Goal: Task Accomplishment & Management: Manage account settings

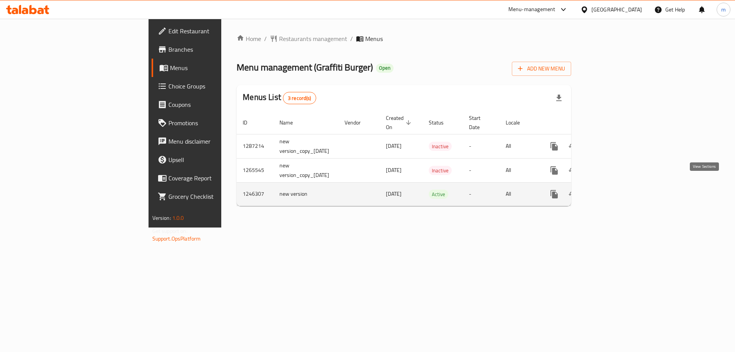
click at [613, 191] on icon "enhanced table" at bounding box center [609, 194] width 7 height 7
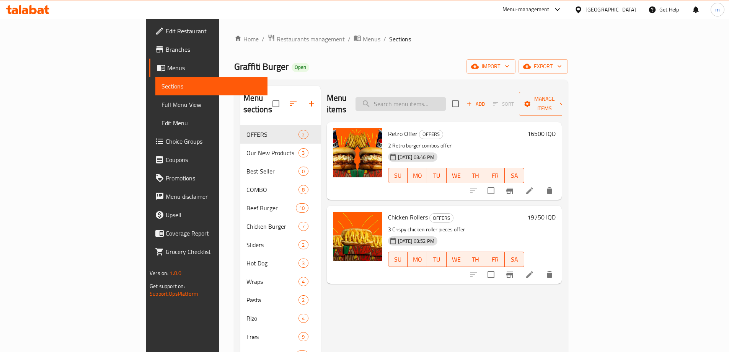
click at [439, 98] on input "search" at bounding box center [400, 103] width 90 height 13
paste input "675099"
type input "675099"
paste input "Graffiti Steak"
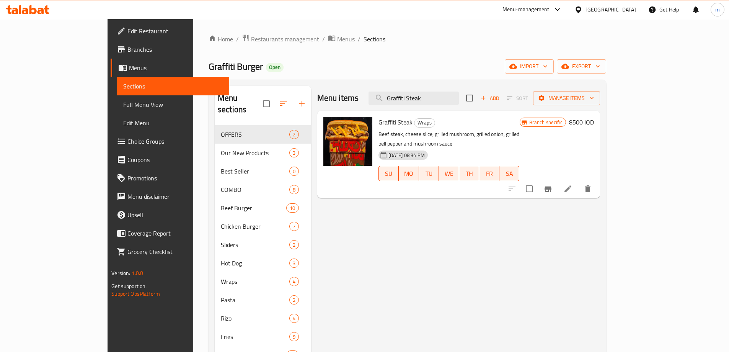
type input "Graffiti Steak"
click at [435, 147] on div "27-08-2024 08:34 PM SU MO TU WE TH FR SA" at bounding box center [448, 167] width 147 height 41
click at [449, 99] on input "Graffiti Steak" at bounding box center [413, 97] width 90 height 13
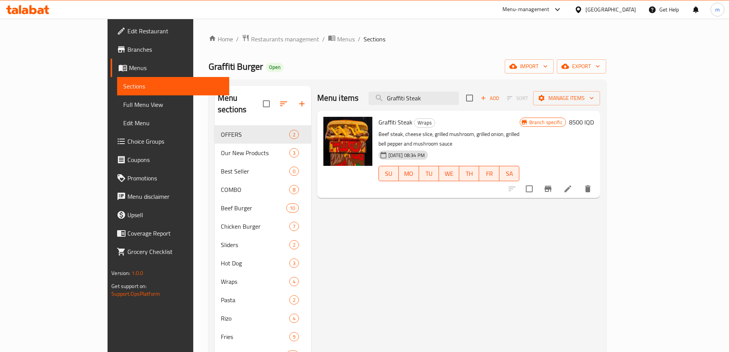
click at [123, 100] on span "Full Menu View" at bounding box center [173, 104] width 100 height 9
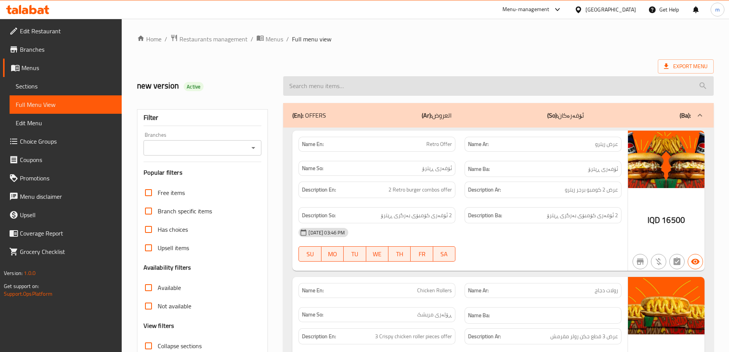
click at [412, 87] on input "search" at bounding box center [498, 86] width 430 height 20
paste input "Graffiti Steak"
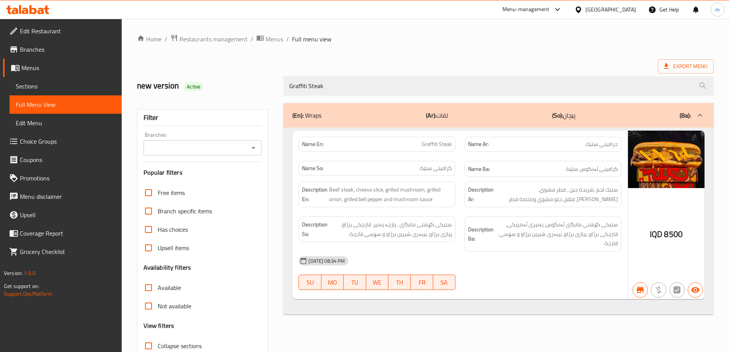
click at [249, 141] on div "Branches" at bounding box center [202, 147] width 118 height 15
type input "Graffiti Steak"
click at [252, 149] on icon "Open" at bounding box center [253, 147] width 9 height 9
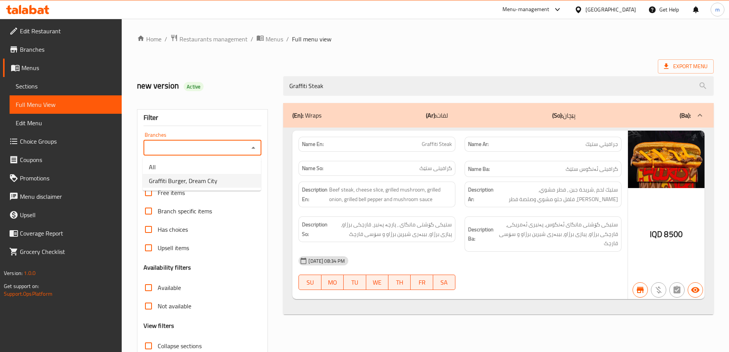
click at [206, 177] on span "Graffiti Burger, Dream City" at bounding box center [183, 180] width 68 height 9
type input "Graffiti Burger, Dream City"
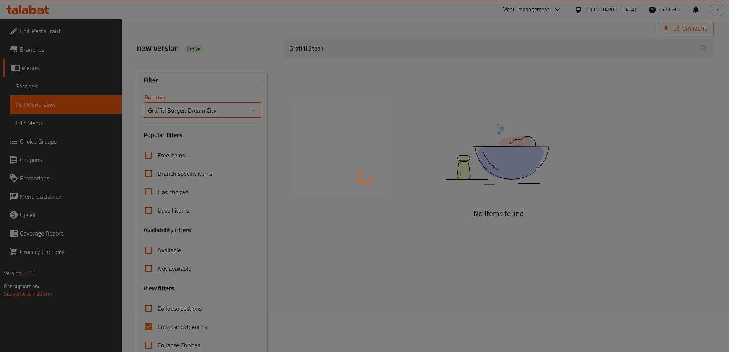
scroll to position [55, 0]
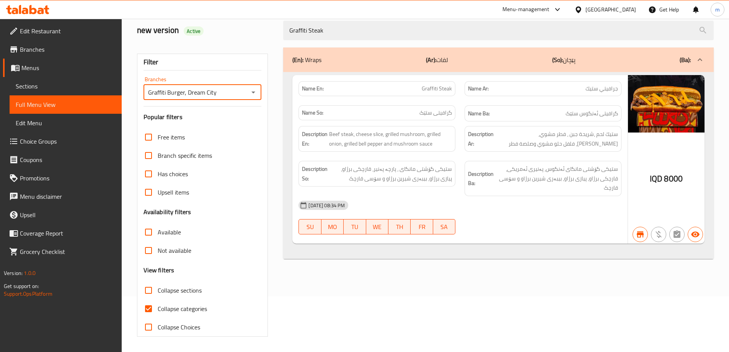
click at [173, 310] on span "Collapse categories" at bounding box center [182, 308] width 49 height 9
click at [158, 310] on input "Collapse categories" at bounding box center [148, 308] width 18 height 18
checkbox input "false"
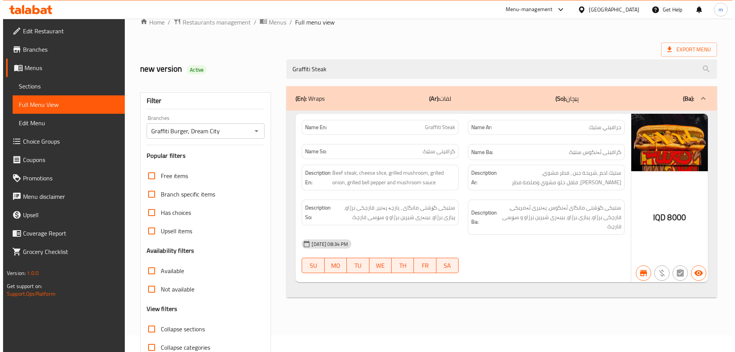
scroll to position [0, 0]
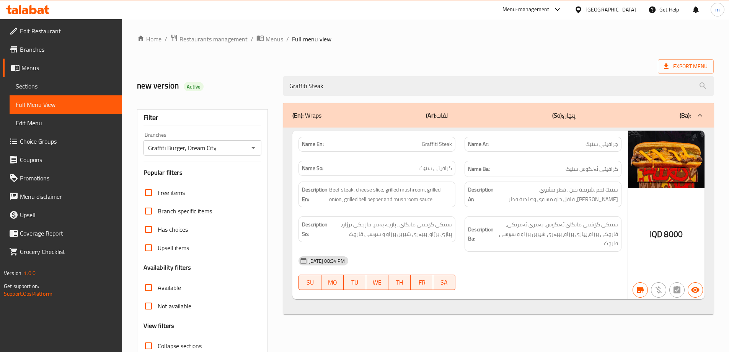
click at [370, 74] on div "Graffiti Steak" at bounding box center [499, 86] width 440 height 29
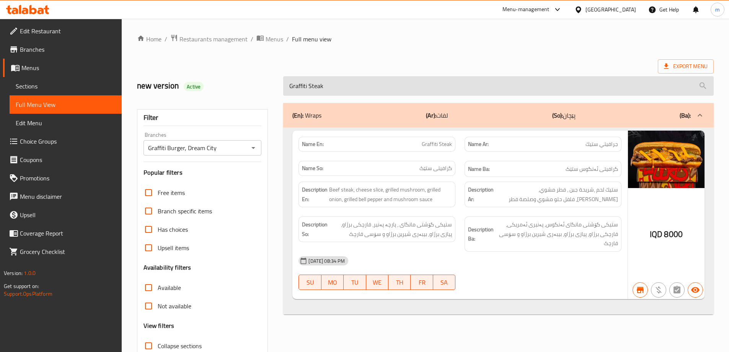
click at [368, 83] on input "Graffiti Steak" at bounding box center [498, 86] width 430 height 20
paste input "Smoked Hot Dog"
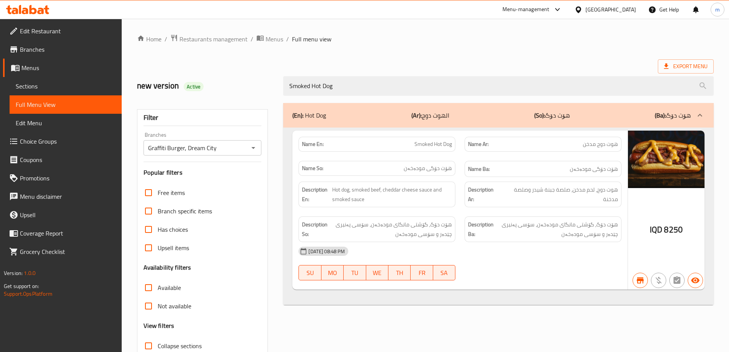
type input "Smoked Hot Dog"
click at [62, 79] on link "Sections" at bounding box center [66, 86] width 112 height 18
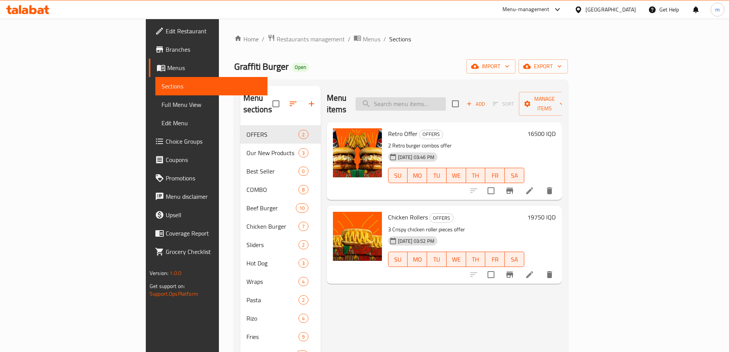
click at [444, 100] on input "search" at bounding box center [400, 103] width 90 height 13
paste input "Smoked Hot Dog"
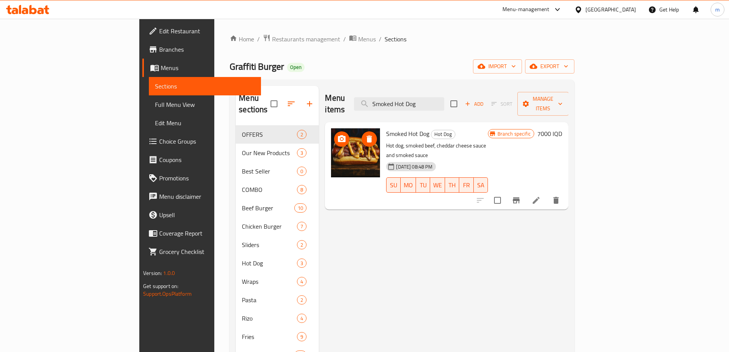
type input "Smoked Hot Dog"
click at [547, 193] on li at bounding box center [535, 200] width 21 height 14
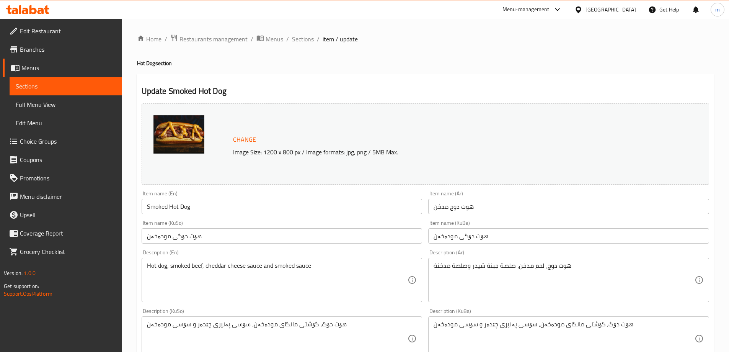
click at [202, 264] on textarea "Hot dog, smoked beef, cheddar cheese sauce and smoked sauce" at bounding box center [277, 280] width 261 height 36
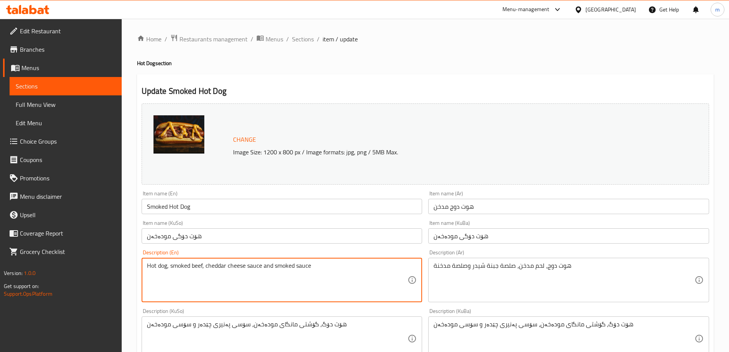
click at [202, 264] on textarea "Hot dog, smoked beef, cheddar cheese sauce and smoked sauce" at bounding box center [277, 280] width 261 height 36
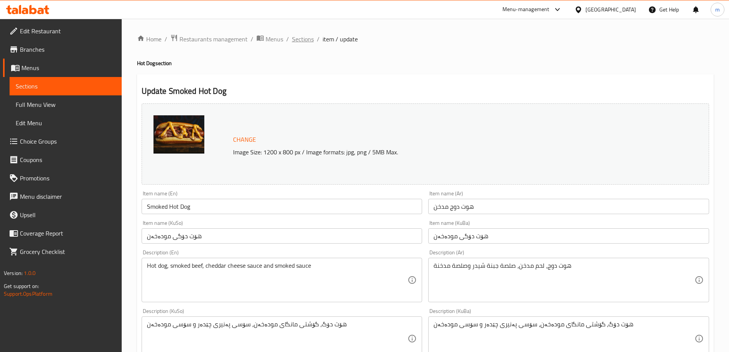
click at [303, 40] on span "Sections" at bounding box center [303, 38] width 22 height 9
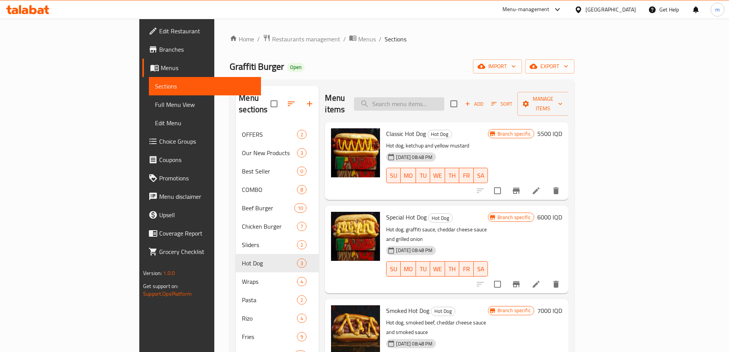
click at [436, 98] on input "search" at bounding box center [399, 103] width 90 height 13
paste input "Smoked Hot Dog"
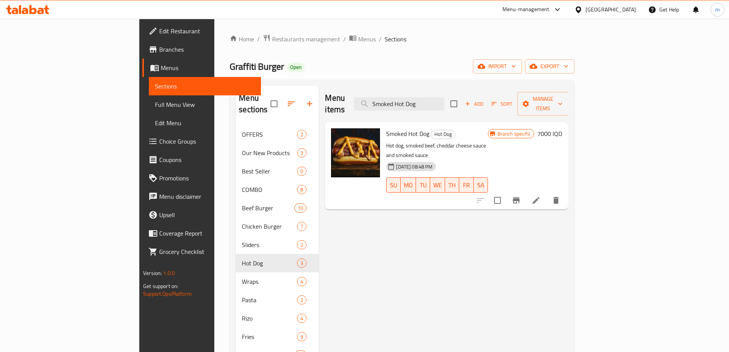
type input "Smoked Hot Dog"
click at [372, 94] on div "Menu items Smoked Hot Dog Add Sort Manage items" at bounding box center [446, 104] width 243 height 36
click at [155, 108] on span "Full Menu View" at bounding box center [205, 104] width 100 height 9
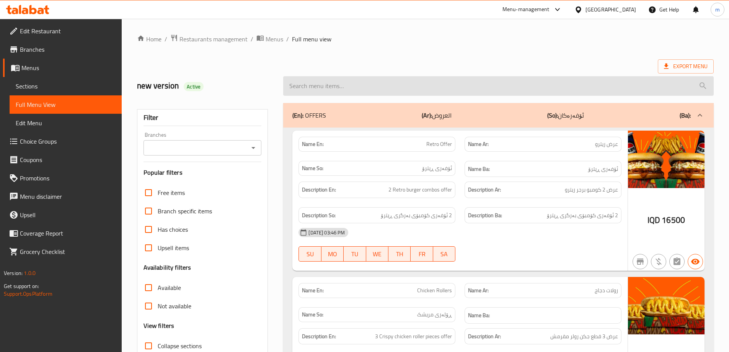
click at [353, 89] on input "search" at bounding box center [498, 86] width 430 height 20
paste input "Smoked Hot Dog"
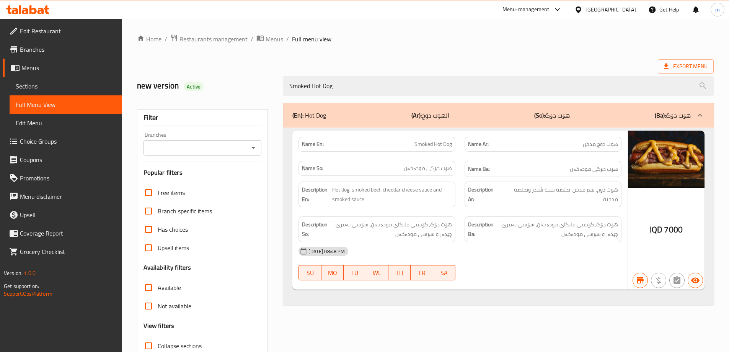
type input "Smoked Hot Dog"
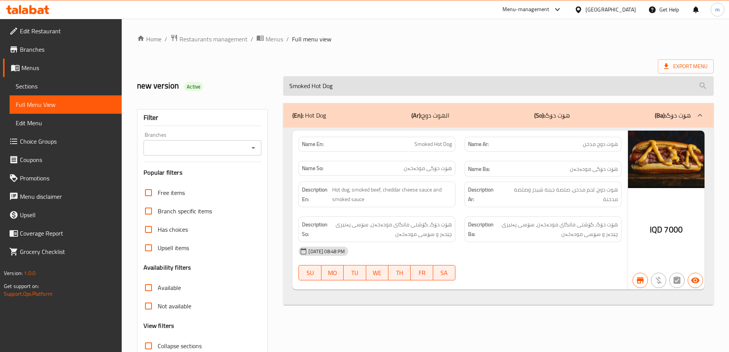
click at [332, 86] on input "Smoked Hot Dog" at bounding box center [498, 86] width 430 height 20
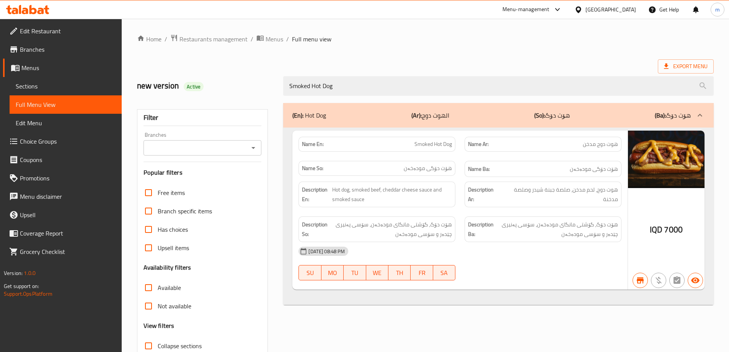
click at [252, 147] on icon "Open" at bounding box center [253, 147] width 9 height 9
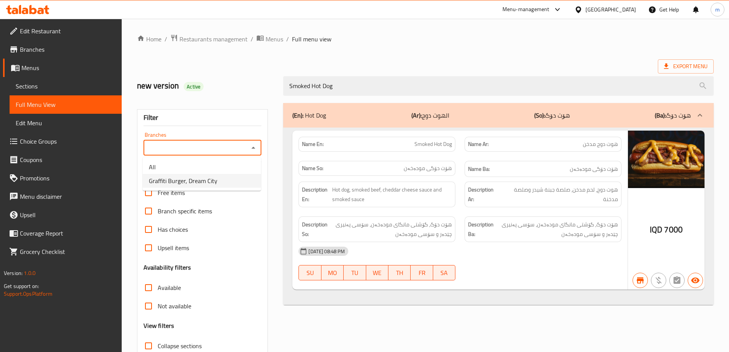
click at [200, 180] on span "Graffiti Burger, Dream City" at bounding box center [183, 180] width 68 height 9
type input "Graffiti Burger, Dream City"
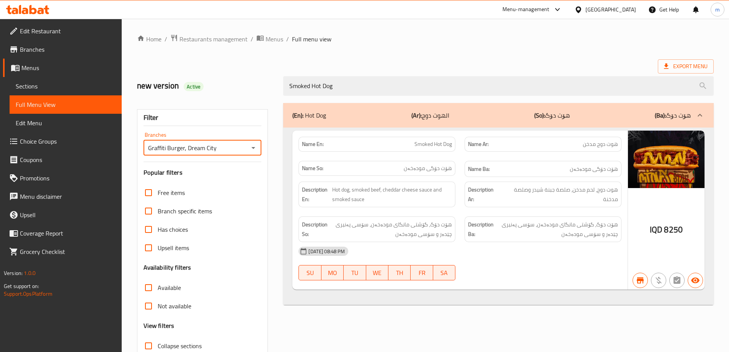
click at [276, 69] on div "new version Active" at bounding box center [205, 86] width 147 height 34
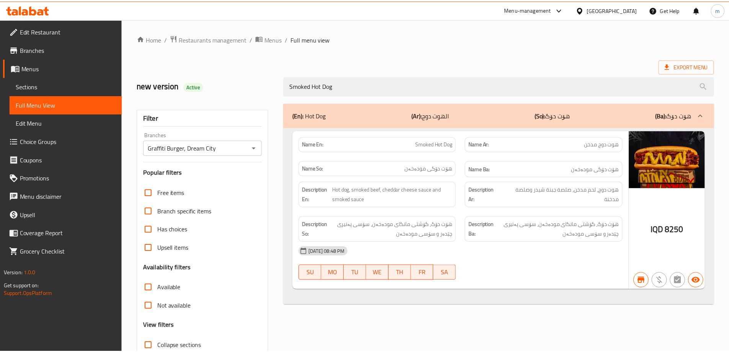
scroll to position [55, 0]
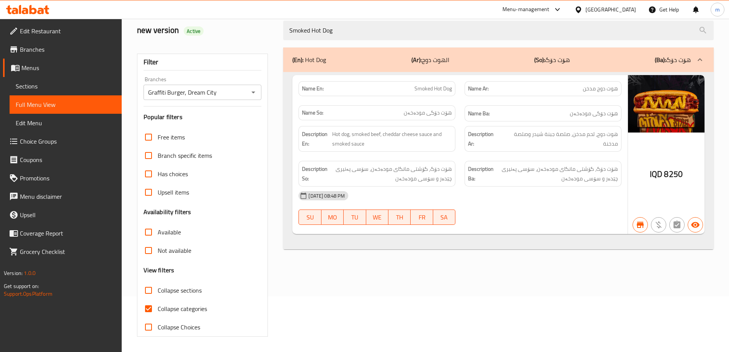
click at [175, 304] on span "Collapse categories" at bounding box center [182, 308] width 49 height 9
click at [152, 308] on input "Collapse categories" at bounding box center [148, 308] width 18 height 18
checkbox input "false"
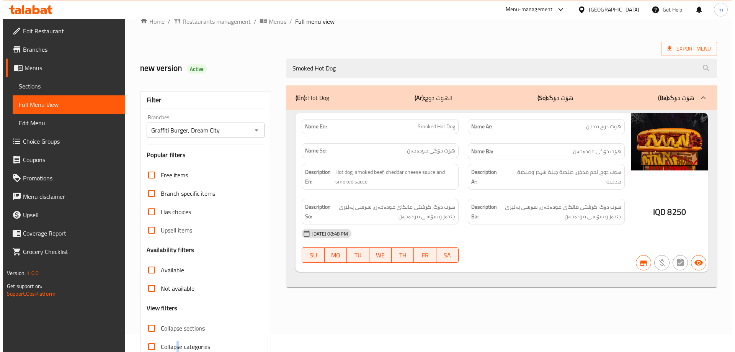
scroll to position [0, 0]
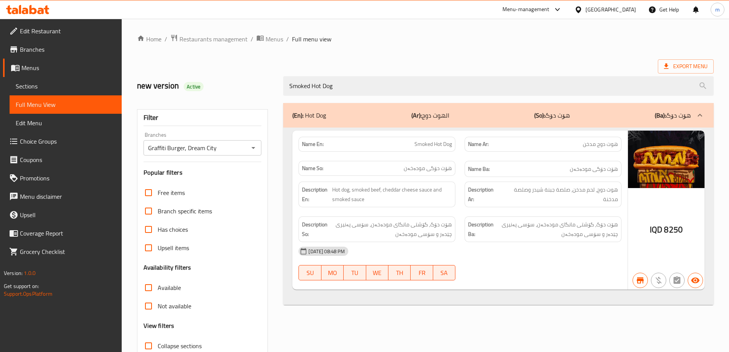
click at [508, 57] on div "Home / Restaurants management / Menus / Full menu view Export Menu new version …" at bounding box center [425, 213] width 577 height 358
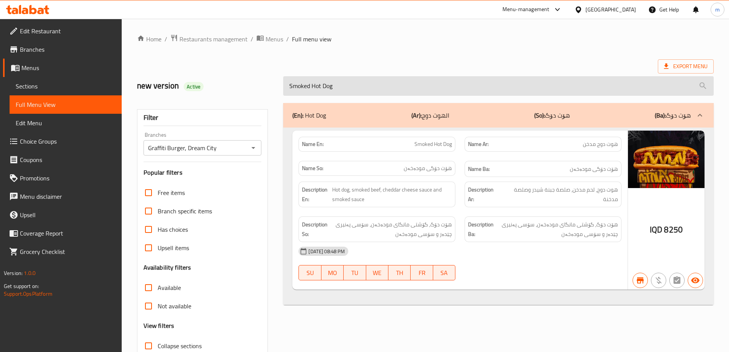
click at [324, 85] on input "Smoked Hot Dog" at bounding box center [498, 86] width 430 height 20
paste input "nack Attack Meal"
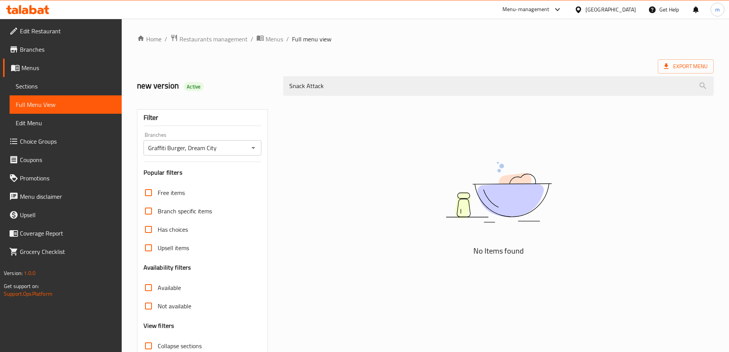
click at [366, 162] on div "No Items found" at bounding box center [498, 199] width 430 height 116
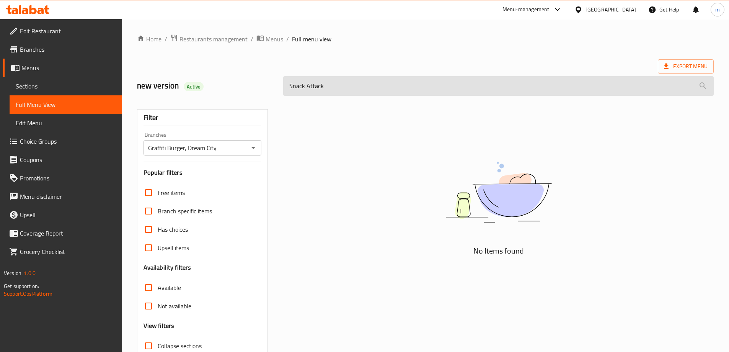
click at [363, 87] on input "Snack Attack" at bounding box center [498, 86] width 430 height 20
paste input "Mac And Cheetos"
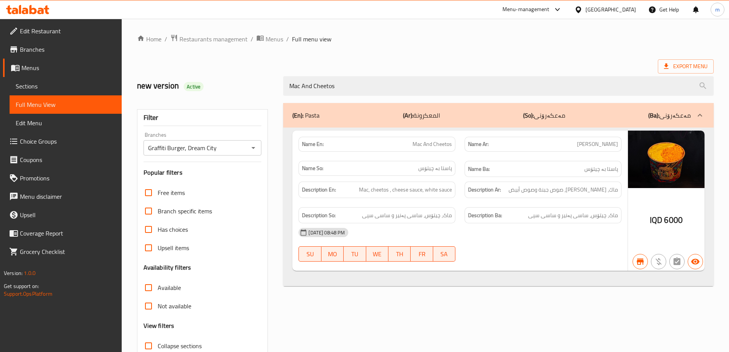
type input "Mac And Cheetos"
click at [77, 82] on span "Sections" at bounding box center [66, 85] width 100 height 9
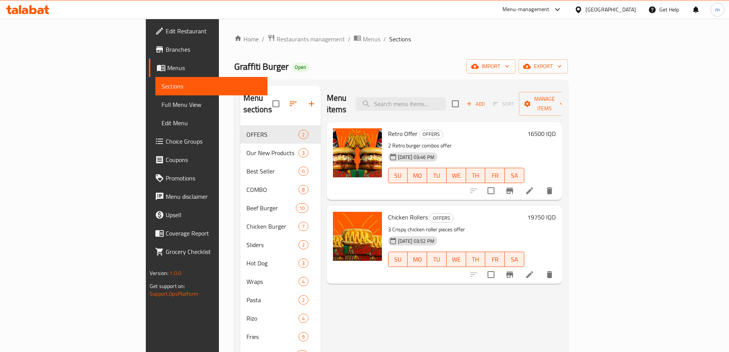
click at [443, 90] on div "Menu items Add Sort Manage items" at bounding box center [444, 104] width 235 height 36
click at [446, 97] on input "search" at bounding box center [400, 103] width 90 height 13
paste input "Mac And Cheetos"
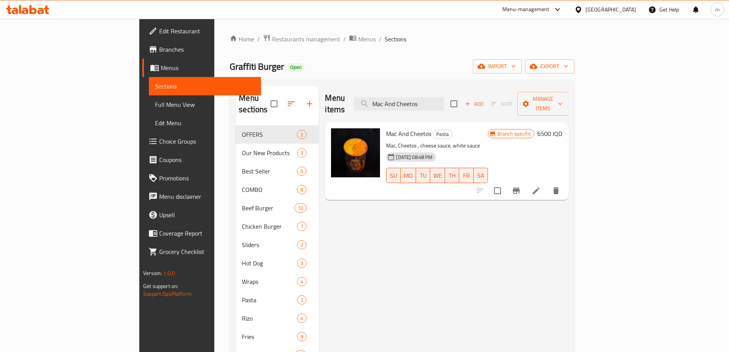
type input "Mac And Cheetos"
click at [540, 187] on icon at bounding box center [536, 190] width 7 height 7
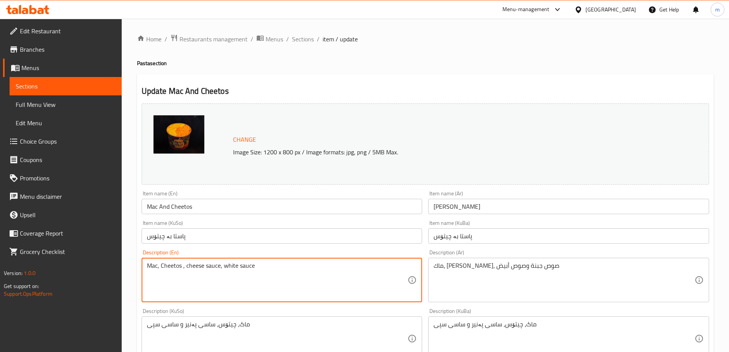
click at [183, 268] on textarea "Mac, Cheetos , cheese sauce, white sauce" at bounding box center [277, 280] width 261 height 36
click at [219, 267] on textarea "Mac, Cheetos, cheese sauce, white sauce" at bounding box center [277, 280] width 261 height 36
click at [231, 254] on div "Description (En) Mac, Cheetos, cheese sauce and white sauce Description (En)" at bounding box center [282, 275] width 281 height 52
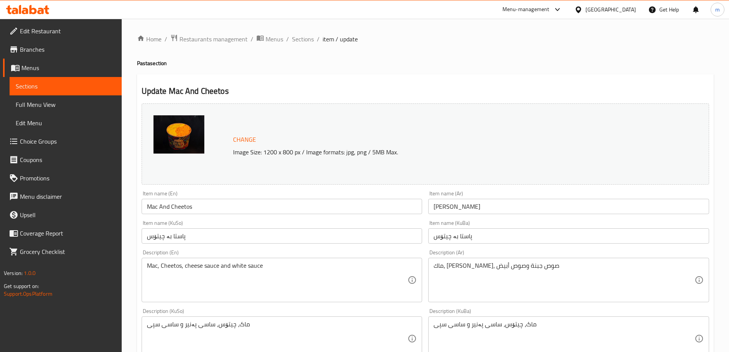
scroll to position [64, 0]
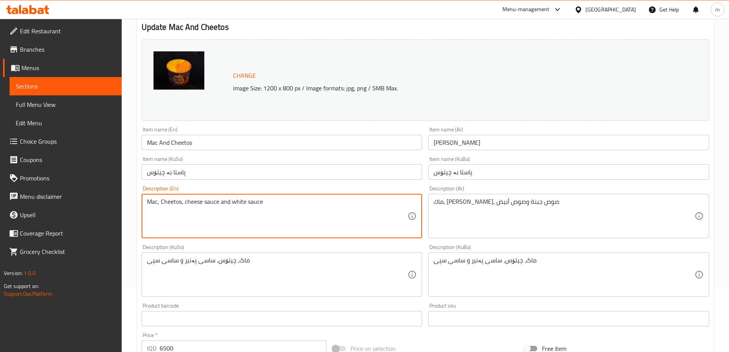
type textarea "Mac, Cheetos, cheese sauce and white sauce"
click at [135, 190] on div "Home / Restaurants management / Menus / Sections / item / update Pasta section …" at bounding box center [425, 265] width 607 height 621
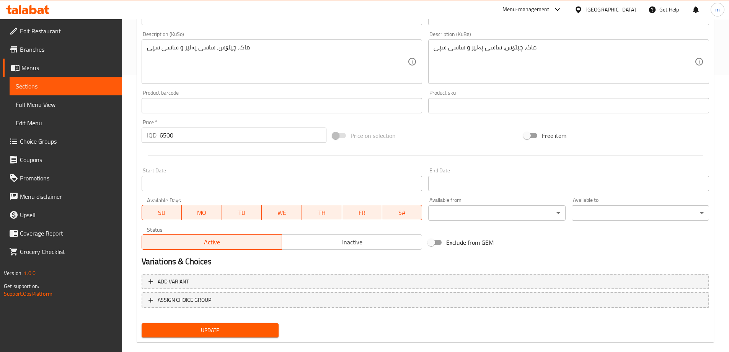
scroll to position [288, 0]
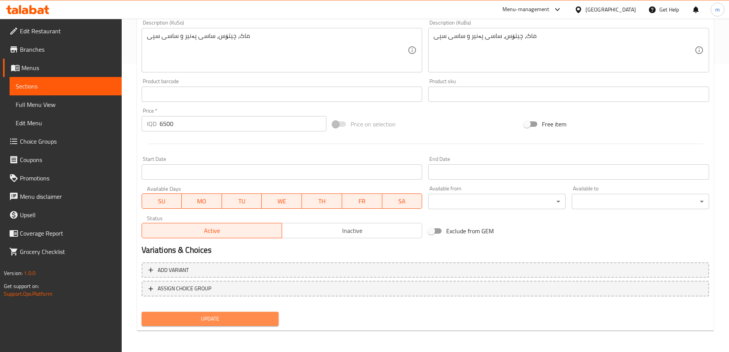
click at [193, 317] on span "Update" at bounding box center [210, 319] width 125 height 10
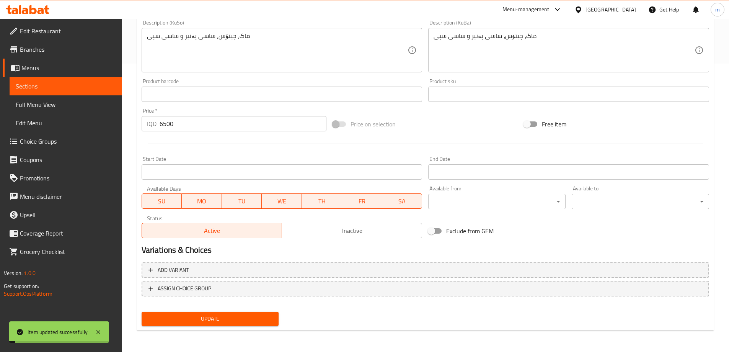
click at [59, 105] on span "Full Menu View" at bounding box center [66, 104] width 100 height 9
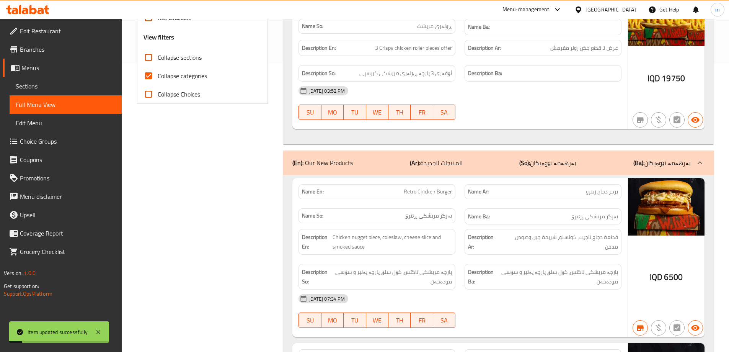
scroll to position [97, 0]
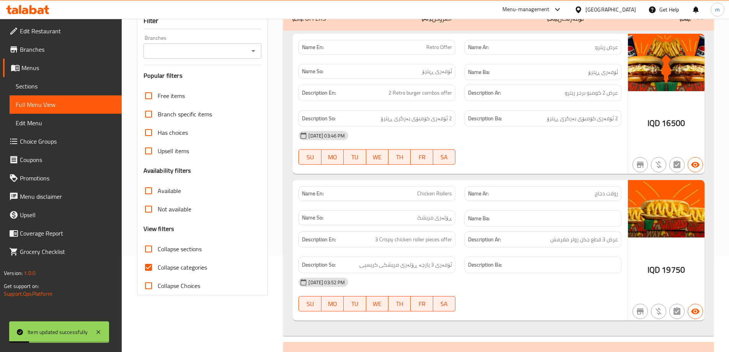
click at [154, 274] on input "Collapse categories" at bounding box center [148, 267] width 18 height 18
checkbox input "false"
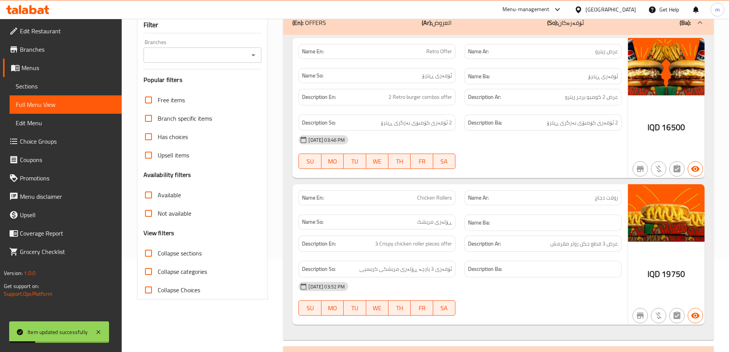
scroll to position [0, 0]
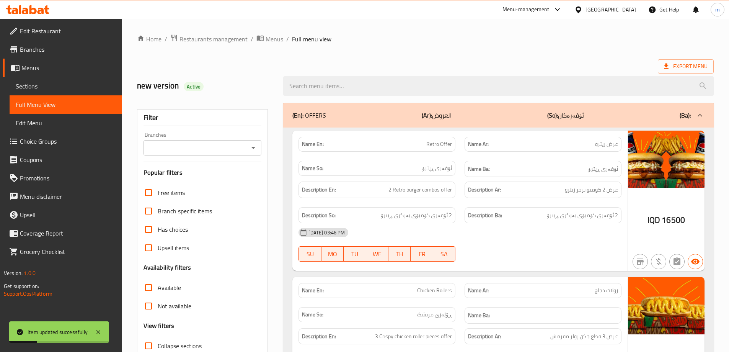
click at [255, 154] on div "Branches" at bounding box center [202, 147] width 118 height 15
click at [258, 145] on div "Branches" at bounding box center [202, 147] width 118 height 15
click at [252, 147] on icon "Open" at bounding box center [253, 148] width 4 height 2
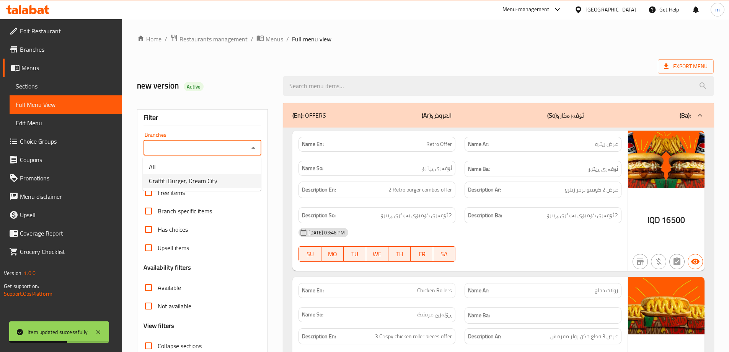
click at [181, 177] on span "Graffiti Burger, Dream City" at bounding box center [183, 180] width 68 height 9
type input "Graffiti Burger, Dream City"
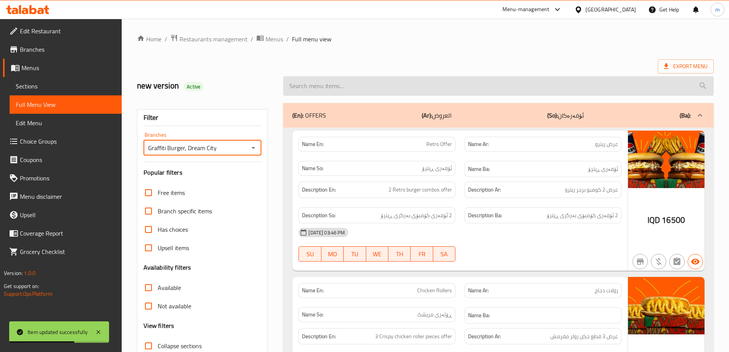
click at [372, 86] on input "search" at bounding box center [498, 86] width 430 height 20
paste input "Mac And Cheetos"
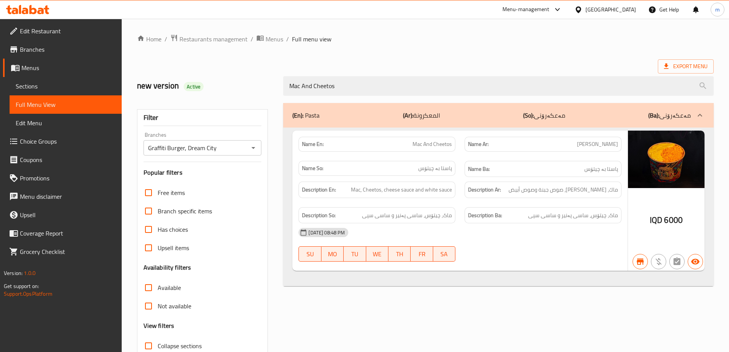
type input "Mac And Cheetos"
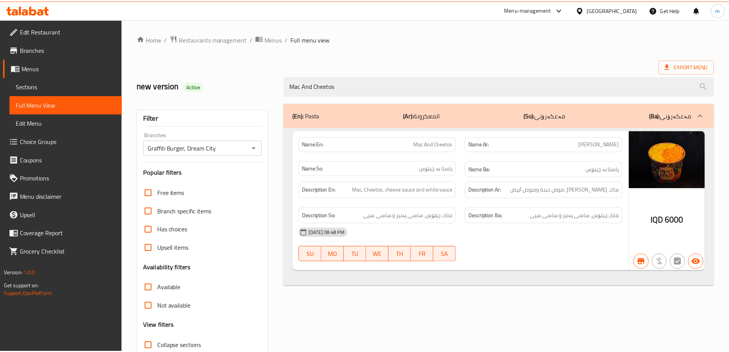
scroll to position [55, 0]
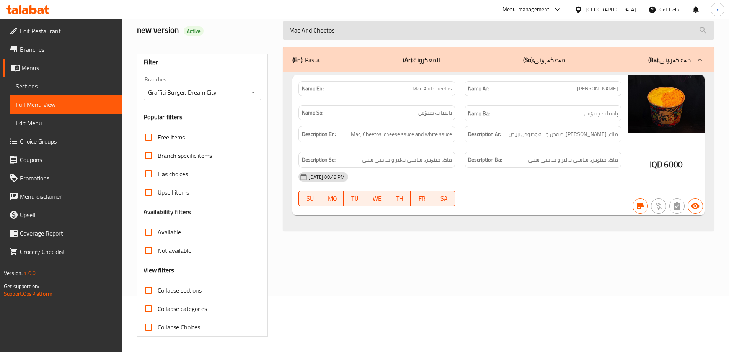
click at [323, 31] on input "Mac And Cheetos" at bounding box center [498, 31] width 430 height 20
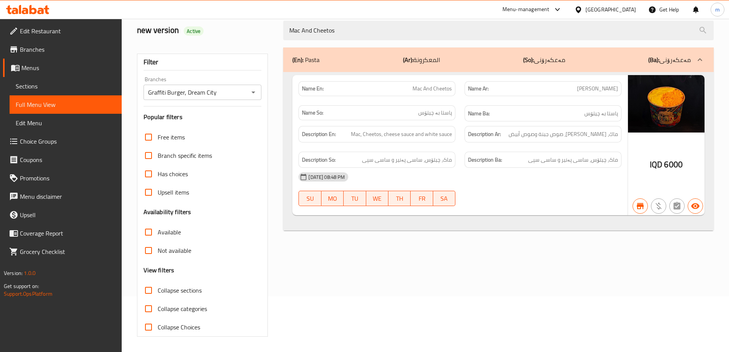
click at [46, 81] on link "Sections" at bounding box center [66, 86] width 112 height 18
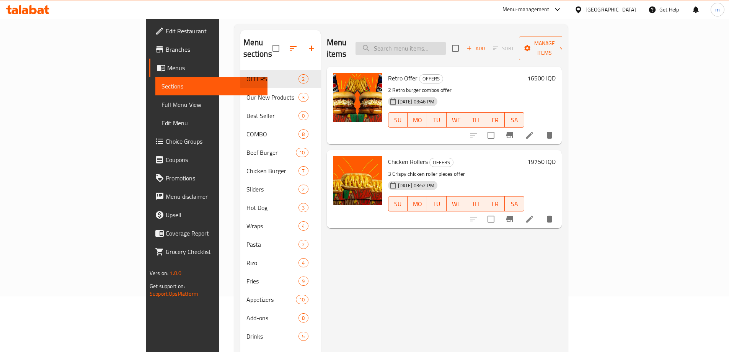
click at [440, 46] on input "search" at bounding box center [400, 48] width 90 height 13
paste input "Pink Mac"
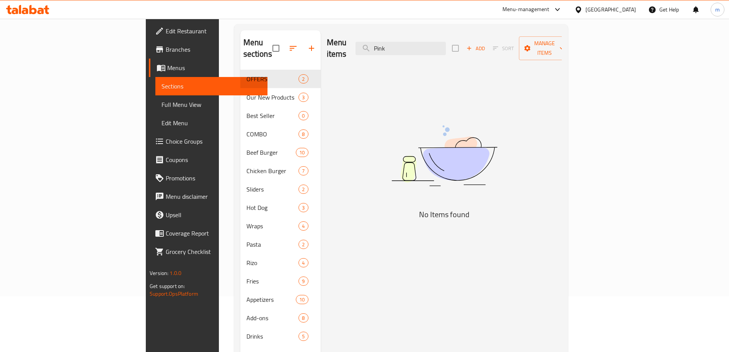
type input "Pin"
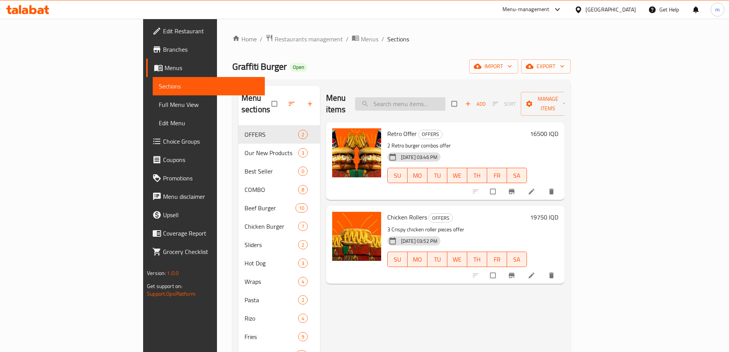
click at [431, 99] on input "search" at bounding box center [400, 103] width 90 height 13
paste input "Pink Mac"
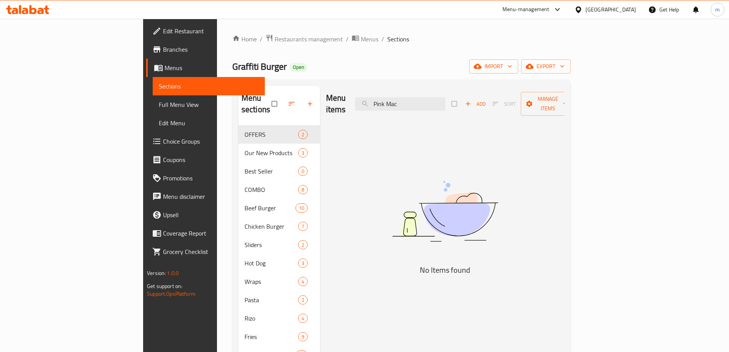
type input "Pink Mac"
click at [159, 100] on span "Full Menu View" at bounding box center [209, 104] width 100 height 9
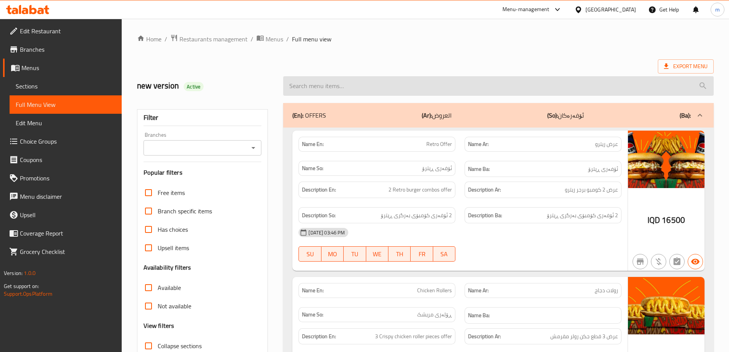
click at [419, 85] on input "search" at bounding box center [498, 86] width 430 height 20
paste input "Pink Mac"
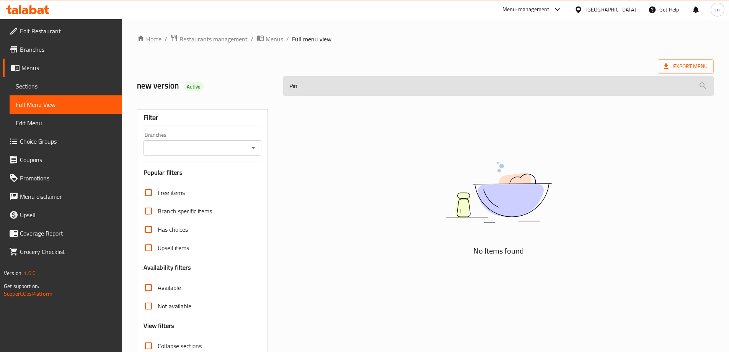
type input "Pi"
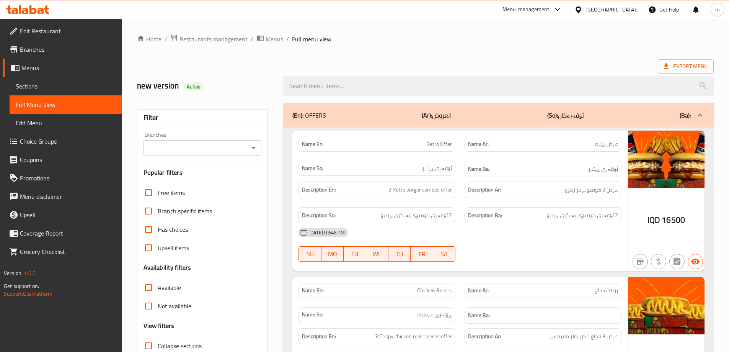
click at [54, 91] on link "Sections" at bounding box center [66, 86] width 112 height 18
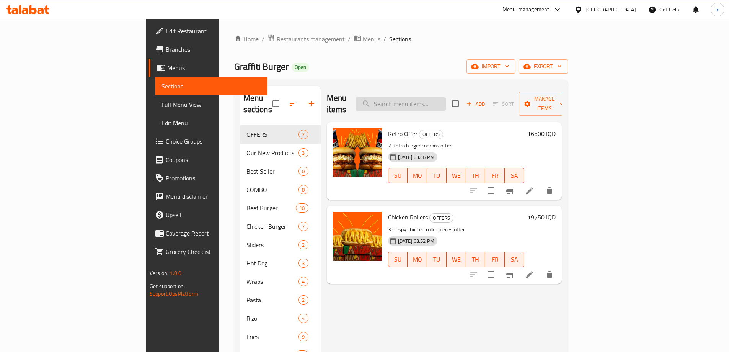
click at [446, 104] on input "search" at bounding box center [400, 103] width 90 height 13
paste input "Pink Mac"
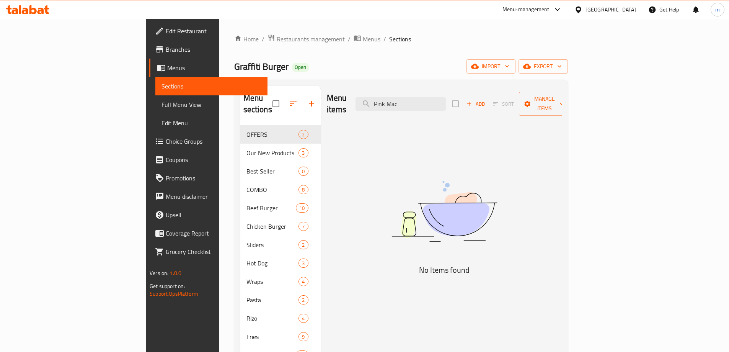
type input "Pink Mac"
click at [284, 81] on div "Menu sections OFFERS 2 Our New Products 3 Best Seller 0 COMBO 8 Beef Burger 10 …" at bounding box center [401, 262] width 334 height 364
click at [446, 104] on input "Pink Mac" at bounding box center [400, 103] width 90 height 13
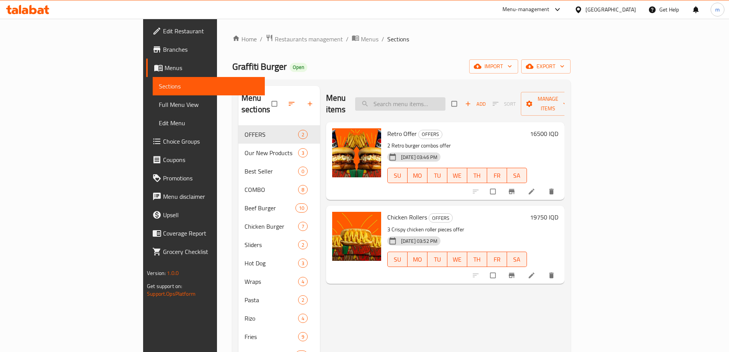
click at [435, 97] on input "search" at bounding box center [400, 103] width 90 height 13
paste input "Pink Mac"
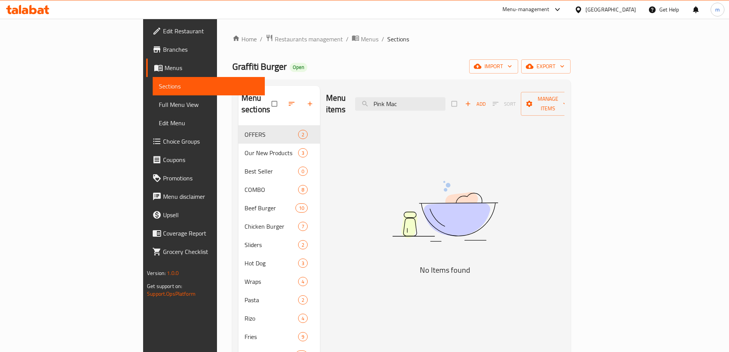
type input "Pink Mac"
click at [165, 66] on span "Menus" at bounding box center [212, 67] width 94 height 9
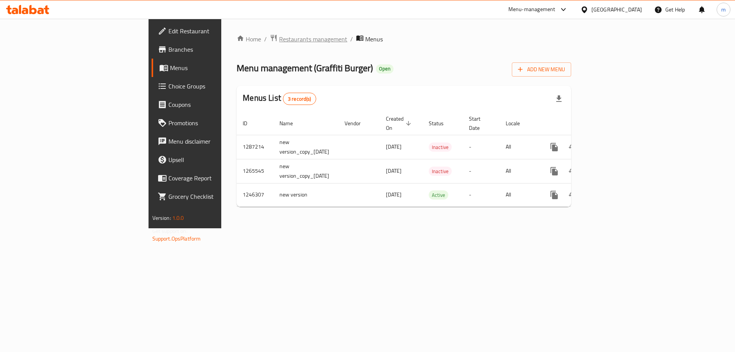
click at [279, 39] on span "Restaurants management" at bounding box center [313, 38] width 68 height 9
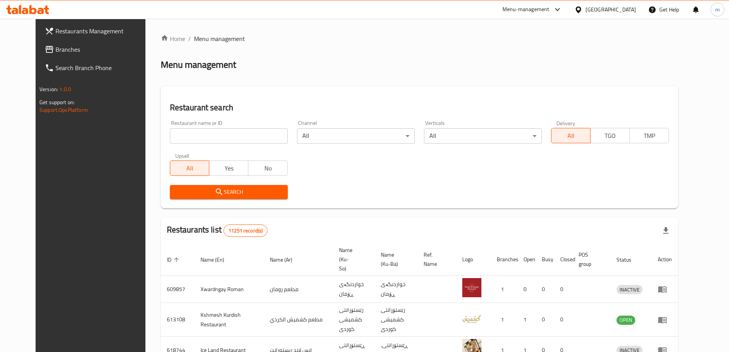
click at [202, 136] on input "search" at bounding box center [229, 135] width 118 height 15
paste input "675099"
type input "675099"
click at [73, 55] on link "Branches" at bounding box center [98, 49] width 119 height 18
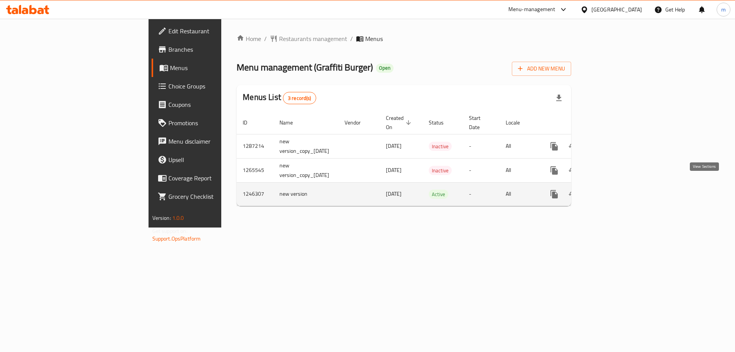
click at [618, 185] on link "enhanced table" at bounding box center [609, 194] width 18 height 18
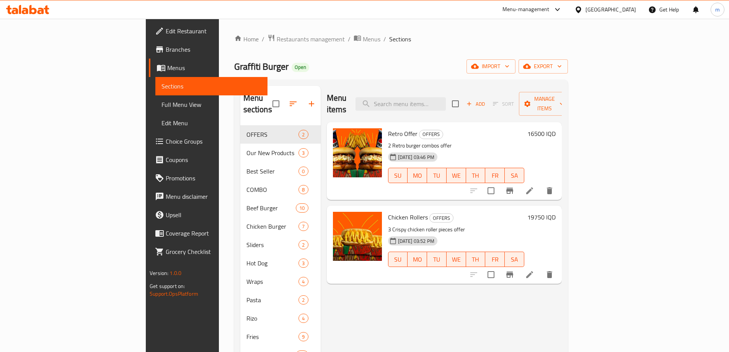
click at [452, 106] on div "Menu items Add Sort Manage items" at bounding box center [444, 104] width 235 height 36
click at [446, 102] on input "search" at bounding box center [400, 103] width 90 height 13
paste input "Pink Mac"
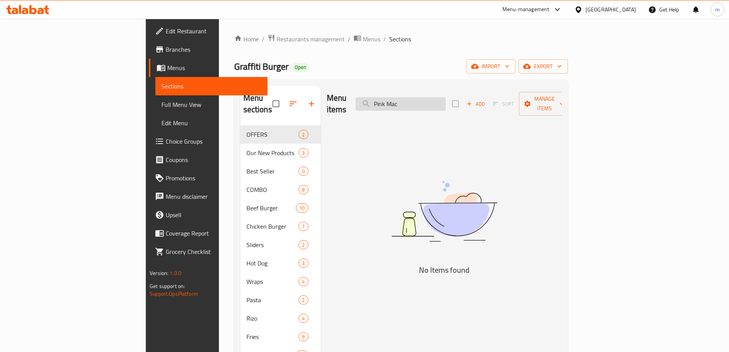
click at [446, 99] on input "Pink Mac" at bounding box center [400, 103] width 90 height 13
click at [435, 99] on input "Pink" at bounding box center [400, 103] width 90 height 13
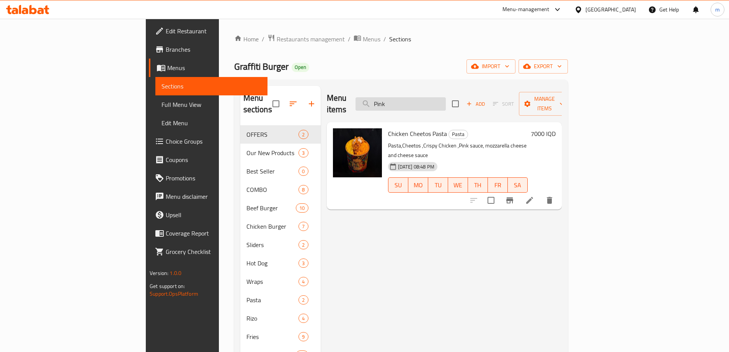
click at [435, 99] on input "Pink" at bounding box center [400, 103] width 90 height 13
click at [446, 99] on input "Pink" at bounding box center [400, 103] width 90 height 13
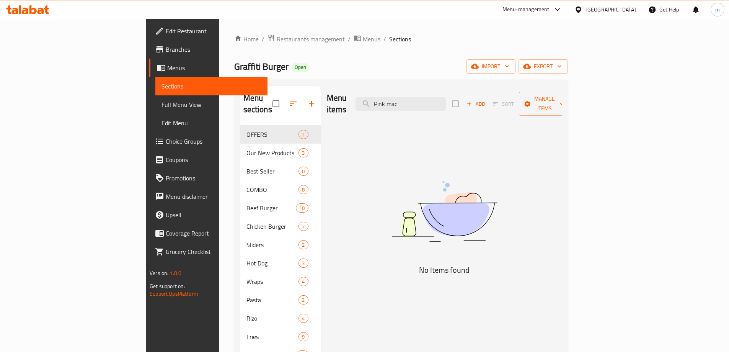
type input "Pink mac"
click at [161, 108] on span "Full Menu View" at bounding box center [211, 104] width 100 height 9
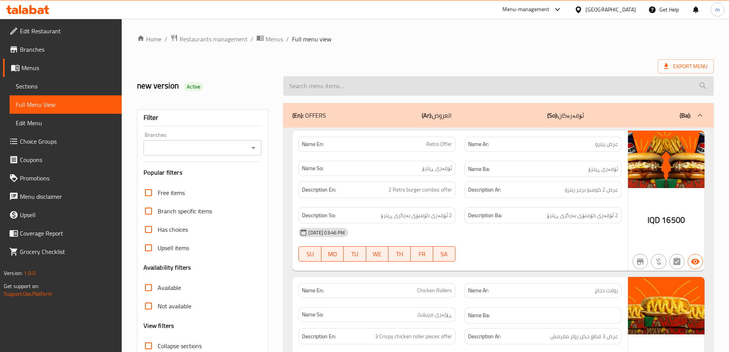
click at [422, 93] on input "search" at bounding box center [498, 86] width 430 height 20
paste input "Pink mac"
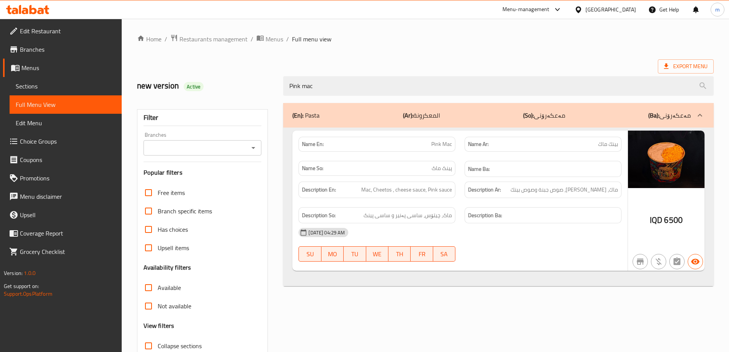
type input "Pink mac"
click at [54, 90] on span "Sections" at bounding box center [66, 85] width 100 height 9
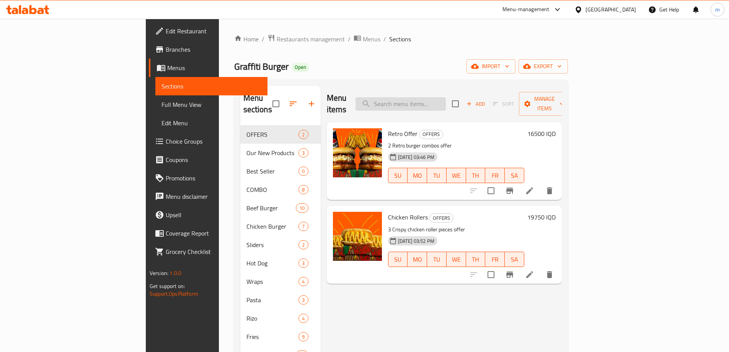
click at [446, 103] on input "search" at bounding box center [400, 103] width 90 height 13
paste input "Pink mac"
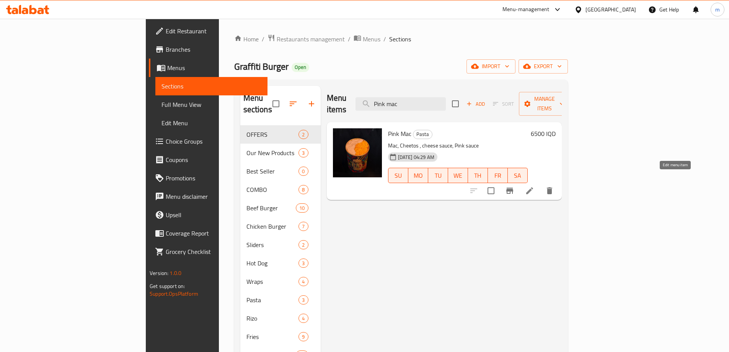
type input "Pink mac"
click at [534, 186] on icon at bounding box center [529, 190] width 9 height 9
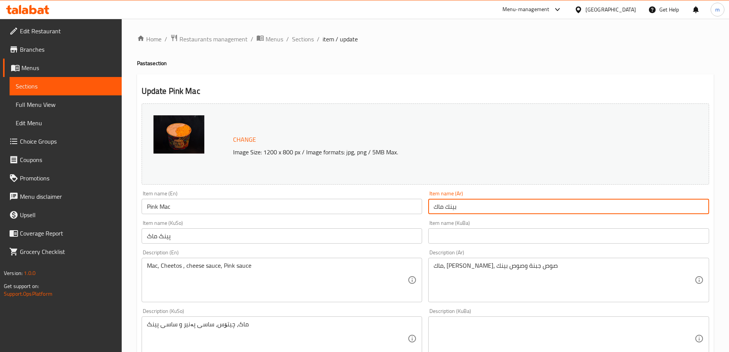
click at [463, 208] on input "بينك ماك" at bounding box center [568, 206] width 281 height 15
click at [198, 236] on input "پینک ماک" at bounding box center [282, 235] width 281 height 15
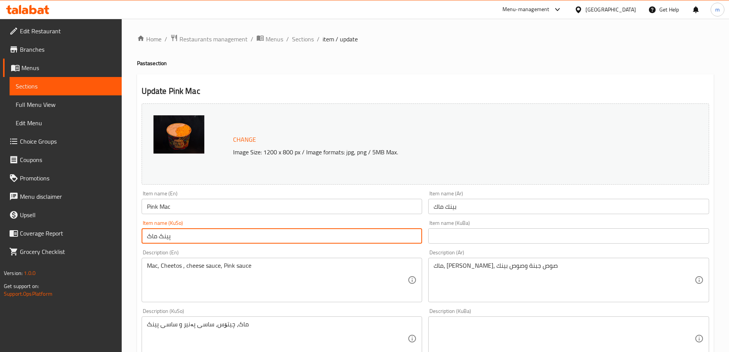
click at [275, 236] on input "پینک ماک" at bounding box center [282, 235] width 281 height 15
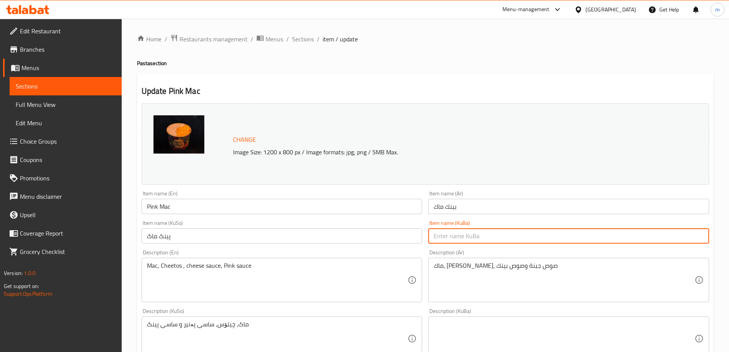
click at [446, 243] on input "text" at bounding box center [568, 235] width 281 height 15
paste input "پینک ماک"
type input "پینک ماک"
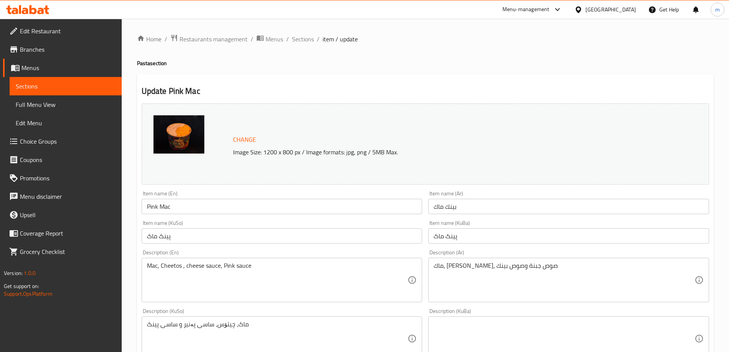
click at [409, 216] on div "Item name (En) Pink Mac Item name (En)" at bounding box center [282, 201] width 287 height 29
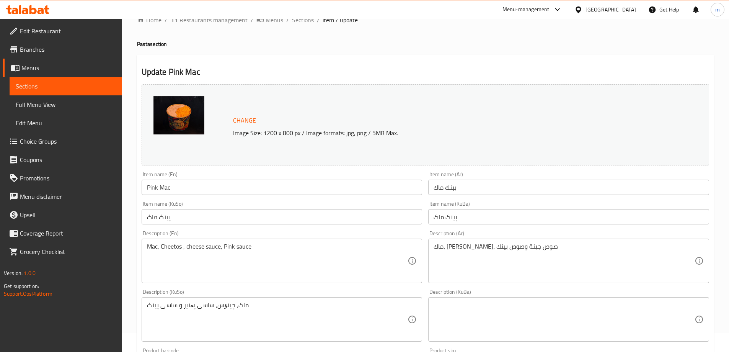
scroll to position [64, 0]
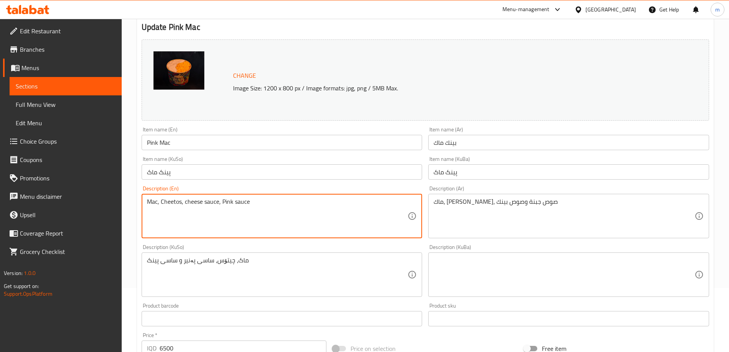
click at [218, 202] on textarea "Mac, Cheetos, cheese sauce, Pink sauce" at bounding box center [277, 216] width 261 height 36
click at [233, 199] on textarea "Mac, Cheetos, cheese sauce and Pink sauce" at bounding box center [277, 216] width 261 height 36
click at [196, 205] on textarea "Mac, Cheetos, cheese sauce and pink sauce" at bounding box center [277, 216] width 261 height 36
type textarea "Mac, Cheetos, cheese sauce and pink sauce"
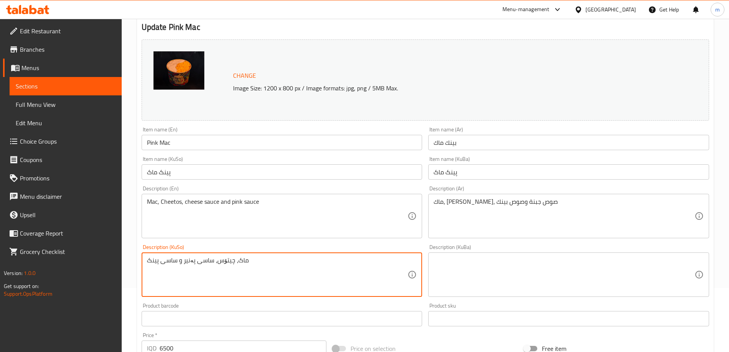
click at [451, 269] on textarea at bounding box center [564, 274] width 261 height 36
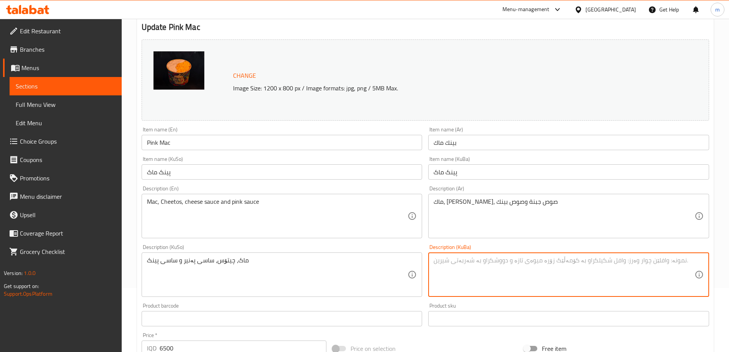
paste textarea "ماک، چیتۆس، ساسی پەنیر و ساسی پینک"
type textarea "ماک، چیتۆس، ساسی پەنیر و ساسی پینک"
click at [419, 246] on div "Description (KuSo) ماک، چیتۆس، ساسی پەنیر و ساسی پینک Description (KuSo)" at bounding box center [282, 270] width 281 height 52
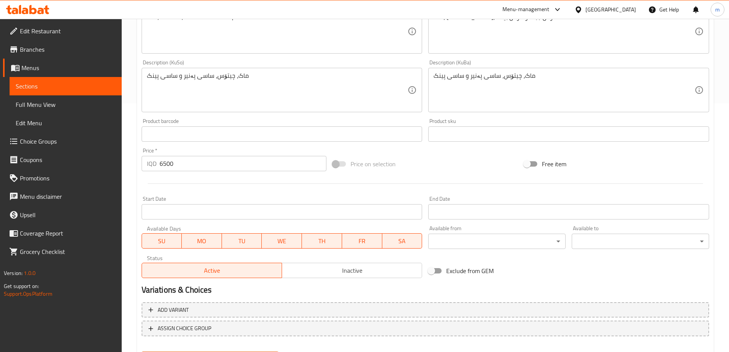
scroll to position [255, 0]
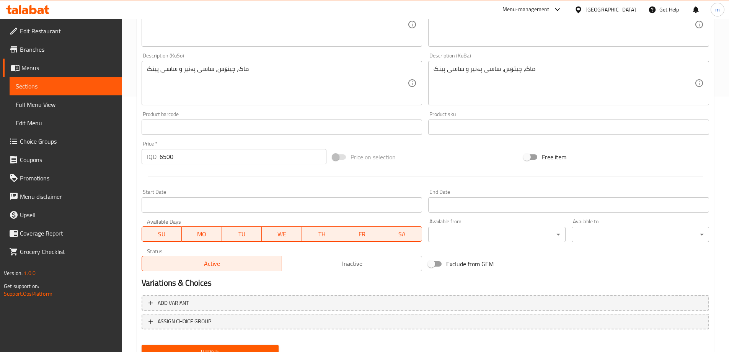
click at [228, 349] on span "Update" at bounding box center [210, 352] width 125 height 10
click at [48, 104] on span "Full Menu View" at bounding box center [66, 104] width 100 height 9
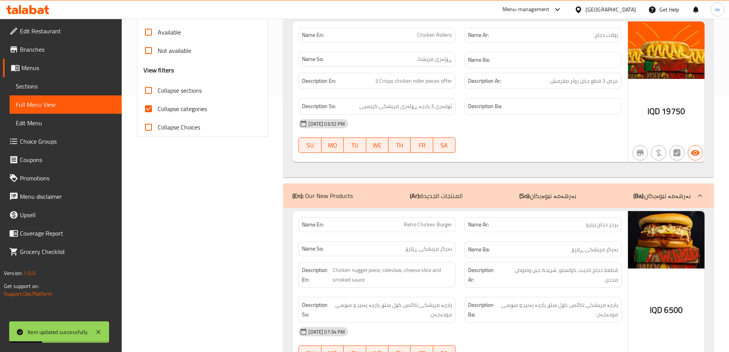
click at [161, 108] on span "Collapse categories" at bounding box center [182, 108] width 49 height 9
click at [158, 108] on input "Collapse categories" at bounding box center [148, 108] width 18 height 18
checkbox input "false"
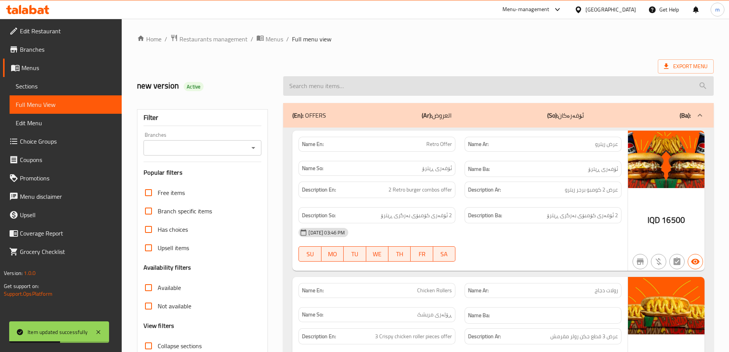
click at [361, 85] on input "search" at bounding box center [498, 86] width 430 height 20
type input "O"
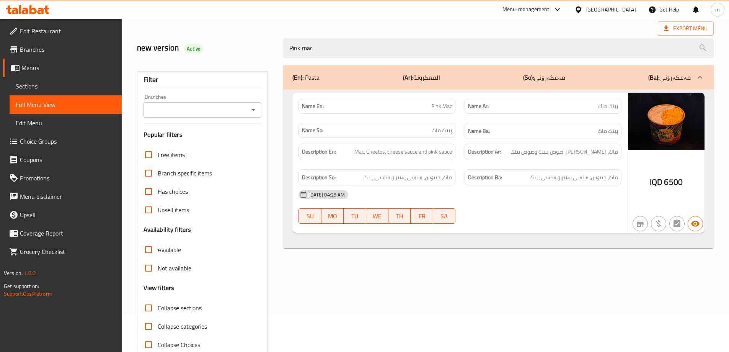
scroll to position [55, 0]
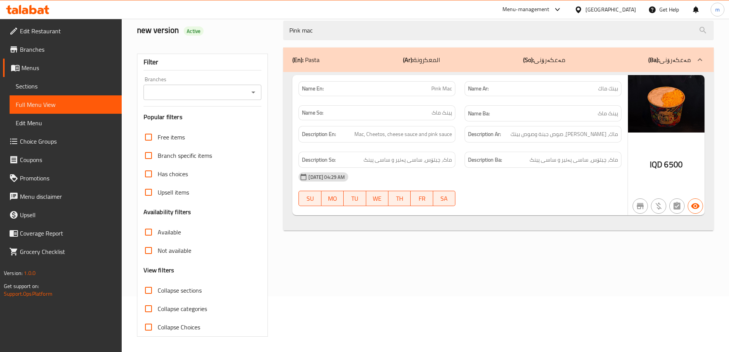
click at [251, 95] on icon "Open" at bounding box center [253, 92] width 9 height 9
type input "Pink mac"
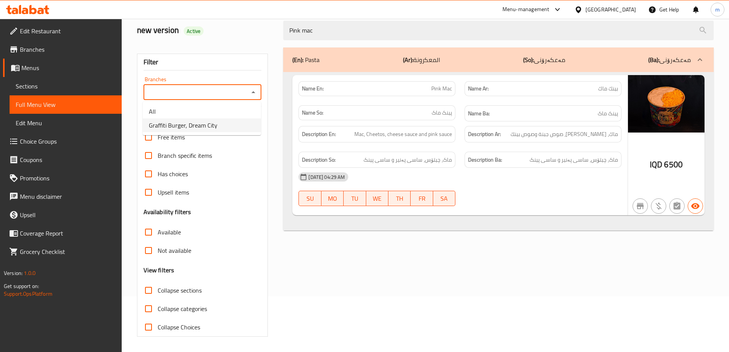
click at [158, 127] on span "Graffiti Burger, Dream City" at bounding box center [183, 125] width 68 height 9
type input "Graffiti Burger, Dream City"
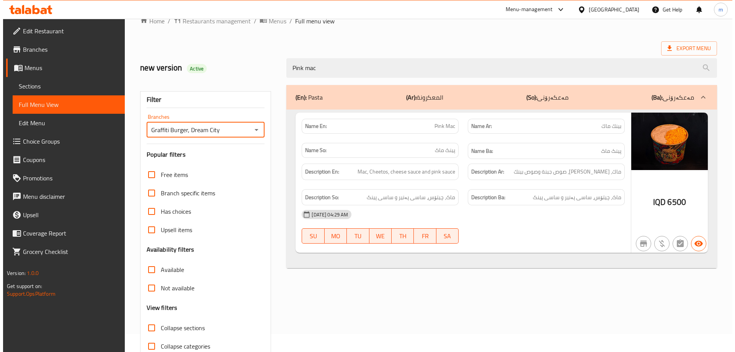
scroll to position [0, 0]
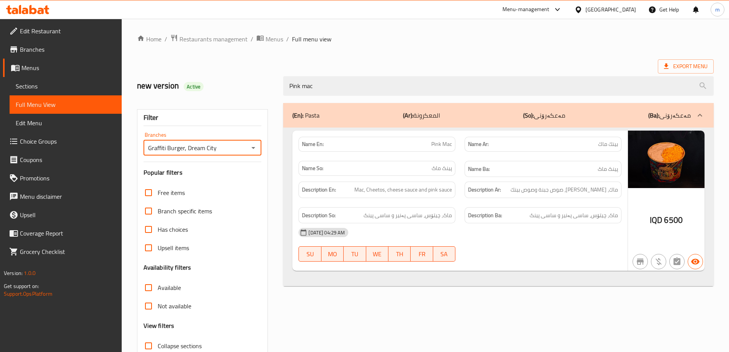
click at [570, 54] on div "Home / Restaurants management / Menus / Full menu view Export Menu new version …" at bounding box center [425, 213] width 577 height 358
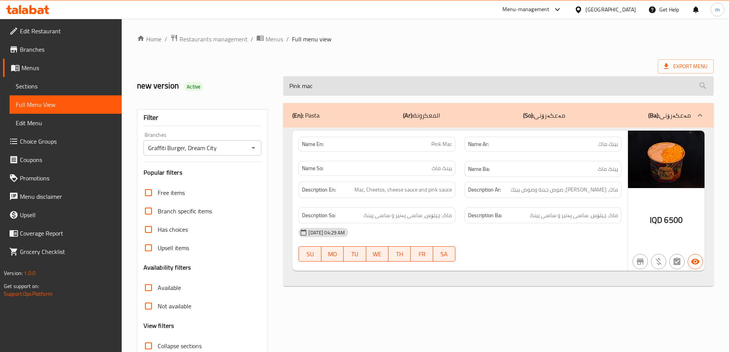
click at [425, 93] on input "Pink mac" at bounding box center [498, 86] width 430 height 20
paste input "Classic Egg Beef Burger"
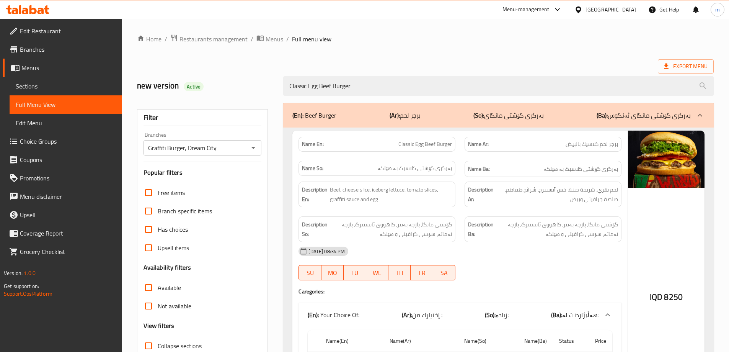
type input "Classic Egg Beef Burger"
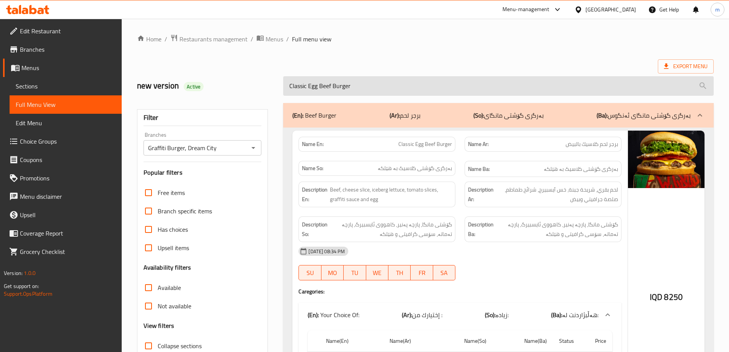
click at [327, 85] on input "Classic Egg Beef Burger" at bounding box center [498, 86] width 430 height 20
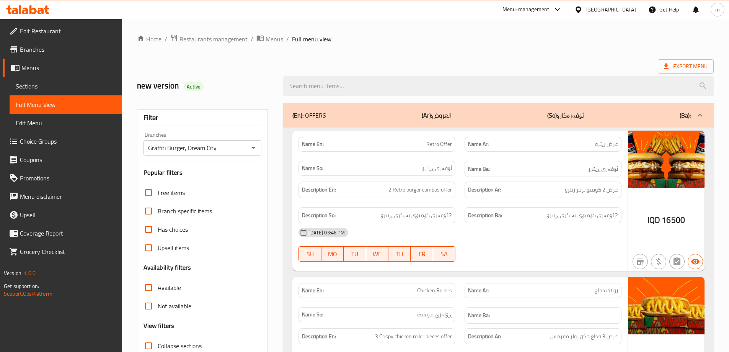
click at [54, 85] on span "Sections" at bounding box center [66, 85] width 100 height 9
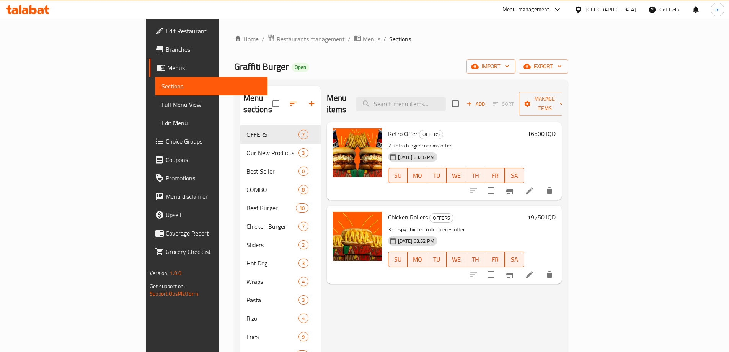
click at [161, 101] on span "Full Menu View" at bounding box center [211, 104] width 100 height 9
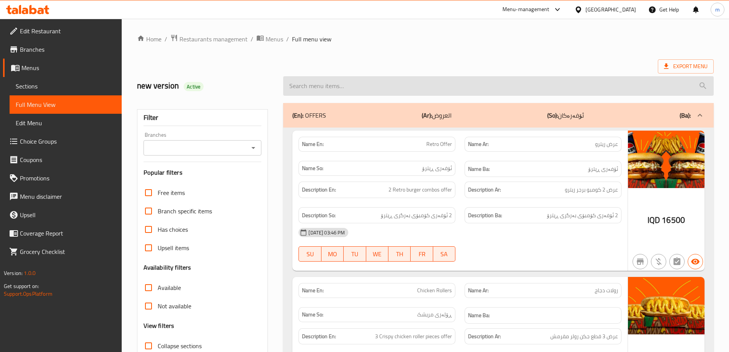
click at [422, 85] on input "search" at bounding box center [498, 86] width 430 height 20
paste input "Classic Egg Beef Burger"
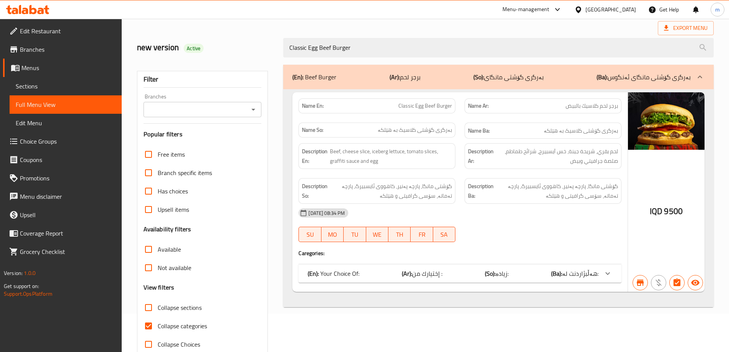
scroll to position [55, 0]
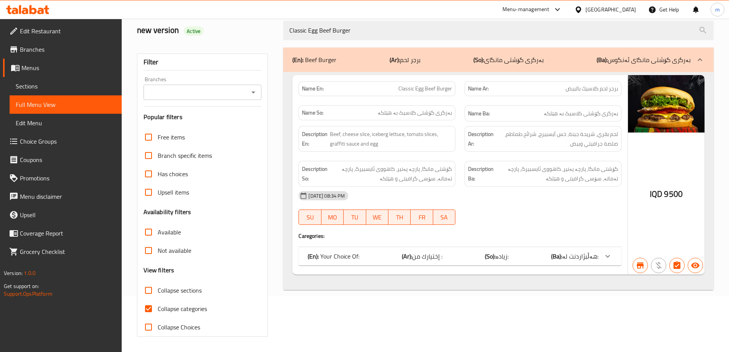
type input "Classic Egg Beef Burger"
click at [176, 306] on span "Collapse categories" at bounding box center [182, 308] width 49 height 9
click at [158, 306] on input "Collapse categories" at bounding box center [148, 308] width 18 height 18
checkbox input "false"
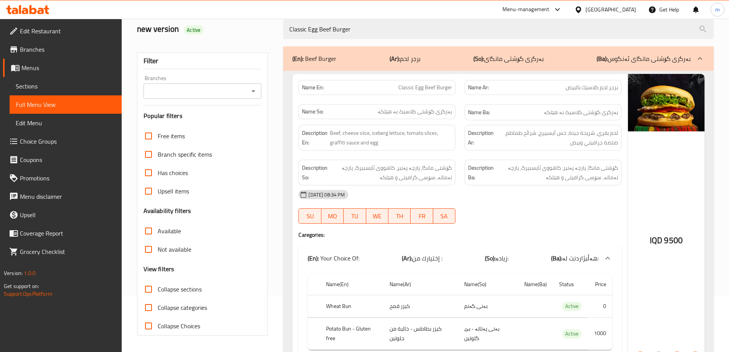
scroll to position [0, 0]
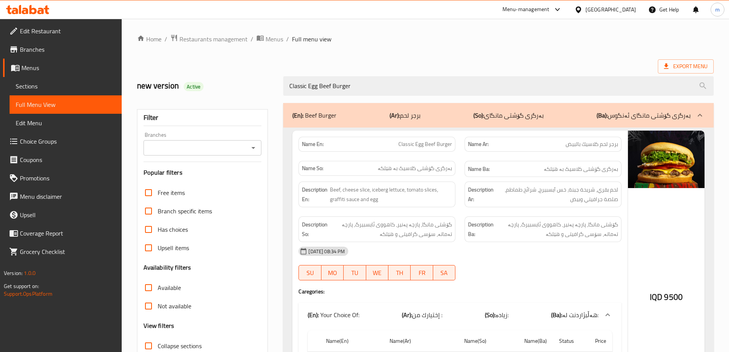
click at [243, 145] on input "Branches" at bounding box center [196, 147] width 101 height 11
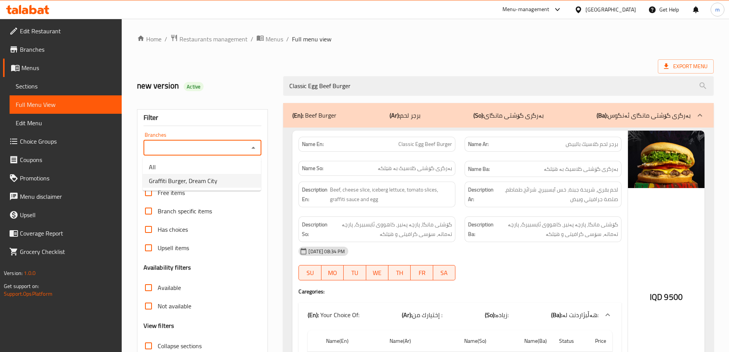
click at [210, 178] on span "Graffiti Burger, Dream City" at bounding box center [183, 180] width 68 height 9
type input "Graffiti Burger, Dream City"
click at [234, 145] on input "Graffiti Burger, Dream City" at bounding box center [196, 147] width 101 height 11
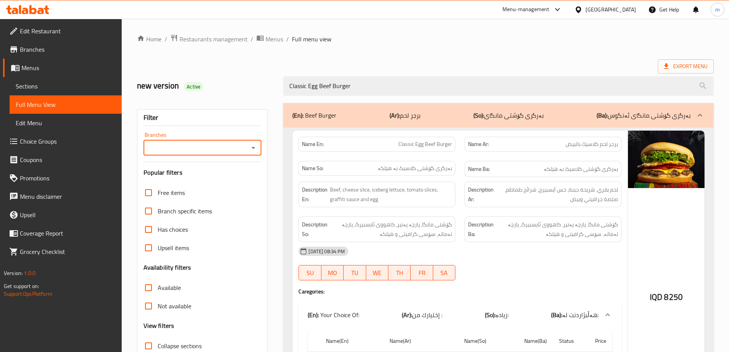
type input "Graffiti Burger, Dream City"
click at [268, 150] on div "Filter Branches Graffiti Burger, Dream City Branches Popular filters Free items…" at bounding box center [205, 271] width 147 height 346
click at [216, 148] on input "Graffiti Burger, Dream City" at bounding box center [196, 147] width 101 height 11
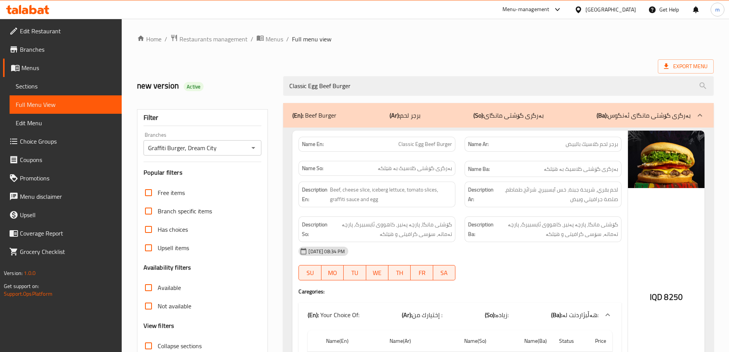
click at [279, 147] on div "(En): Beef Burger (Ar): برجر لحم (So): بەرگرى گۆشتی مانگای (Ba): بەرگرى گۆشتی م…" at bounding box center [499, 271] width 440 height 346
click at [251, 146] on icon "Open" at bounding box center [253, 147] width 9 height 9
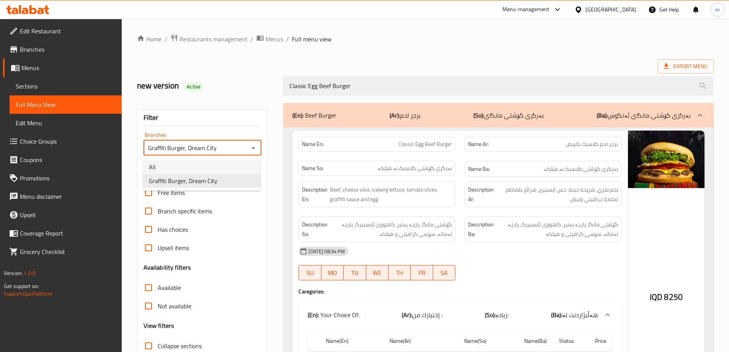
click at [185, 168] on li "All" at bounding box center [202, 167] width 118 height 14
click at [247, 145] on div "All Branches" at bounding box center [202, 147] width 118 height 15
click at [253, 152] on icon "Open" at bounding box center [253, 147] width 9 height 9
click at [186, 181] on span "Graffiti Burger, Dream City" at bounding box center [183, 180] width 68 height 9
type input "Graffiti Burger, Dream City"
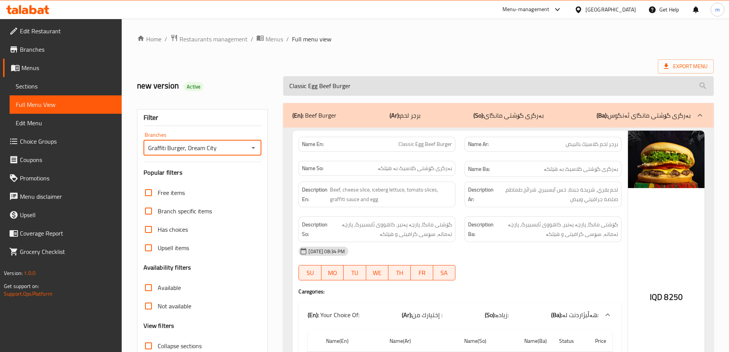
click at [370, 83] on input "Classic Egg Beef Burger" at bounding box center [498, 86] width 430 height 20
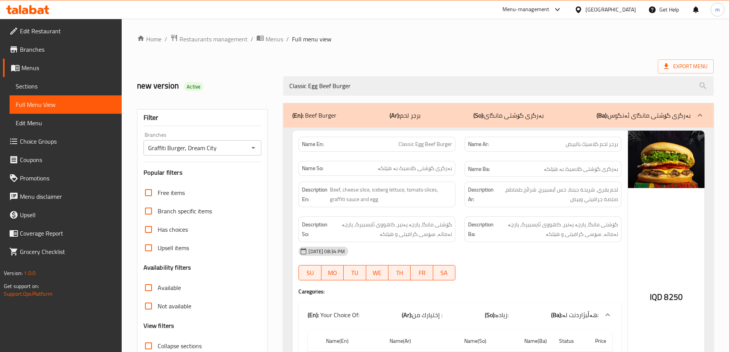
click at [81, 88] on span "Sections" at bounding box center [66, 85] width 100 height 9
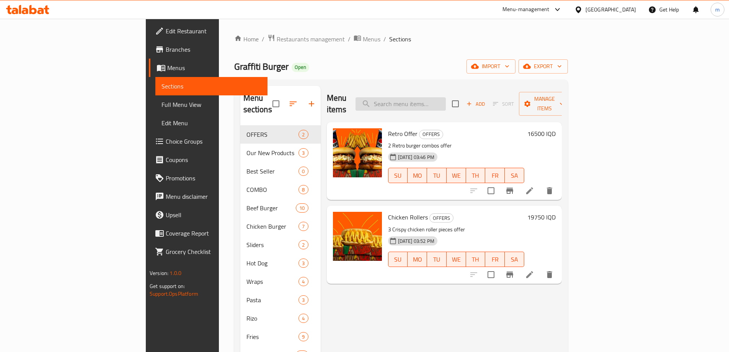
click at [438, 98] on input "search" at bounding box center [400, 103] width 90 height 13
paste input "Classic Egg Beef Burger"
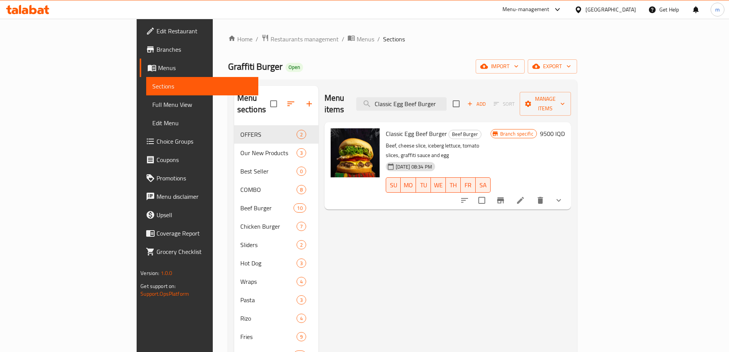
type input "Classic Egg Beef Burger"
click at [365, 204] on div "Menu items Classic Egg Beef Burger Add Sort Manage items Classic Egg Beef Burge…" at bounding box center [444, 262] width 253 height 352
click at [525, 196] on icon at bounding box center [520, 200] width 9 height 9
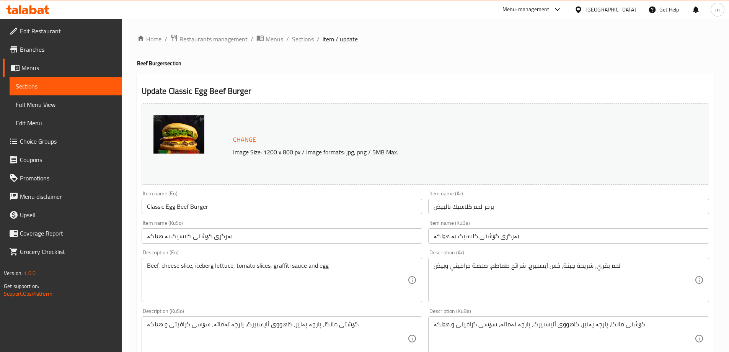
click at [48, 90] on span "Sections" at bounding box center [66, 85] width 100 height 9
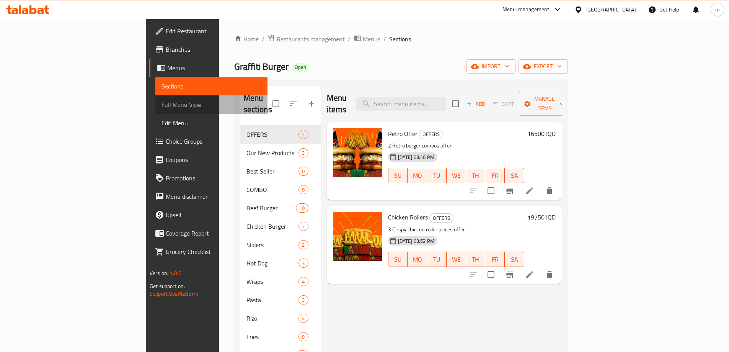
click at [161, 104] on span "Full Menu View" at bounding box center [211, 104] width 100 height 9
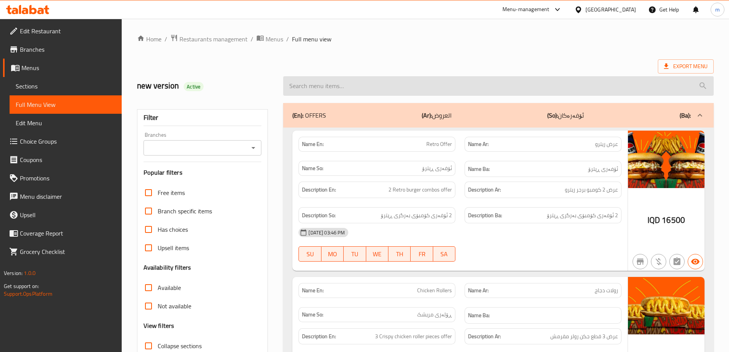
click at [458, 92] on input "search" at bounding box center [498, 86] width 430 height 20
paste input "Classic Egg Beef Burger"
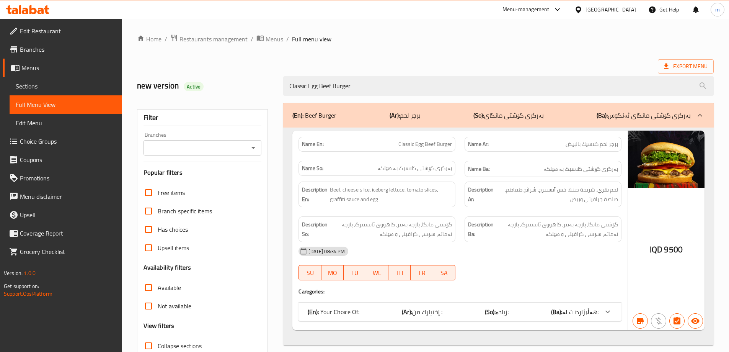
type input "Classic Egg Beef Burger"
click at [249, 156] on div "Filter Branches Branches Popular filters Free items Branch specific items Has c…" at bounding box center [202, 250] width 131 height 283
click at [249, 150] on icon "Open" at bounding box center [253, 147] width 9 height 9
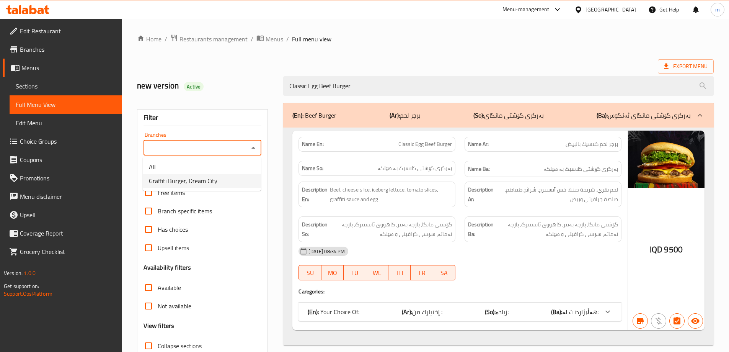
click at [201, 181] on span "Graffiti Burger, Dream City" at bounding box center [183, 180] width 68 height 9
type input "Graffiti Burger, Dream City"
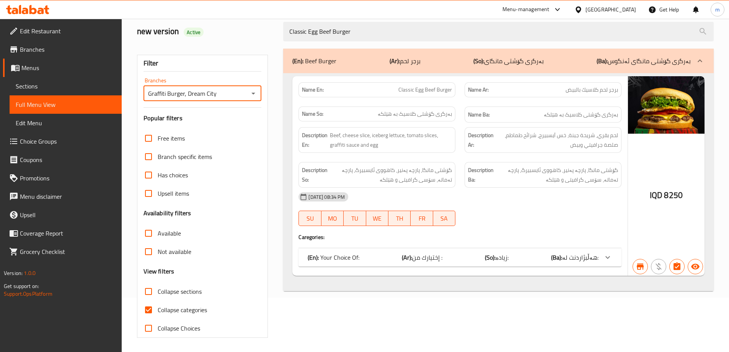
scroll to position [55, 0]
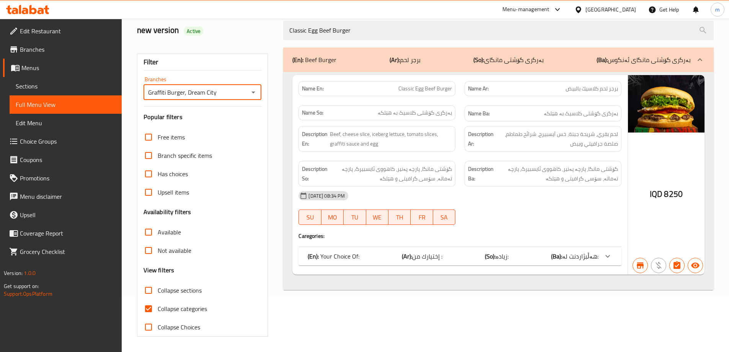
click at [180, 304] on span "Collapse categories" at bounding box center [182, 308] width 49 height 9
click at [158, 304] on input "Collapse categories" at bounding box center [148, 308] width 18 height 18
checkbox input "false"
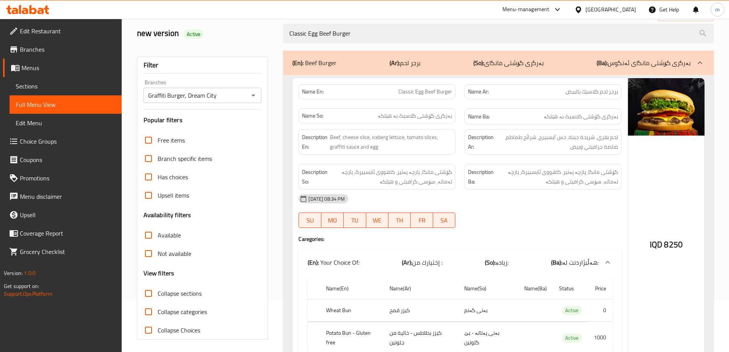
scroll to position [0, 0]
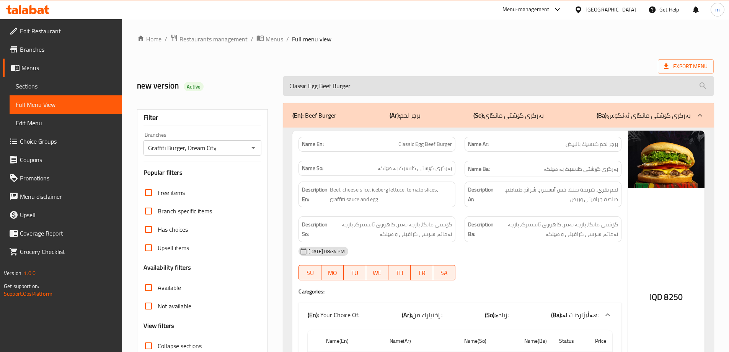
click at [425, 87] on input "Classic Egg Beef Burger" at bounding box center [498, 86] width 430 height 20
paste input "Mushroom"
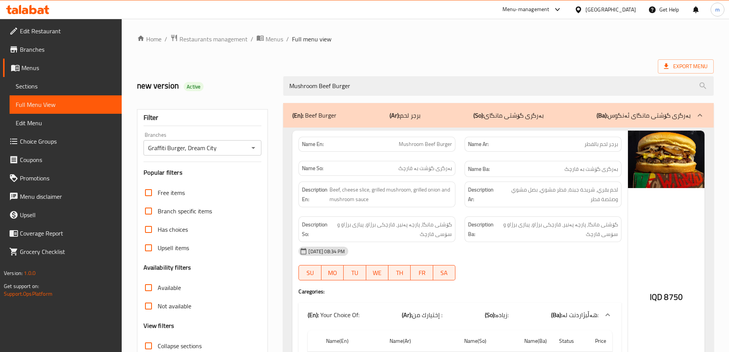
type input "Mushroom Beef Burger"
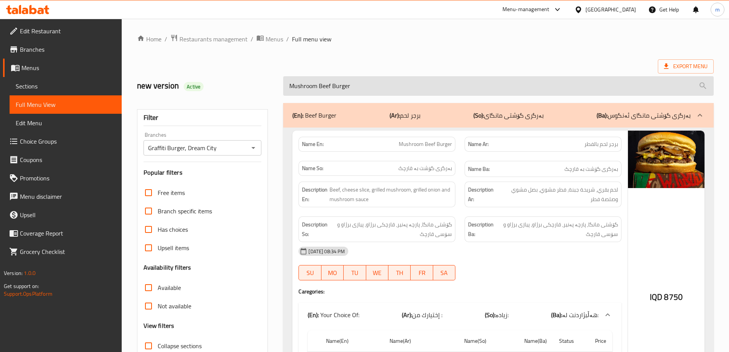
click at [314, 87] on input "Mushroom Beef Burger" at bounding box center [498, 86] width 430 height 20
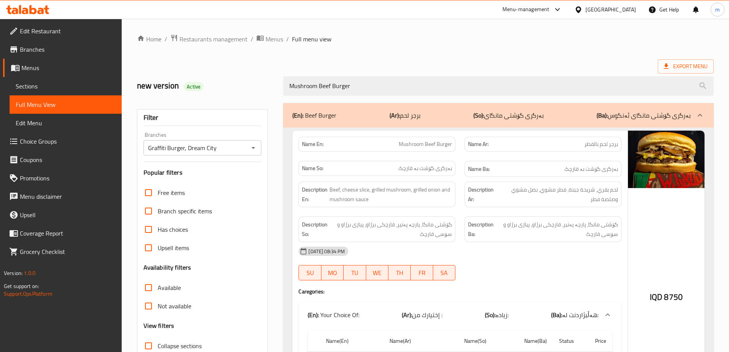
click at [42, 86] on span "Sections" at bounding box center [66, 85] width 100 height 9
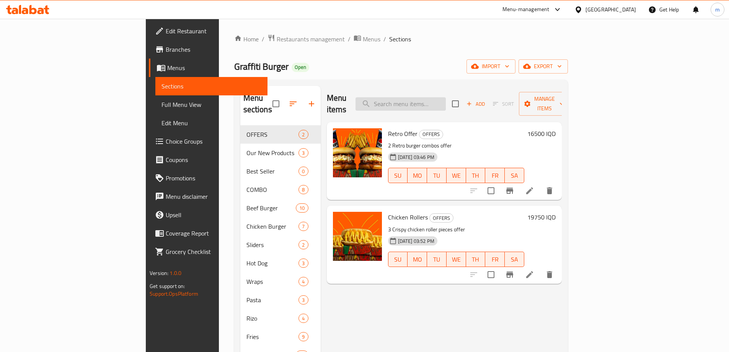
click at [432, 99] on input "search" at bounding box center [400, 103] width 90 height 13
paste input "Mushroom Beef Burger"
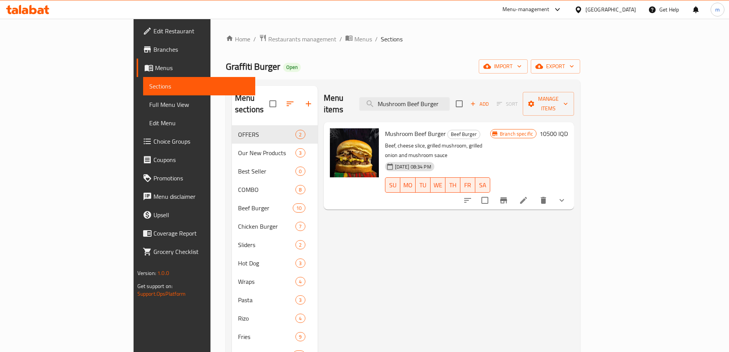
type input "Mushroom Beef Burger"
click at [149, 106] on span "Full Menu View" at bounding box center [199, 104] width 100 height 9
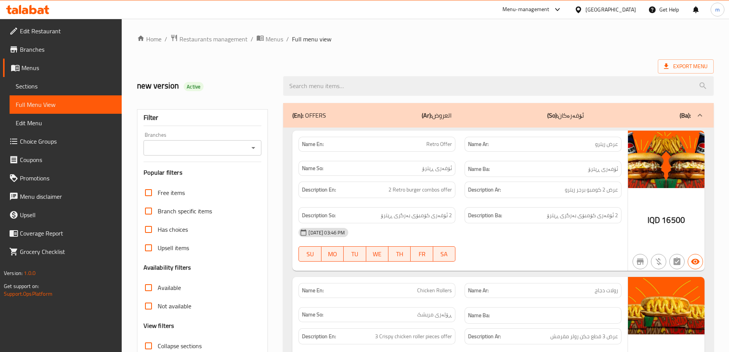
click at [231, 152] on input "Branches" at bounding box center [196, 147] width 101 height 11
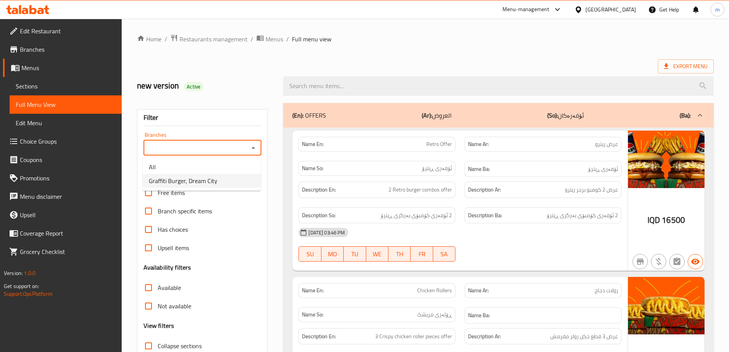
click at [191, 184] on span "Graffiti Burger, Dream City" at bounding box center [183, 180] width 68 height 9
type input "Graffiti Burger, Dream City"
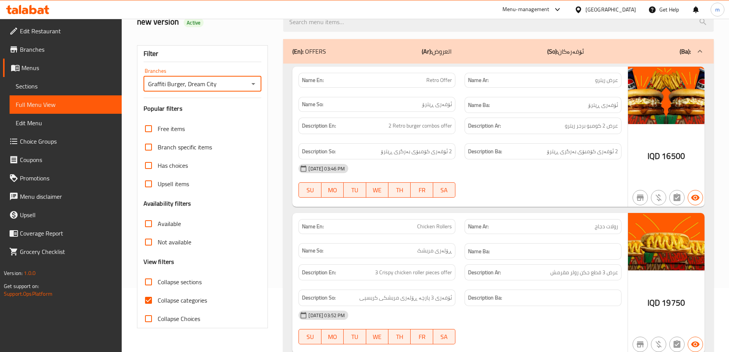
click at [173, 297] on span "Collapse categories" at bounding box center [182, 299] width 49 height 9
click at [158, 297] on input "Collapse categories" at bounding box center [148, 300] width 18 height 18
checkbox input "false"
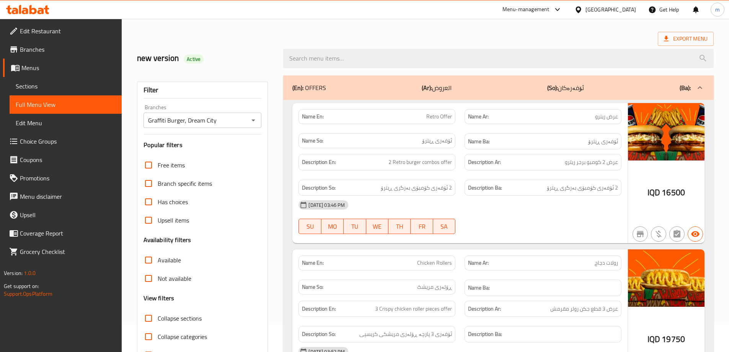
scroll to position [0, 0]
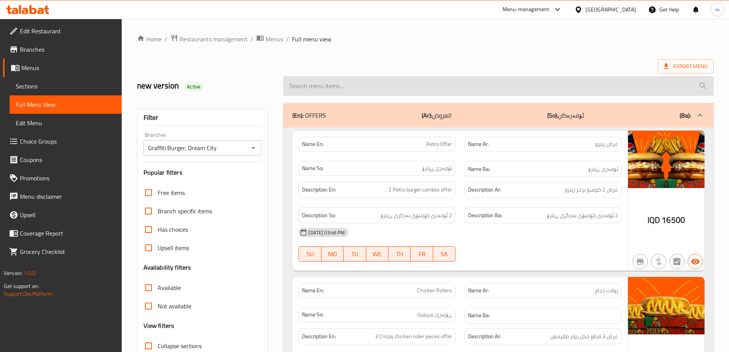
click at [381, 78] on input "search" at bounding box center [498, 86] width 430 height 20
paste input "Mushroom Beef Burger"
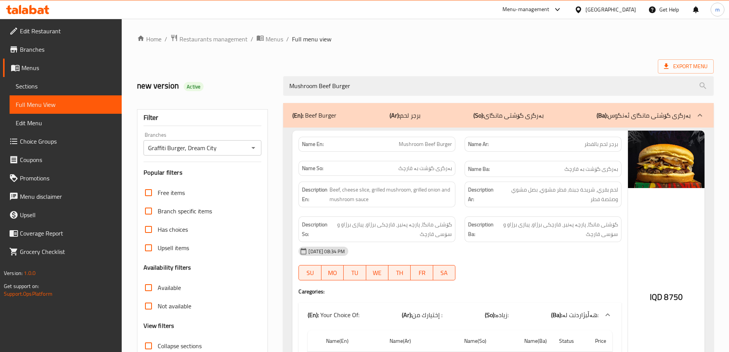
click at [277, 159] on div "Filter Branches Graffiti Burger, Dream City Branches Popular filters Free items…" at bounding box center [205, 271] width 147 height 346
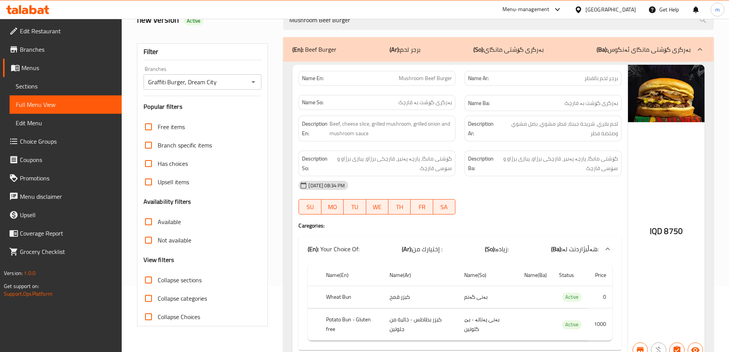
scroll to position [40, 0]
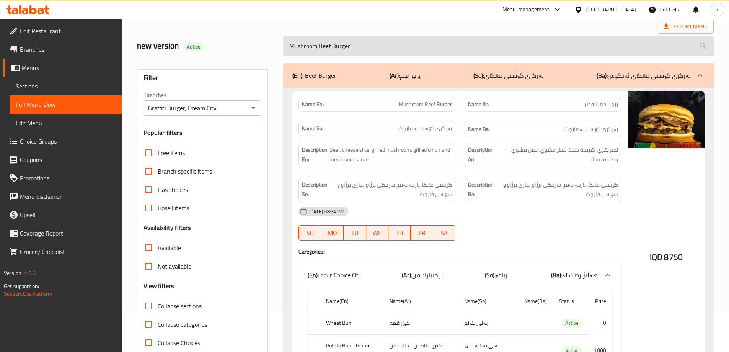
click at [374, 44] on input "Mushroom Beef Burger" at bounding box center [498, 46] width 430 height 20
paste input "Cheetos"
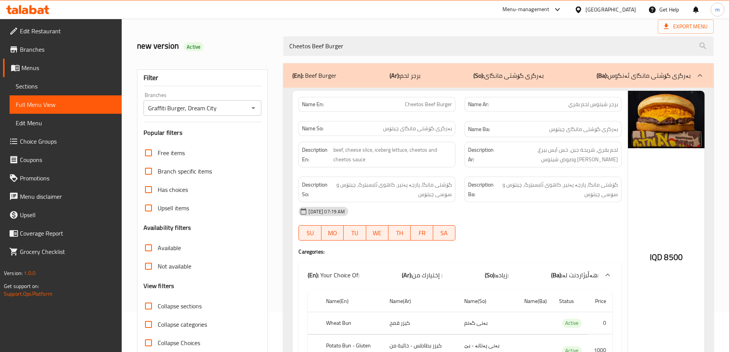
type input "Cheetos Beef Burger"
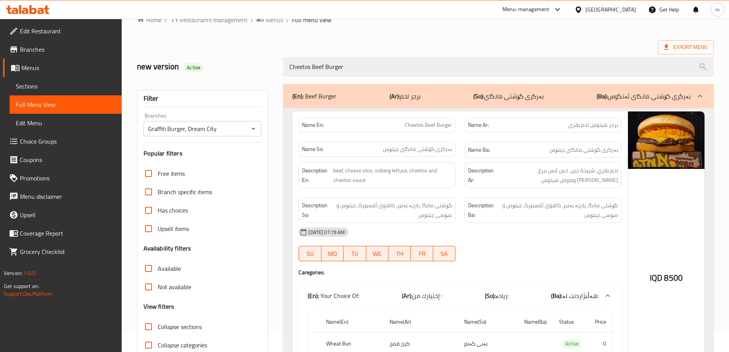
scroll to position [0, 0]
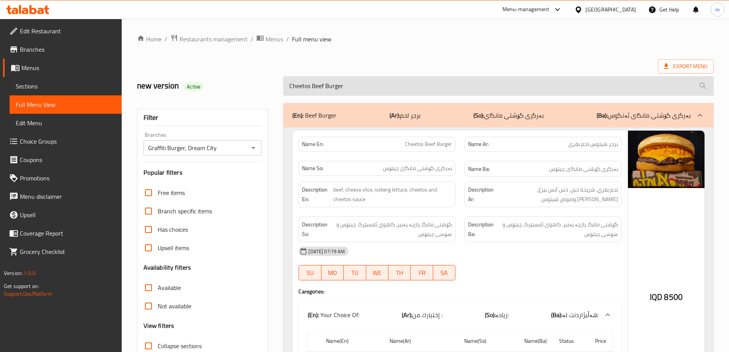
click at [326, 86] on input "Cheetos Beef Burger" at bounding box center [498, 86] width 430 height 20
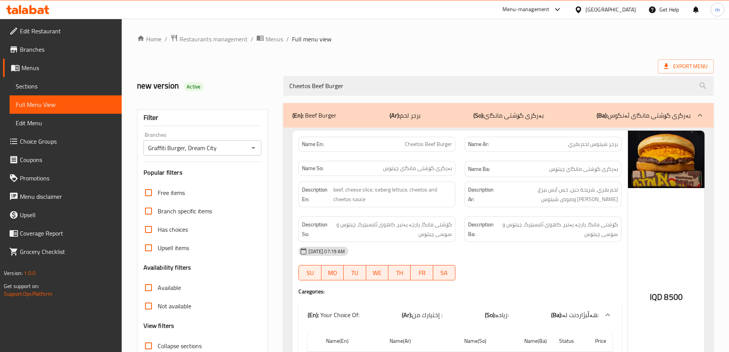
click at [44, 85] on span "Sections" at bounding box center [66, 85] width 100 height 9
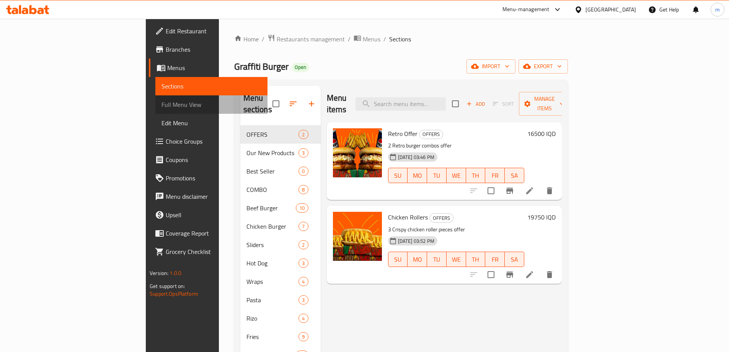
click at [161, 104] on span "Full Menu View" at bounding box center [211, 104] width 100 height 9
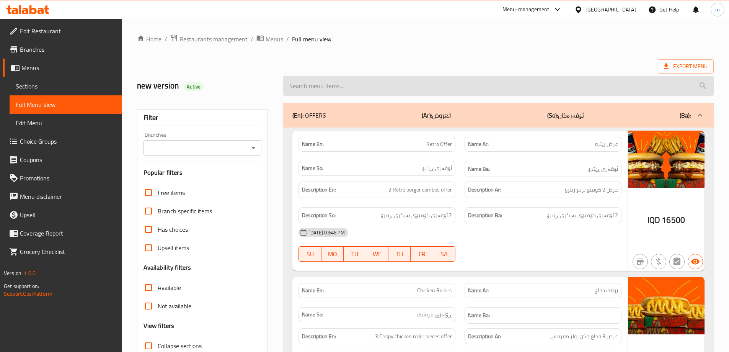
click at [398, 86] on input "search" at bounding box center [498, 86] width 430 height 20
paste input "Cheetos Beef Burger"
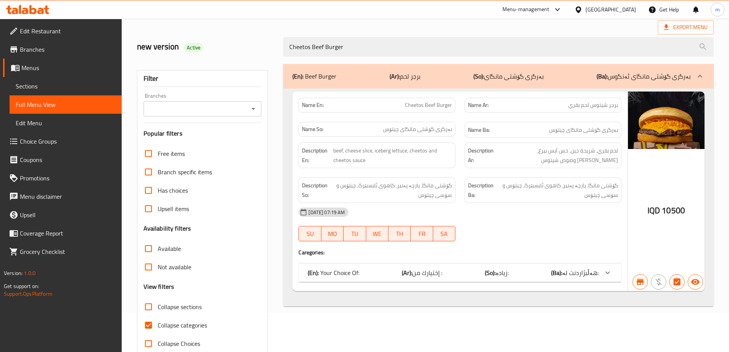
scroll to position [55, 0]
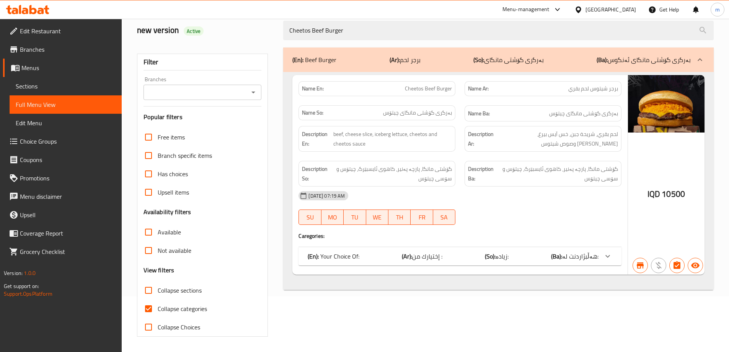
type input "Cheetos Beef Burger"
click at [185, 304] on span "Collapse categories" at bounding box center [182, 308] width 49 height 9
click at [158, 304] on input "Collapse categories" at bounding box center [148, 308] width 18 height 18
checkbox input "false"
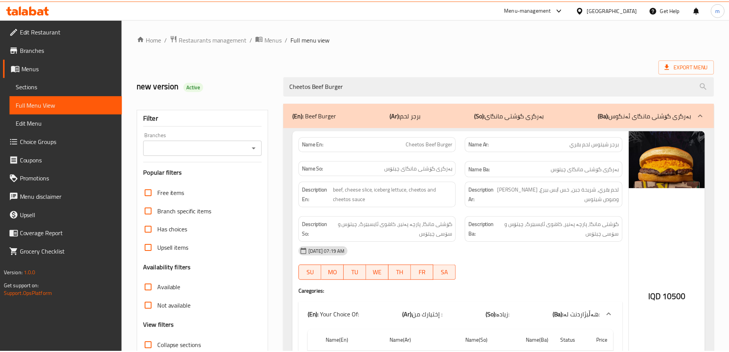
scroll to position [104, 0]
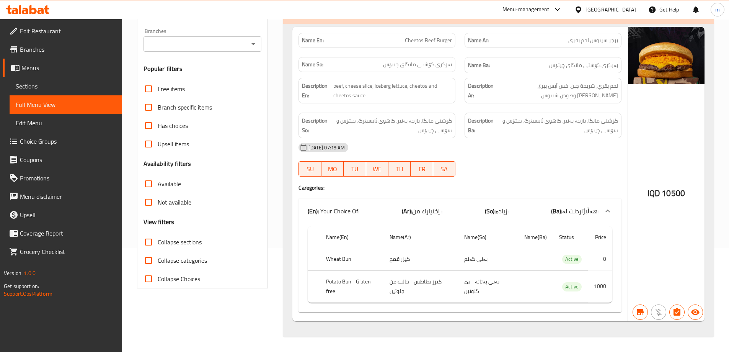
click at [185, 42] on input "Branches" at bounding box center [196, 44] width 101 height 11
paste input "Classic Beef Burger"
type input "Classic Beef Burger"
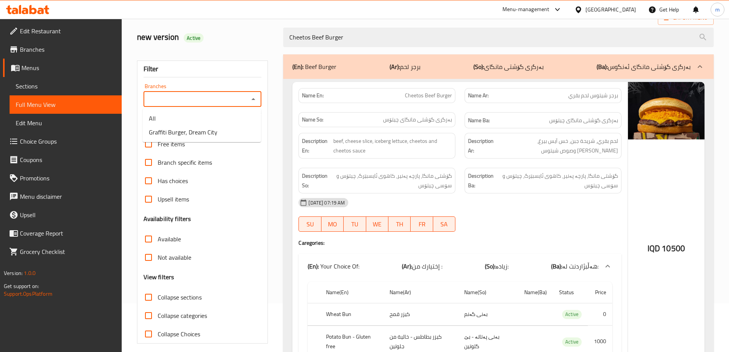
scroll to position [0, 0]
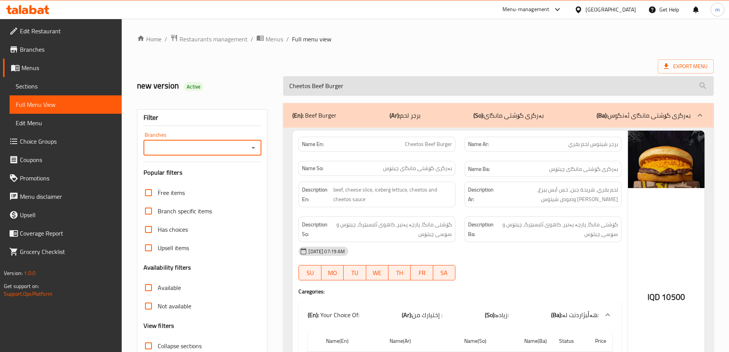
click at [355, 85] on input "Cheetos Beef Burger" at bounding box center [498, 86] width 430 height 20
paste input "lassic"
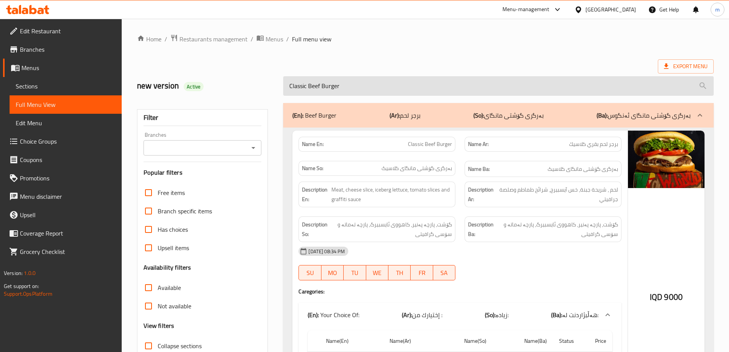
click at [344, 85] on input "Classic Beef Burger" at bounding box center [498, 86] width 430 height 20
paste input "heetos"
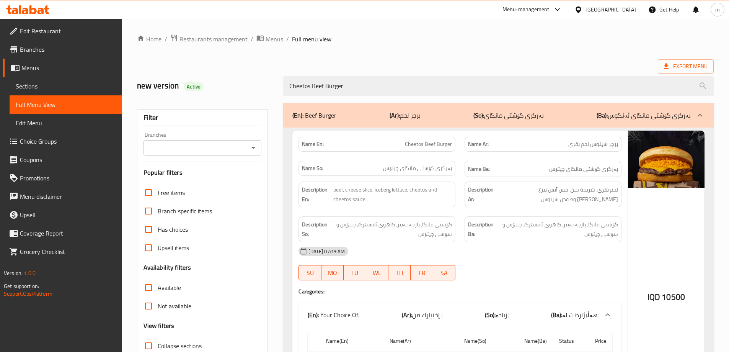
click at [257, 147] on icon "Open" at bounding box center [253, 147] width 9 height 9
type input "Cheetos Beef Burger"
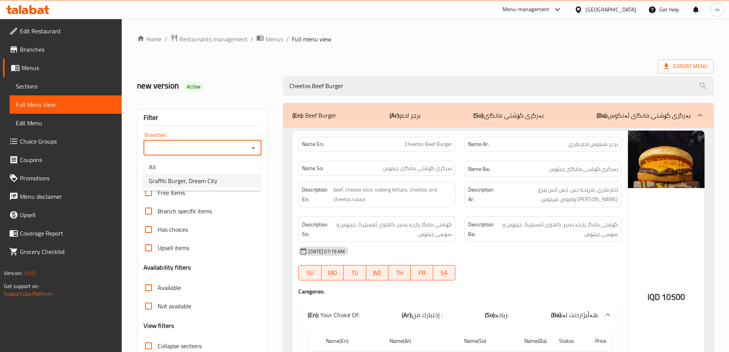
click at [192, 185] on span "Graffiti Burger, Dream City" at bounding box center [183, 180] width 68 height 9
type input "Graffiti Burger, Dream City"
click at [286, 188] on div "Name En: Cheetos Beef Burger Name Ar: برجر شيتوس لحم بقري Name So: بەرگری گۆشتی…" at bounding box center [498, 283] width 430 height 313
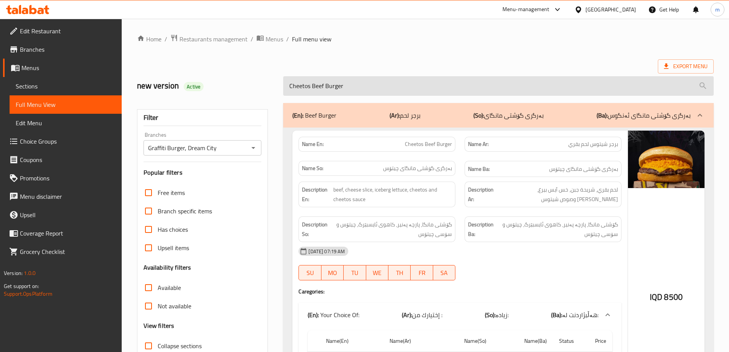
click at [324, 87] on input "Cheetos Beef Burger" at bounding box center [498, 86] width 430 height 20
paste input "lassic"
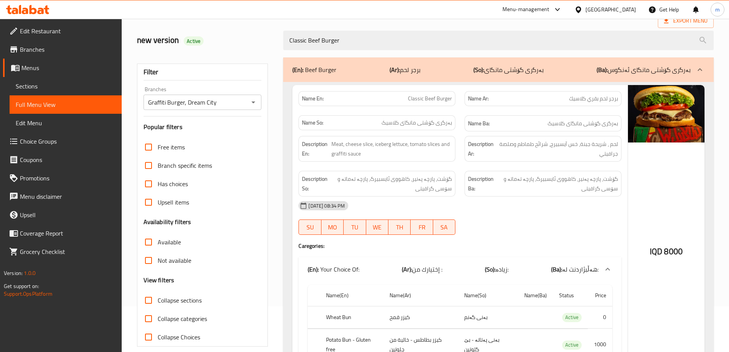
scroll to position [64, 0]
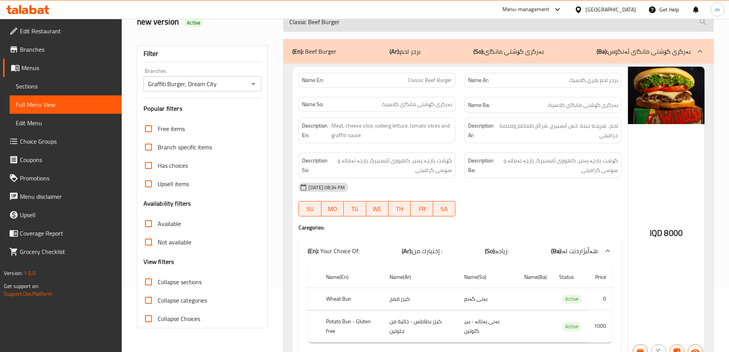
click at [309, 21] on input "Classic Beef Burger" at bounding box center [498, 22] width 430 height 20
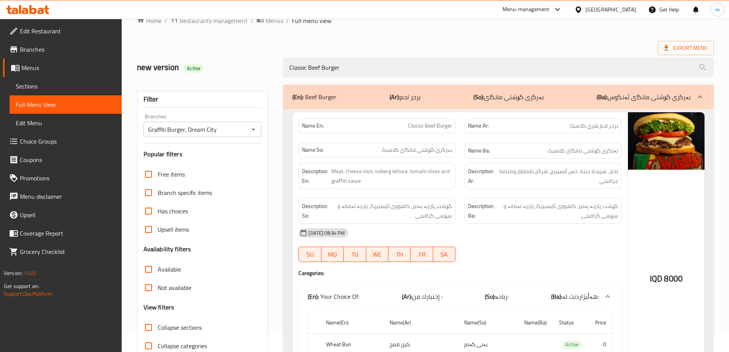
scroll to position [0, 0]
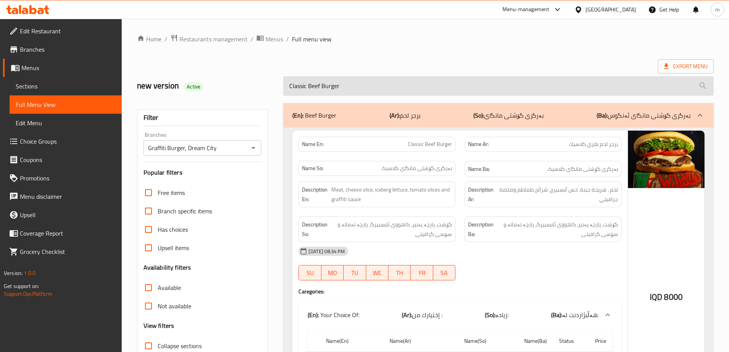
paste input "search"
type input "Classic Beef Burge"
click at [361, 88] on input "Classic Beef Burge" at bounding box center [498, 86] width 430 height 20
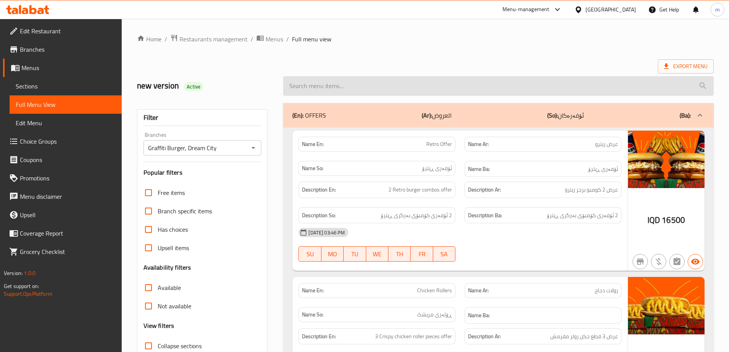
paste input "Classic Beef Burger"
type input "Classic Beef Burger"
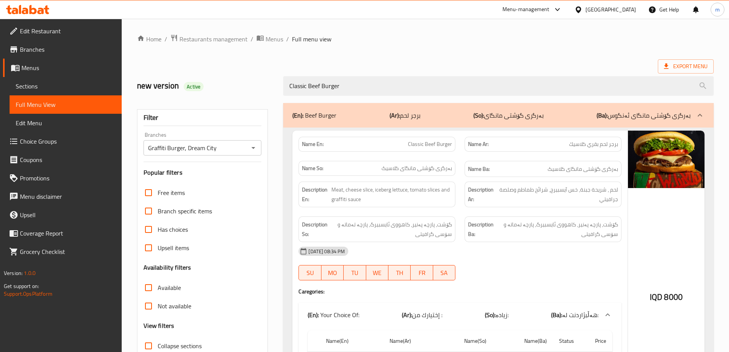
click at [56, 82] on span "Sections" at bounding box center [66, 85] width 100 height 9
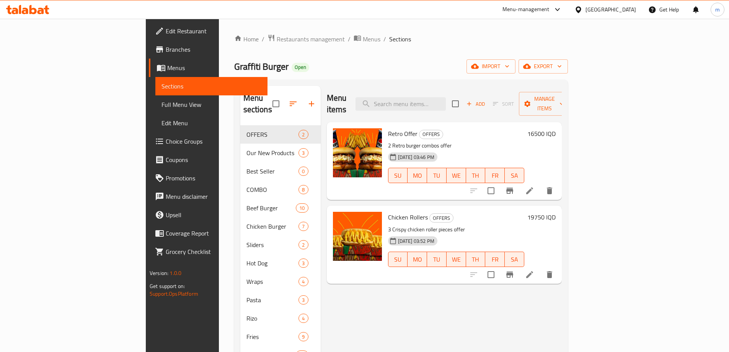
click at [161, 100] on span "Full Menu View" at bounding box center [211, 104] width 100 height 9
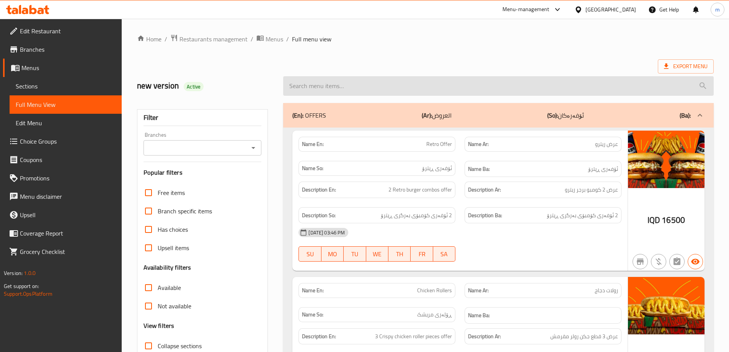
click at [417, 93] on input "search" at bounding box center [498, 86] width 430 height 20
paste input "Classic Beef Burger"
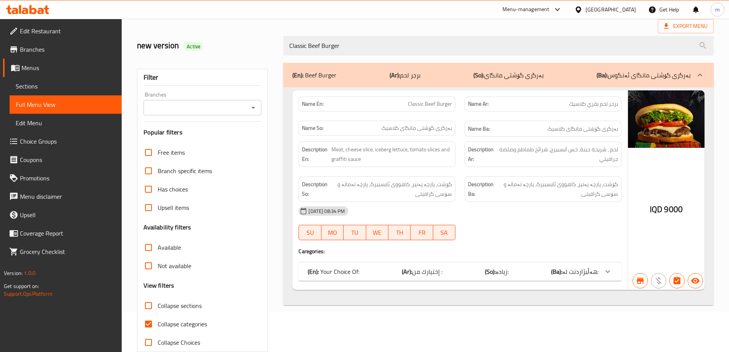
scroll to position [55, 0]
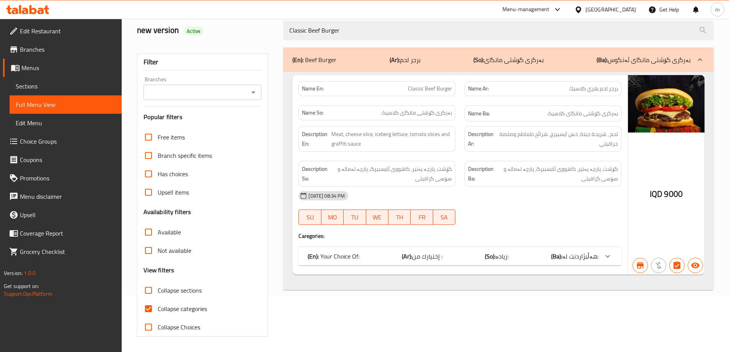
type input "Classic Beef Burger"
click at [171, 310] on span "Collapse categories" at bounding box center [182, 308] width 49 height 9
click at [158, 310] on input "Collapse categories" at bounding box center [148, 308] width 18 height 18
checkbox input "false"
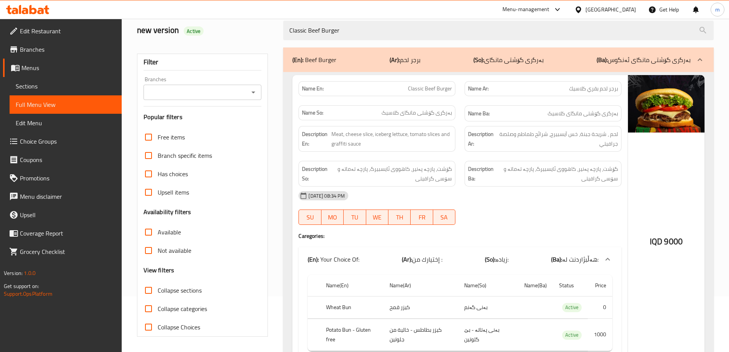
click at [282, 191] on div "(En): Beef Burger (Ar): برجر لحم (So): بەرگرى گۆشتی مانگای (Ba): بەرگرى گۆشتی م…" at bounding box center [499, 216] width 440 height 346
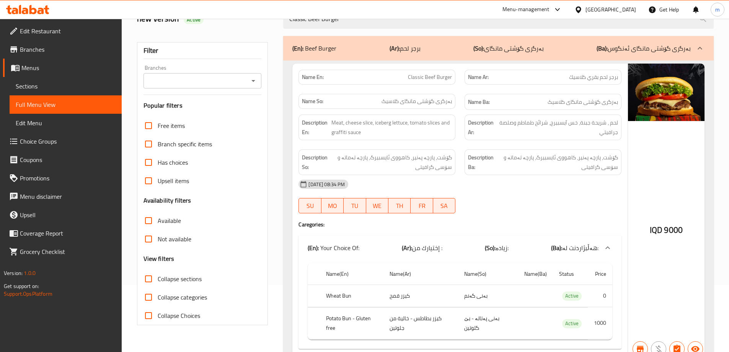
scroll to position [40, 0]
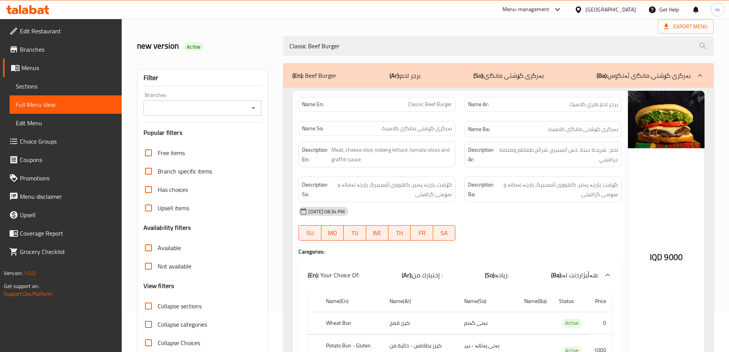
click at [247, 113] on div "Branches" at bounding box center [202, 107] width 118 height 15
click at [252, 111] on icon "Open" at bounding box center [253, 107] width 9 height 9
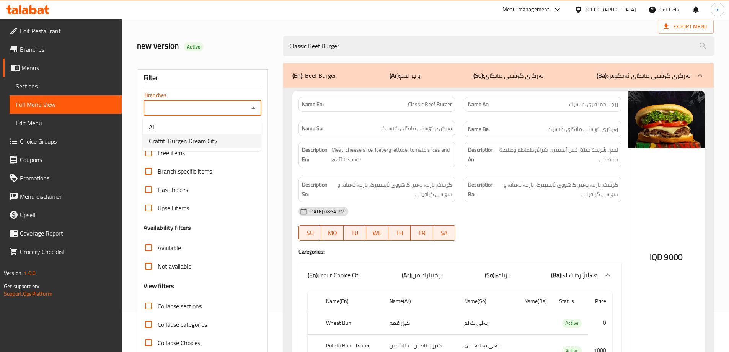
click at [200, 147] on li "Graffiti Burger, Dream City" at bounding box center [202, 141] width 118 height 14
type input "Graffiti Burger, Dream City"
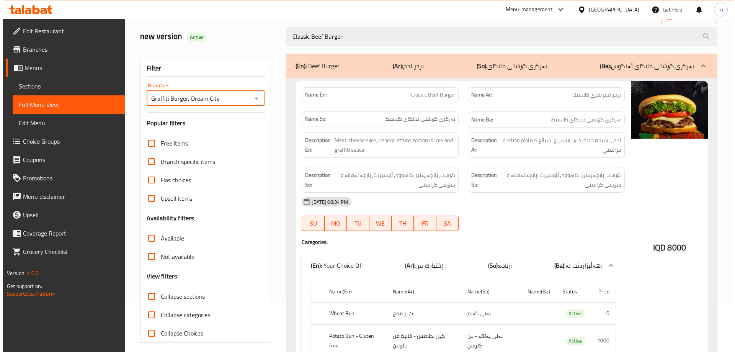
scroll to position [0, 0]
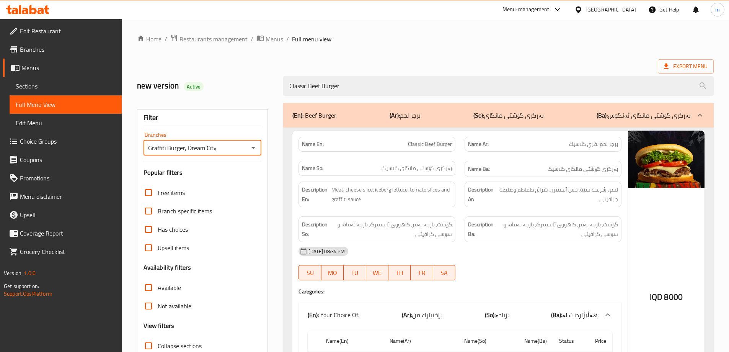
click at [453, 51] on div "Home / Restaurants management / Menus / Full menu view Export Menu new version …" at bounding box center [425, 237] width 577 height 406
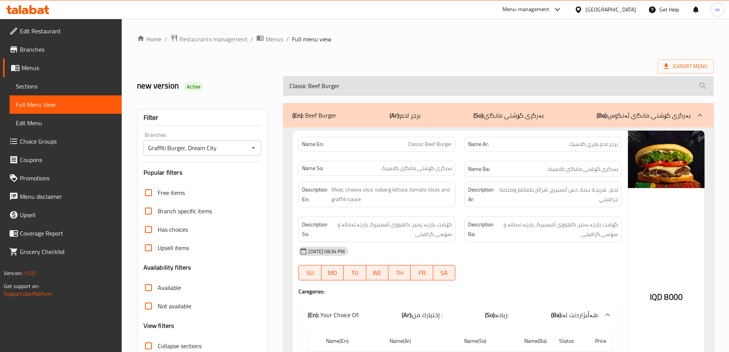
click at [359, 77] on input "Classic Beef Burger" at bounding box center [498, 86] width 430 height 20
paste input "owboy"
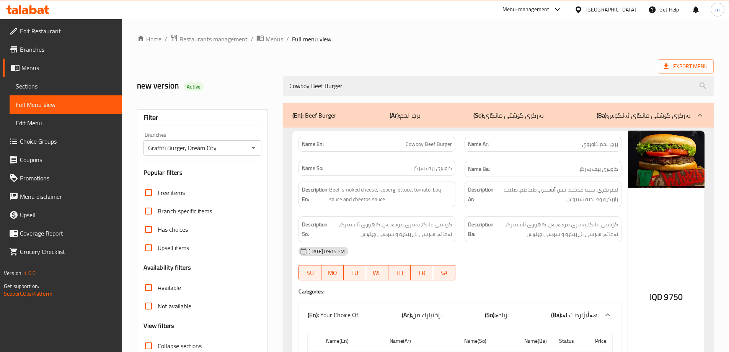
type input "Cowboy Beef Burger"
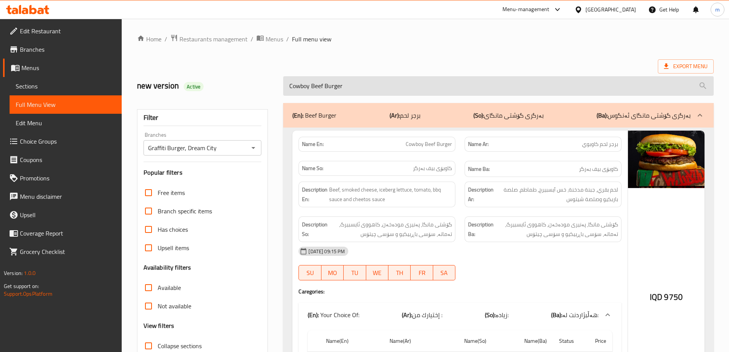
click at [327, 90] on input "Cowboy Beef Burger" at bounding box center [498, 86] width 430 height 20
click at [315, 89] on input "Cowboy Beef Burger" at bounding box center [498, 86] width 430 height 20
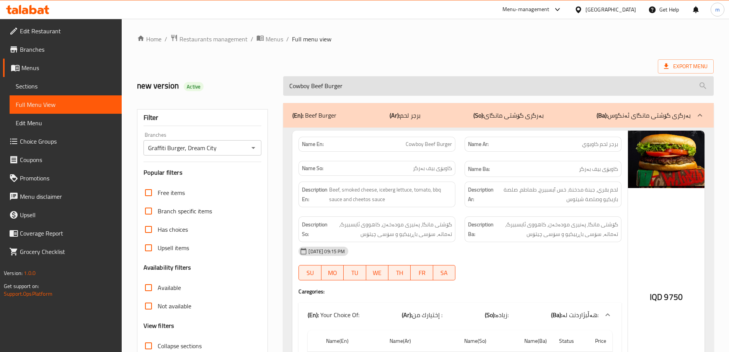
click at [315, 89] on input "Cowboy Beef Burger" at bounding box center [498, 86] width 430 height 20
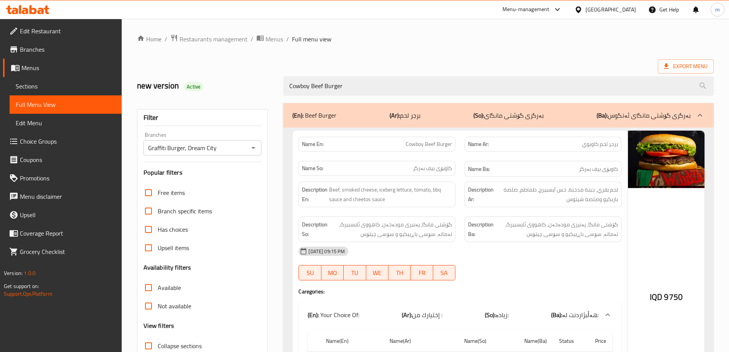
click at [56, 86] on span "Sections" at bounding box center [66, 85] width 100 height 9
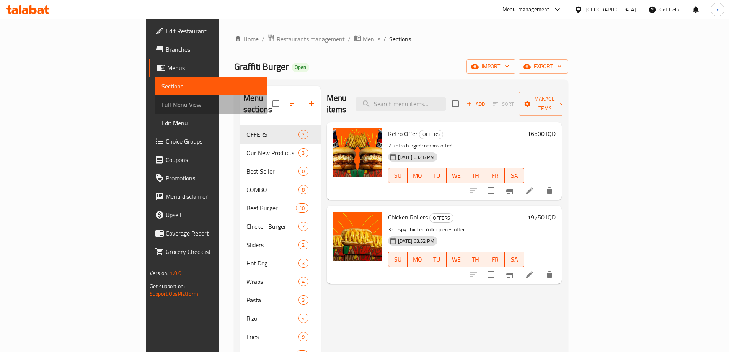
click at [161, 100] on span "Full Menu View" at bounding box center [211, 104] width 100 height 9
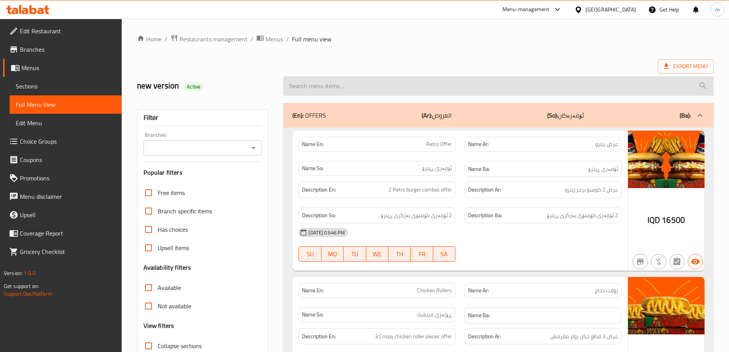
click at [438, 86] on input "search" at bounding box center [498, 86] width 430 height 20
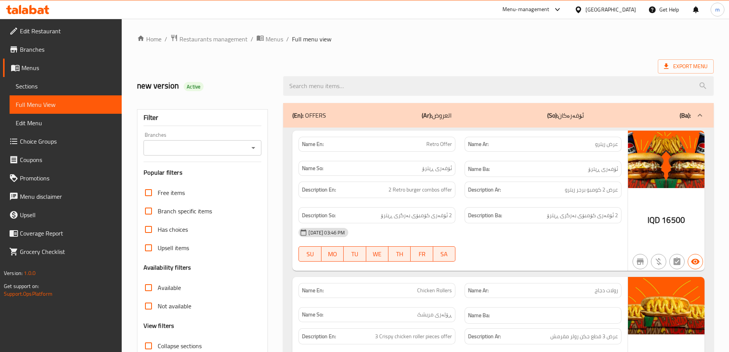
paste input "Cowboy Beef Burger"
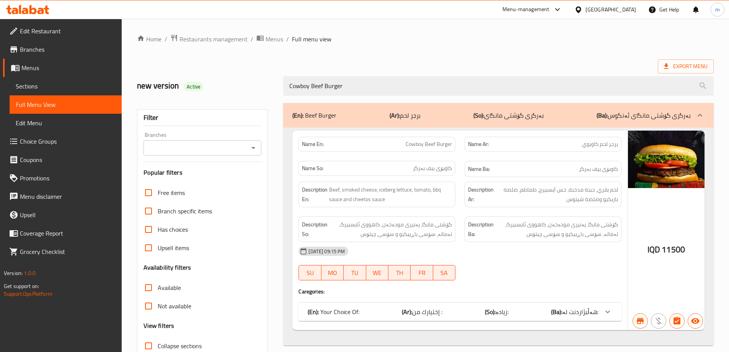
click at [258, 148] on button "Open" at bounding box center [253, 147] width 11 height 11
type input "Cowboy Beef Burger"
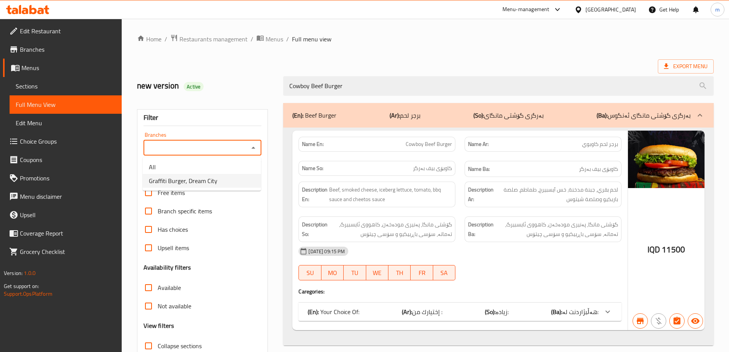
click at [212, 180] on span "Graffiti Burger, Dream City" at bounding box center [183, 180] width 68 height 9
type input "Graffiti Burger, Dream City"
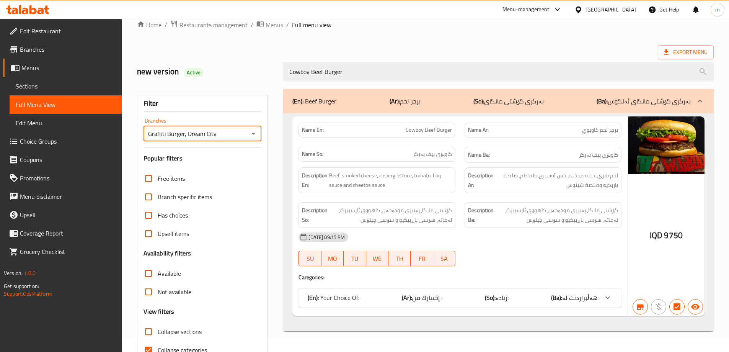
scroll to position [55, 0]
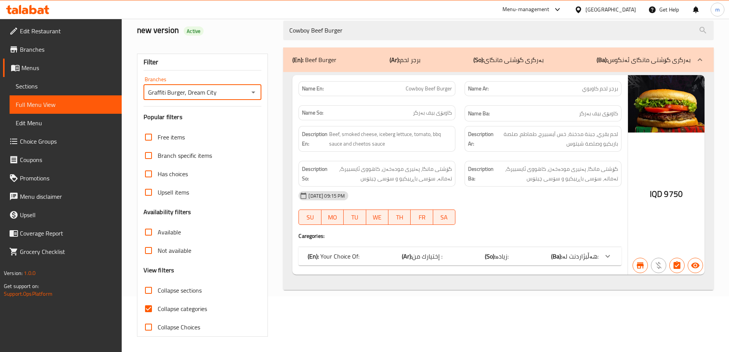
click at [184, 301] on label "Collapse categories" at bounding box center [173, 308] width 68 height 18
click at [158, 301] on input "Collapse categories" at bounding box center [148, 308] width 18 height 18
checkbox input "false"
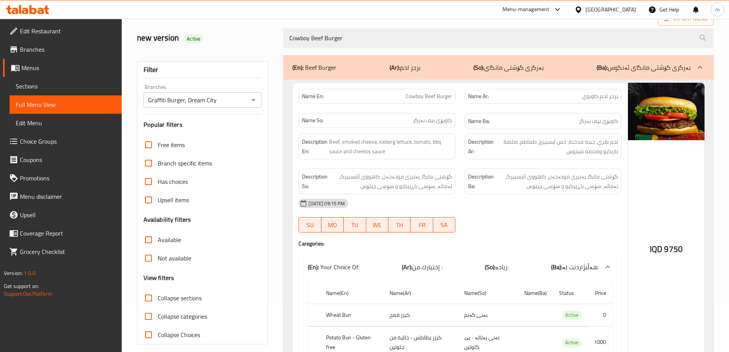
scroll to position [0, 0]
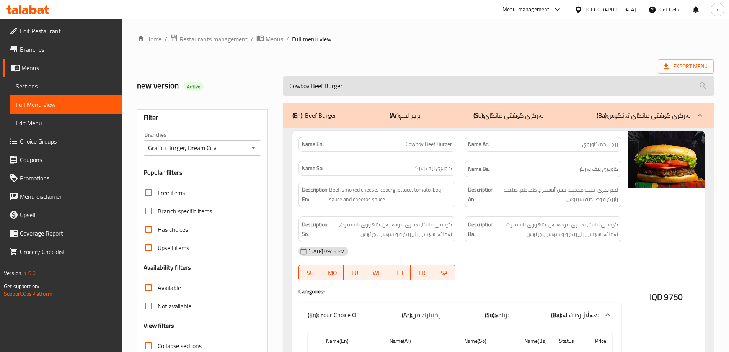
click at [377, 88] on input "Cowboy Beef Burger" at bounding box center [498, 86] width 430 height 20
paste input "Zengo"
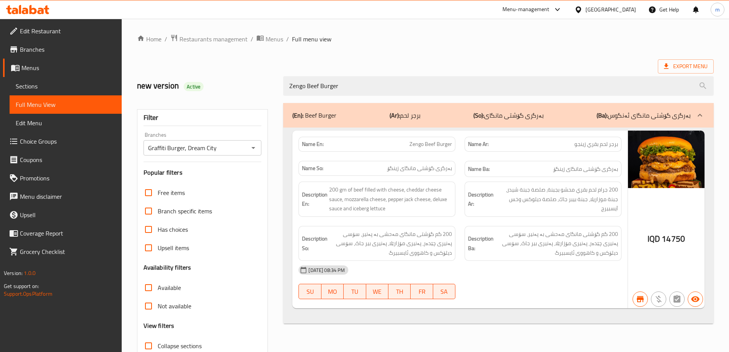
type input "Zengo Beef Burger"
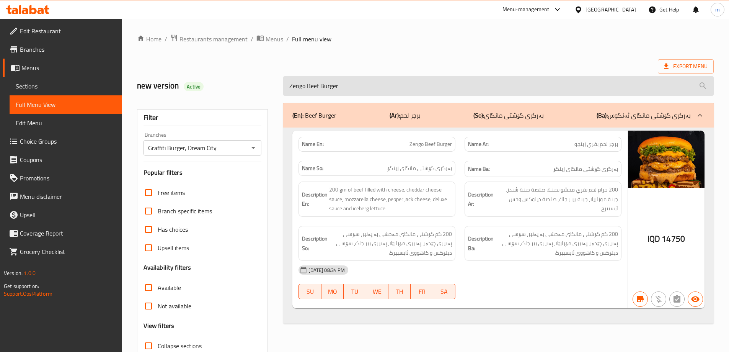
click at [321, 91] on input "Zengo Beef Burger" at bounding box center [498, 86] width 430 height 20
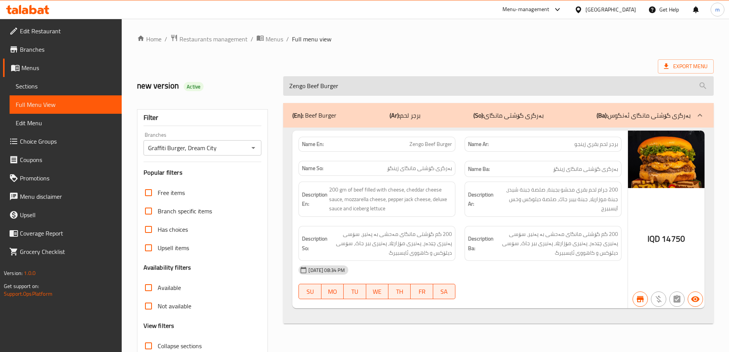
click at [321, 91] on input "Zengo Beef Burger" at bounding box center [498, 86] width 430 height 20
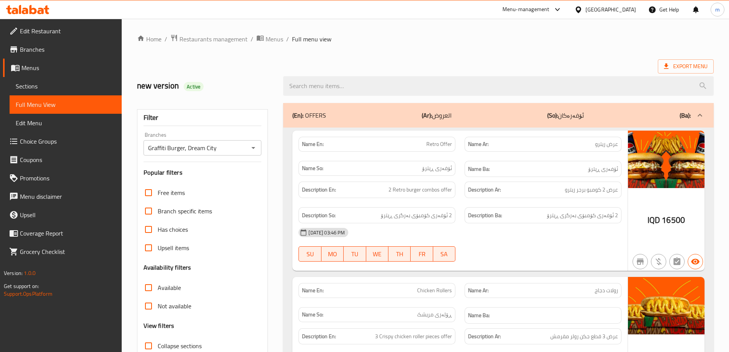
click at [50, 90] on span "Sections" at bounding box center [66, 85] width 100 height 9
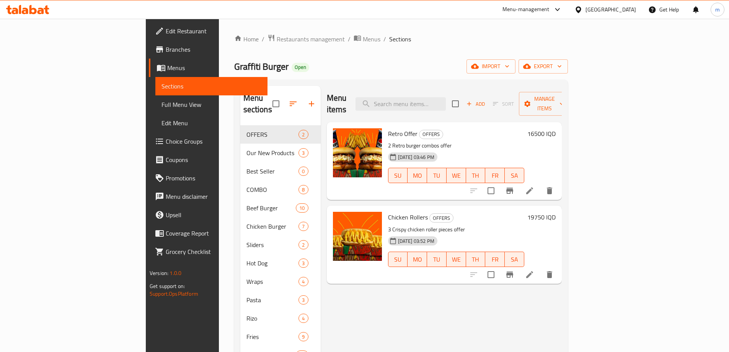
click at [161, 103] on span "Full Menu View" at bounding box center [211, 104] width 100 height 9
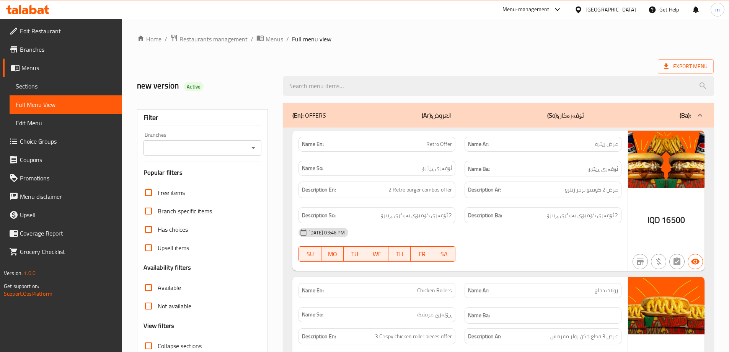
click at [255, 152] on icon "Open" at bounding box center [253, 147] width 9 height 9
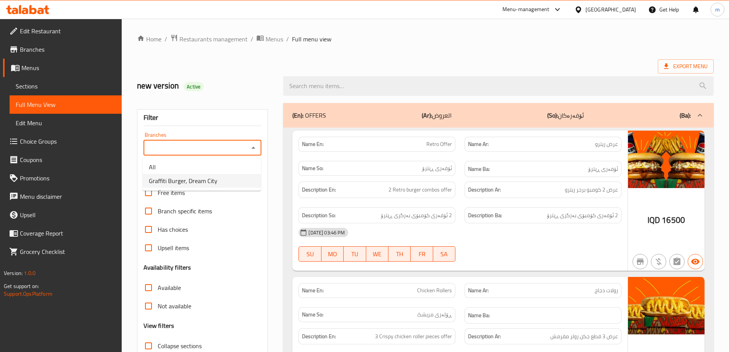
click at [202, 184] on span "Graffiti Burger, Dream City" at bounding box center [183, 180] width 68 height 9
type input "Graffiti Burger, Dream City"
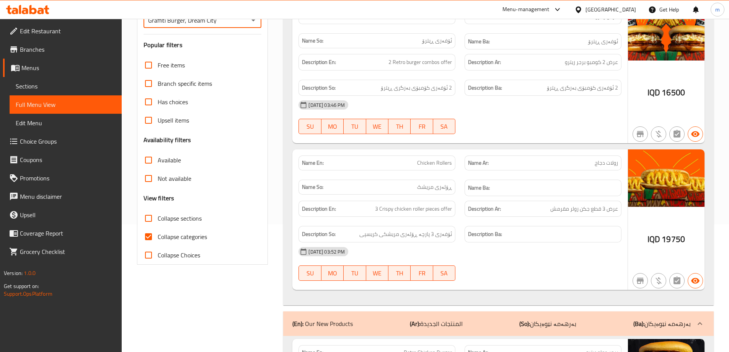
click at [176, 235] on span "Collapse categories" at bounding box center [182, 236] width 49 height 9
click at [158, 235] on input "Collapse categories" at bounding box center [148, 236] width 18 height 18
checkbox input "false"
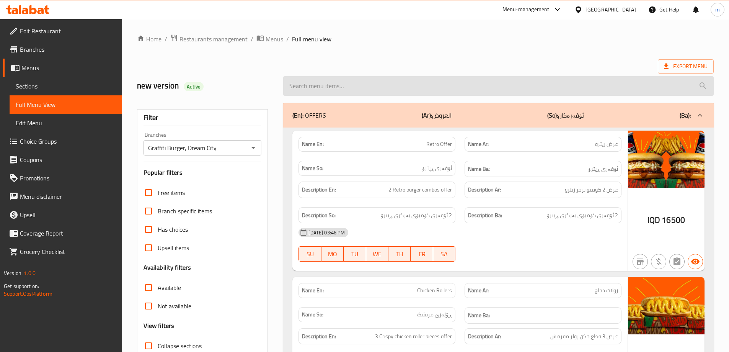
click at [385, 90] on input "search" at bounding box center [498, 86] width 430 height 20
paste input "Zengo Beef Burger"
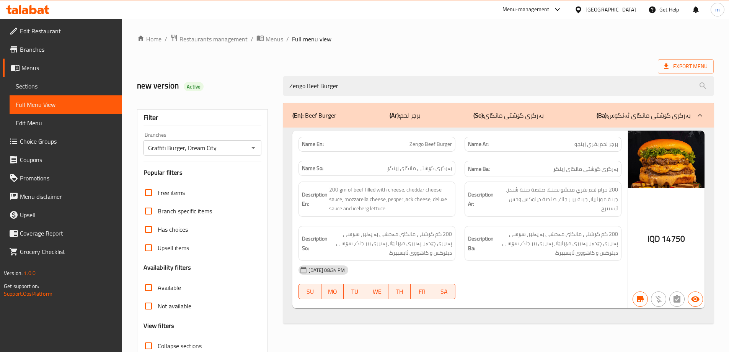
type input "Zengo Beef Burger"
click at [290, 150] on div "Name En: Zengo Beef Burger Name Ar: برجر لحم بقري زينجو Name So: بەرگرى گۆشتی م…" at bounding box center [498, 225] width 430 height 196
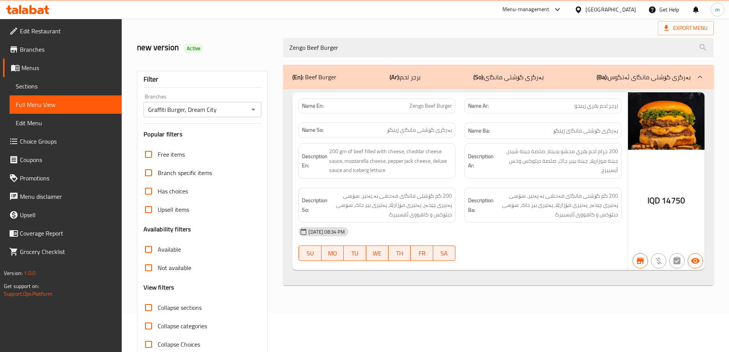
scroll to position [55, 0]
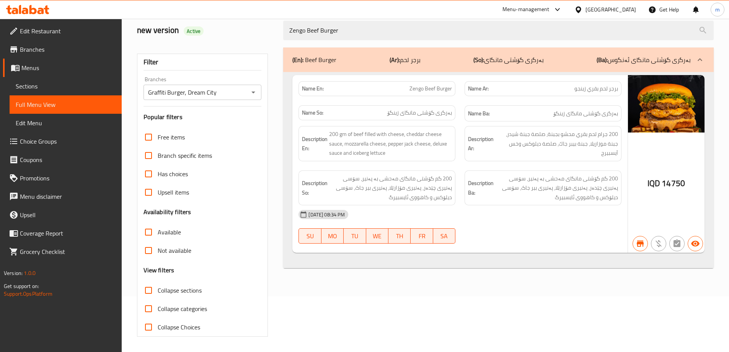
click at [201, 310] on span "Collapse categories" at bounding box center [182, 308] width 49 height 9
click at [158, 310] on input "Collapse categories" at bounding box center [148, 308] width 18 height 18
click at [201, 310] on span "Collapse categories" at bounding box center [182, 308] width 49 height 9
click at [158, 310] on input "Collapse categories" at bounding box center [148, 308] width 18 height 18
checkbox input "false"
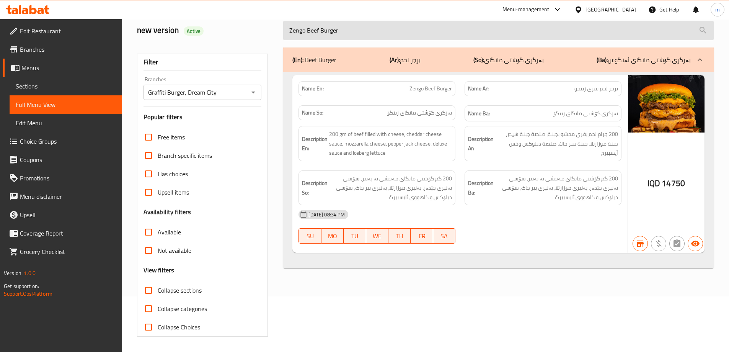
click at [342, 34] on input "Zengo Beef Burger" at bounding box center [498, 31] width 430 height 20
paste input "Smoked"
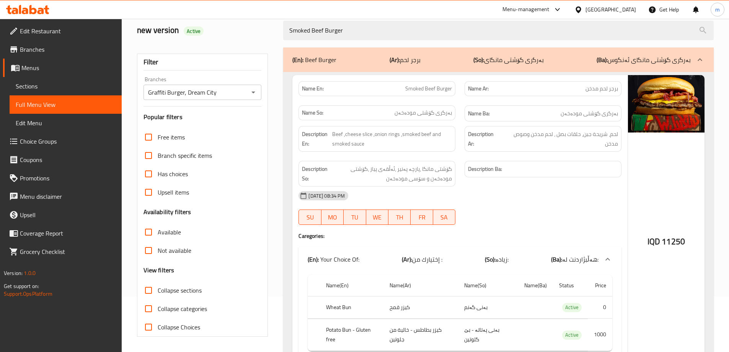
type input "Smoked Beef Burger"
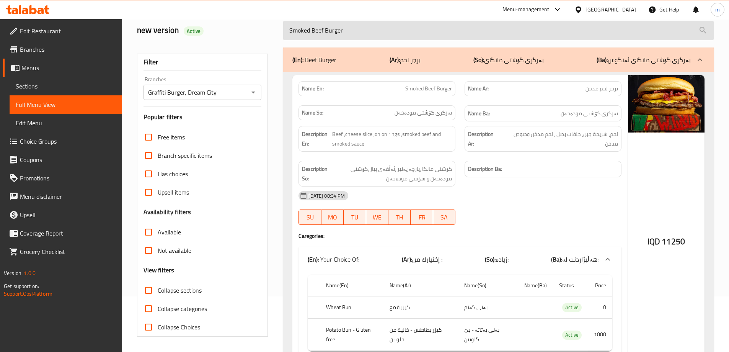
click at [312, 29] on input "Smoked Beef Burger" at bounding box center [498, 31] width 430 height 20
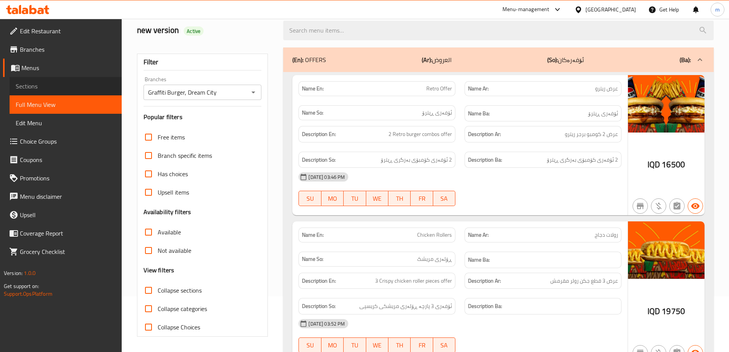
click at [60, 91] on link "Sections" at bounding box center [66, 86] width 112 height 18
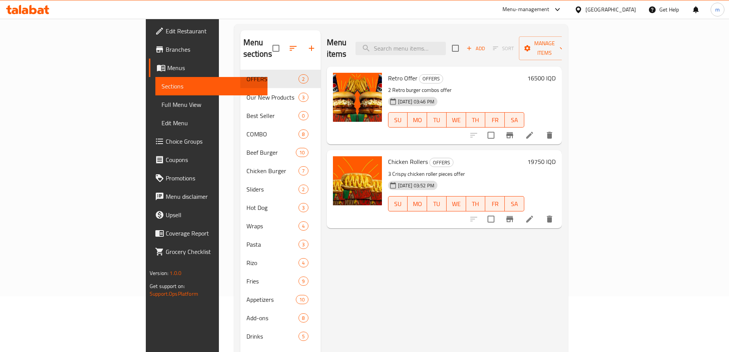
click at [161, 104] on span "Full Menu View" at bounding box center [211, 104] width 100 height 9
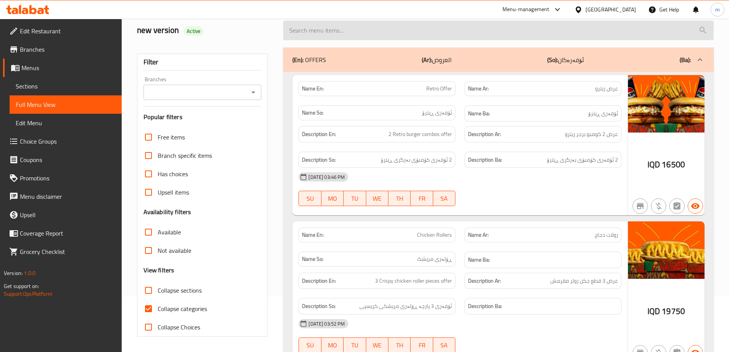
click at [407, 33] on input "search" at bounding box center [498, 31] width 430 height 20
paste input "Smoked Beef Burger"
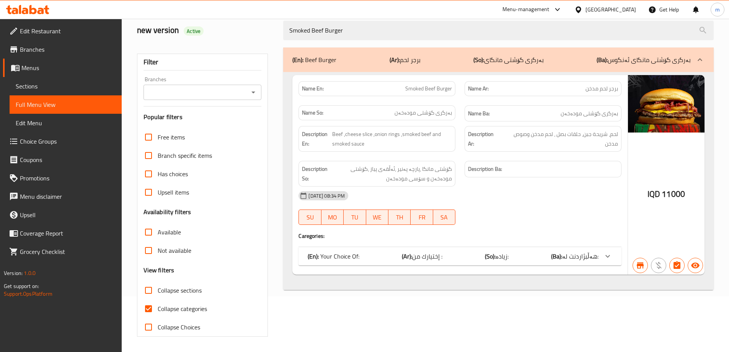
type input "Smoked Beef Burger"
click at [170, 302] on label "Collapse categories" at bounding box center [173, 308] width 68 height 18
click at [158, 302] on input "Collapse categories" at bounding box center [148, 308] width 18 height 18
checkbox input "false"
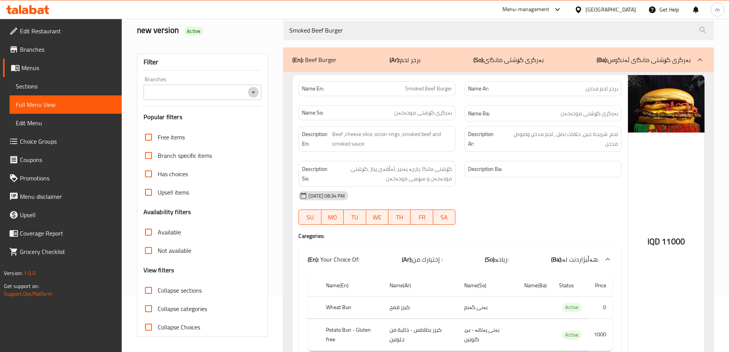
click at [255, 92] on icon "Open" at bounding box center [253, 92] width 9 height 9
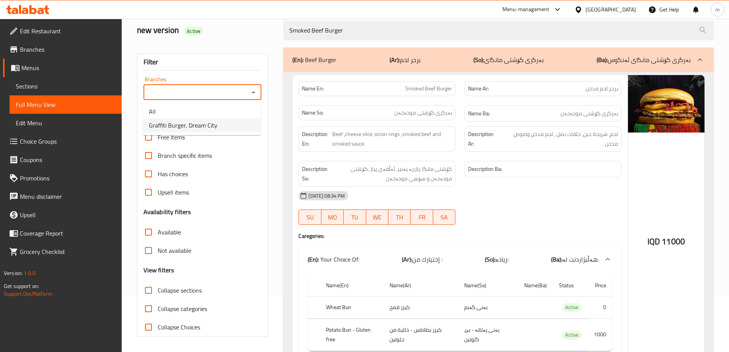
click at [192, 121] on span "Graffiti Burger, Dream City" at bounding box center [183, 125] width 68 height 9
type input "Graffiti Burger, Dream City"
click at [274, 114] on div "Filter Branches Graffiti Burger, Dream City Branches Popular filters Free items…" at bounding box center [205, 216] width 147 height 346
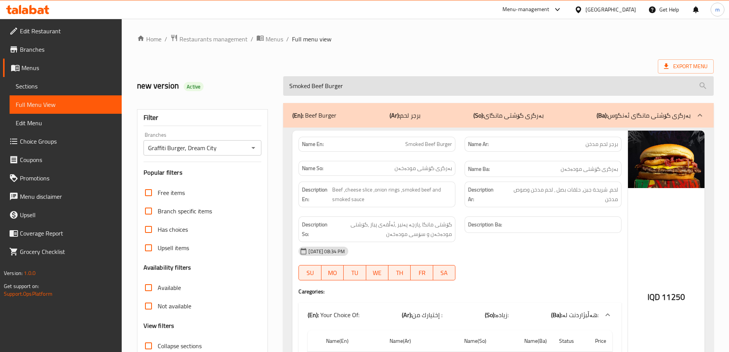
click at [330, 79] on input "Smoked Beef Burger" at bounding box center [498, 86] width 430 height 20
paste input "Brioche"
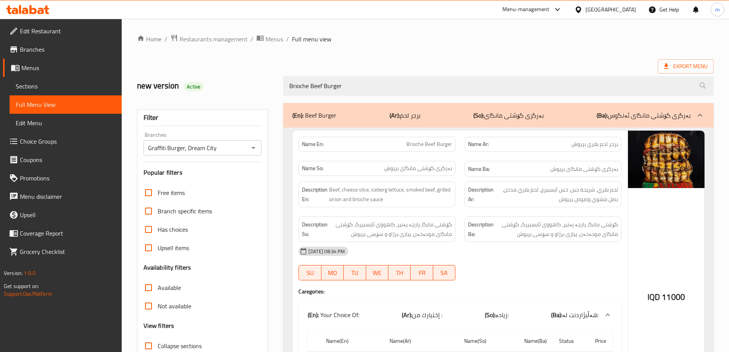
type input "Brioche Beef Burger"
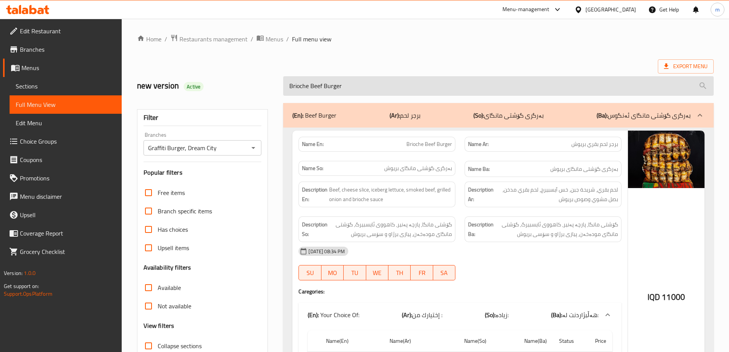
click at [334, 87] on input "Brioche Beef Burger" at bounding box center [498, 86] width 430 height 20
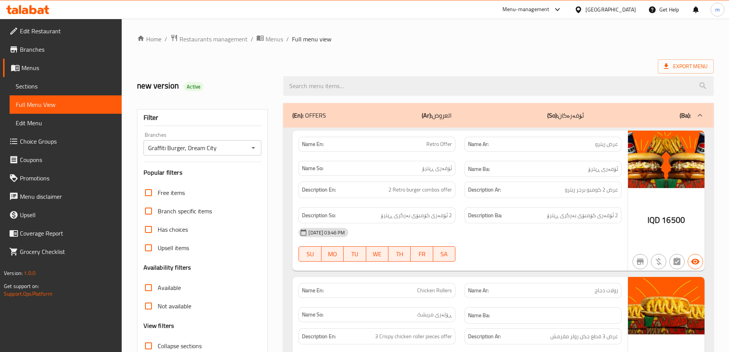
paste input "Brioche Beef Burger"
type input "Brioche Beef Burger"
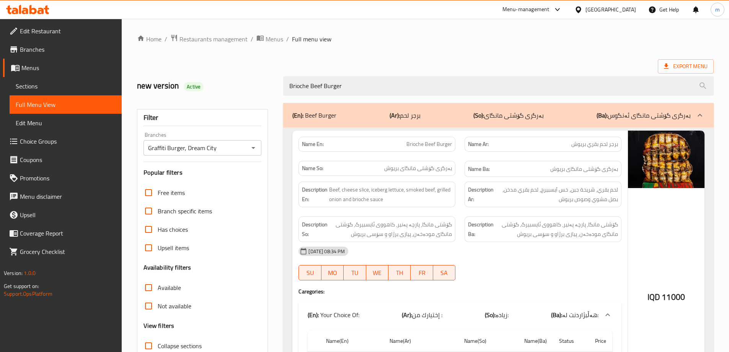
click at [70, 82] on span "Sections" at bounding box center [66, 85] width 100 height 9
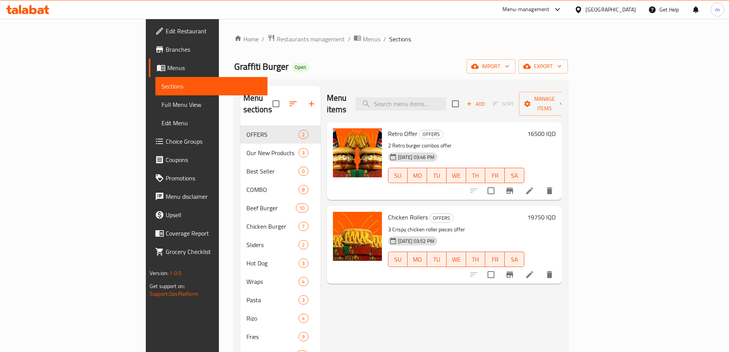
click at [155, 99] on link "Full Menu View" at bounding box center [211, 104] width 112 height 18
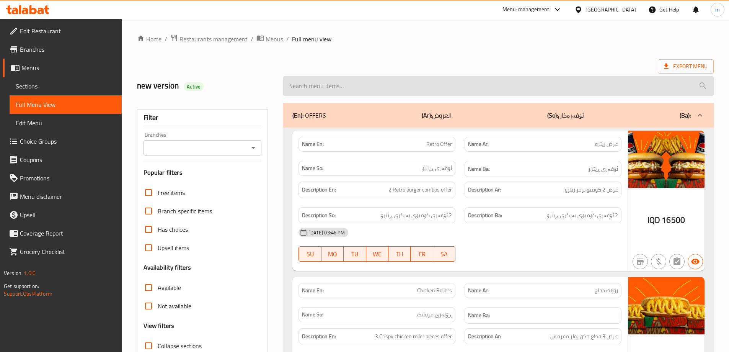
click at [446, 83] on input "search" at bounding box center [498, 86] width 430 height 20
paste input "Brioche Beef Burger"
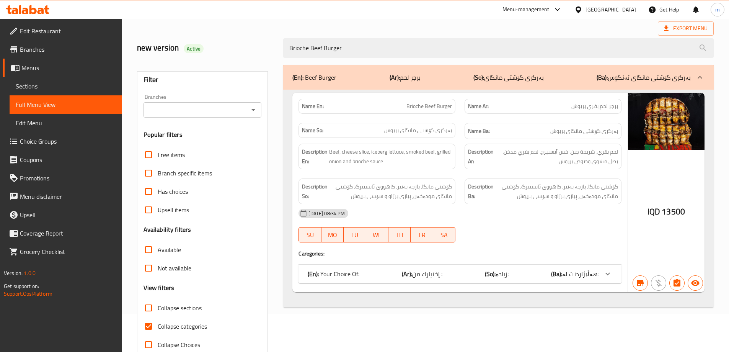
scroll to position [55, 0]
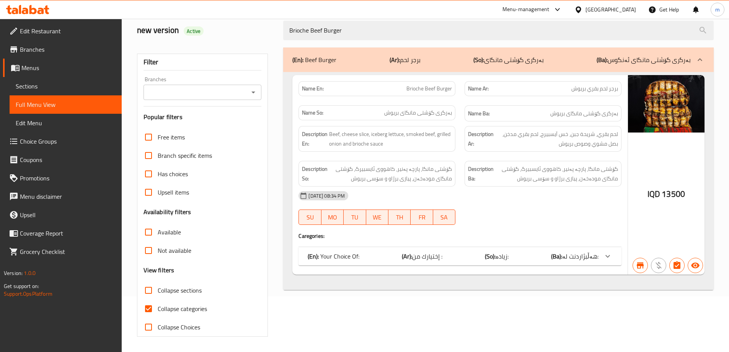
type input "Brioche Beef Burger"
click at [187, 307] on span "Collapse categories" at bounding box center [182, 308] width 49 height 9
click at [158, 307] on input "Collapse categories" at bounding box center [148, 308] width 18 height 18
checkbox input "false"
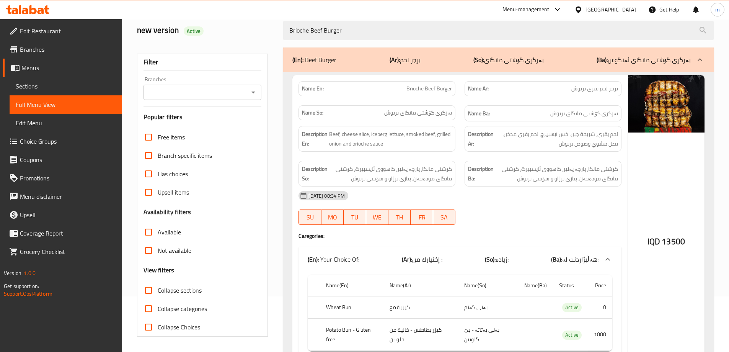
click at [254, 91] on icon "Open" at bounding box center [253, 92] width 9 height 9
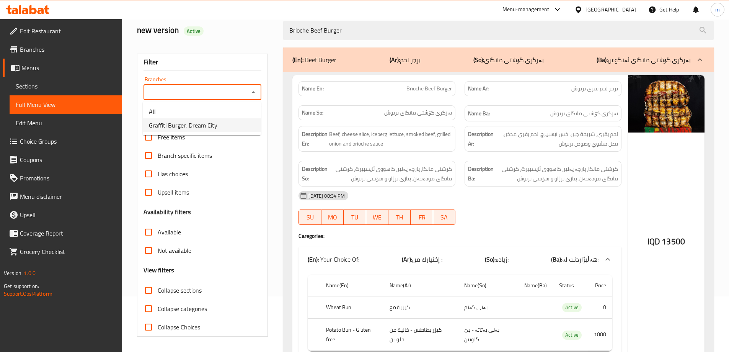
click at [202, 126] on span "Graffiti Burger, Dream City" at bounding box center [183, 125] width 68 height 9
type input "Graffiti Burger, Dream City"
click at [277, 110] on div "Filter Branches Graffiti Burger, Dream City Branches Popular filters Free items…" at bounding box center [205, 216] width 147 height 346
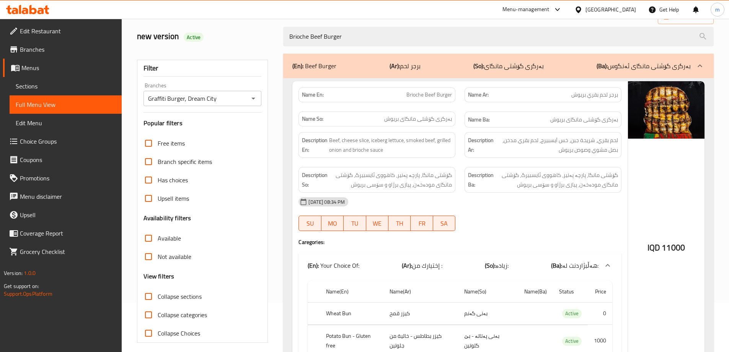
scroll to position [40, 0]
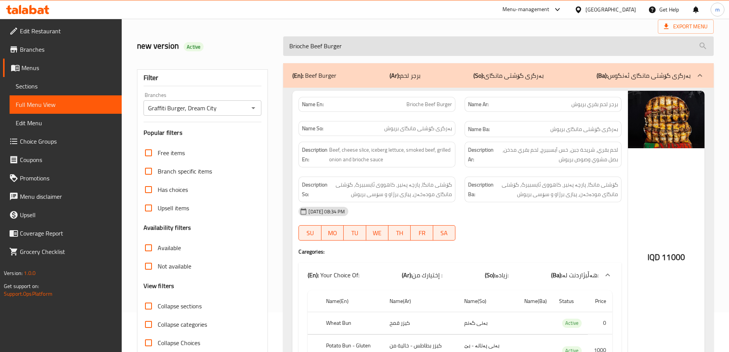
click at [367, 47] on input "Brioche Beef Burger" at bounding box center [498, 46] width 430 height 20
paste input "Rengo"
type input "Rengo Beef Burger"
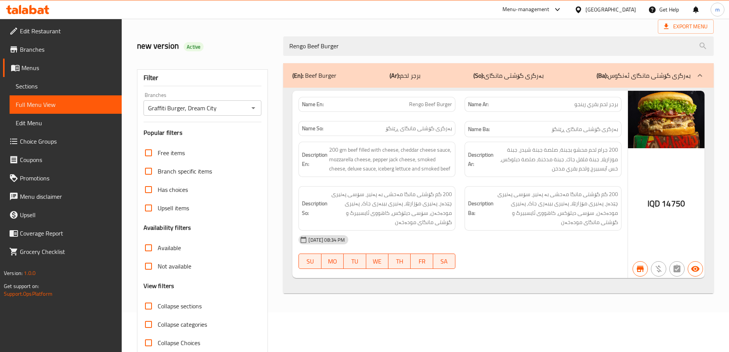
click at [63, 90] on span "Sections" at bounding box center [66, 85] width 100 height 9
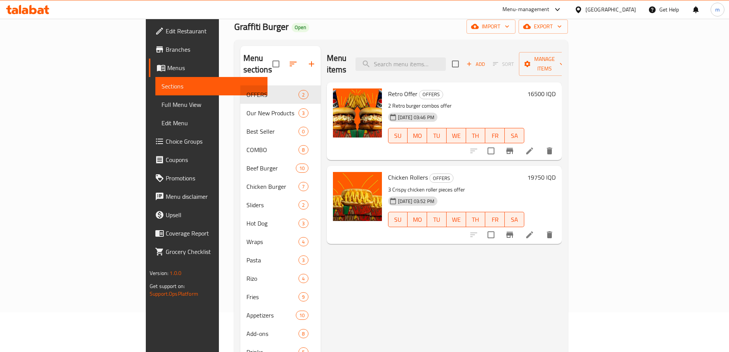
click at [161, 100] on span "Full Menu View" at bounding box center [211, 104] width 100 height 9
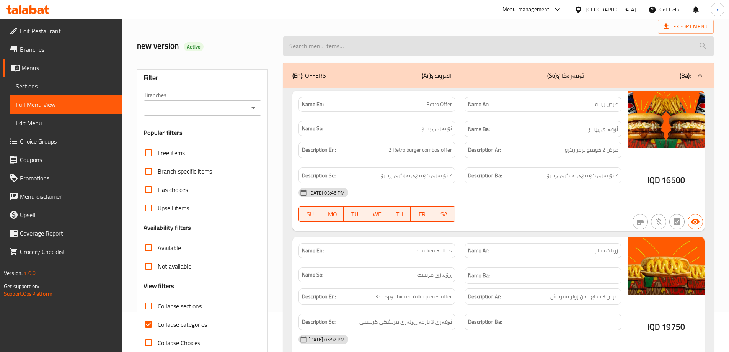
click at [399, 51] on input "search" at bounding box center [498, 46] width 430 height 20
paste input "Rengo Beef Burger"
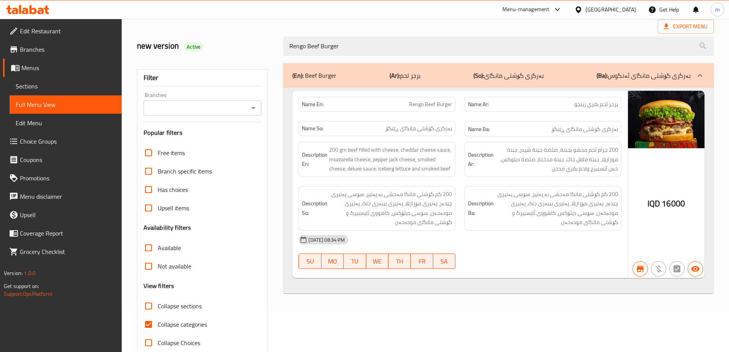
type input "Rengo Beef Burger"
click at [189, 321] on span "Collapse categories" at bounding box center [182, 323] width 49 height 9
click at [158, 321] on input "Collapse categories" at bounding box center [148, 324] width 18 height 18
checkbox input "false"
click at [250, 104] on icon "Open" at bounding box center [253, 107] width 9 height 9
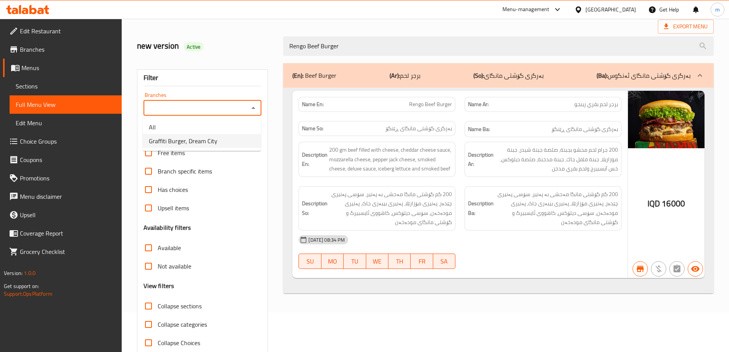
click at [209, 141] on span "Graffiti Burger, Dream City" at bounding box center [183, 140] width 68 height 9
type input "Graffiti Burger, Dream City"
click at [277, 106] on div "Filter Branches Graffiti Burger, Dream City Branches Popular filters Free items…" at bounding box center [205, 208] width 147 height 298
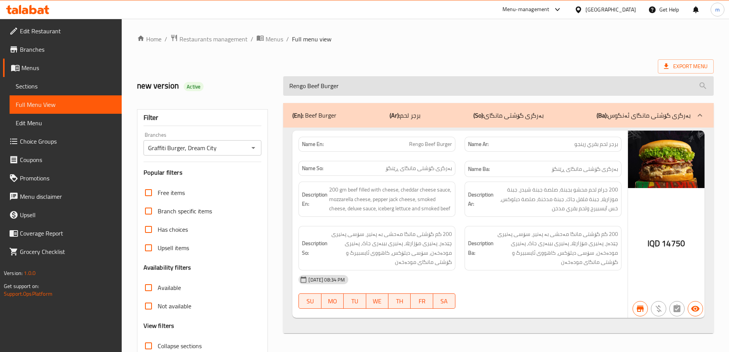
click at [355, 83] on input "Rengo Beef Burger" at bounding box center [498, 86] width 430 height 20
paste input "Buffalo Chicken"
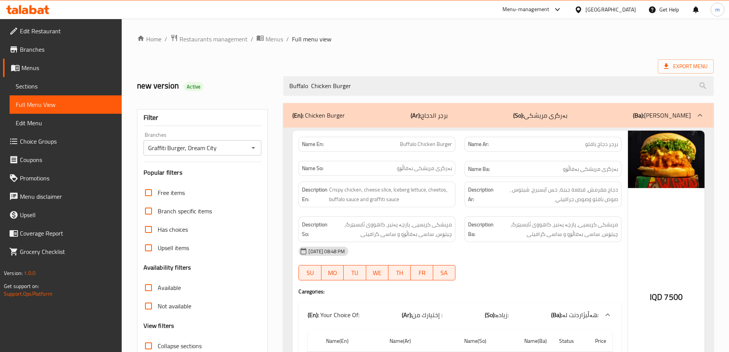
type input "Buffalo Chicken Burger"
click at [54, 80] on link "Sections" at bounding box center [66, 86] width 112 height 18
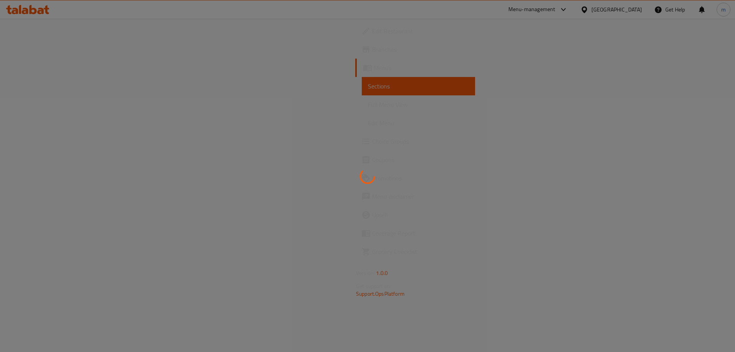
click at [62, 104] on div at bounding box center [367, 176] width 735 height 352
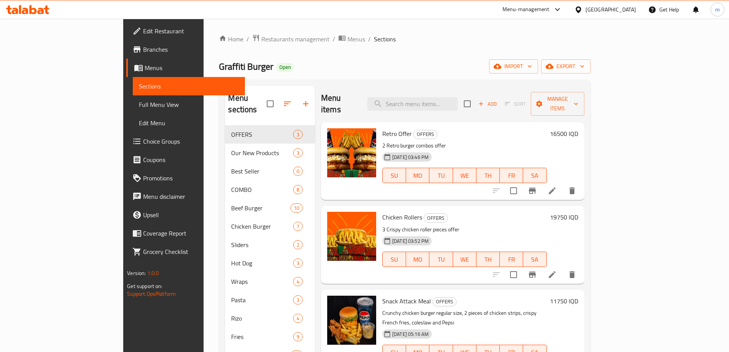
click at [139, 106] on span "Full Menu View" at bounding box center [189, 104] width 100 height 9
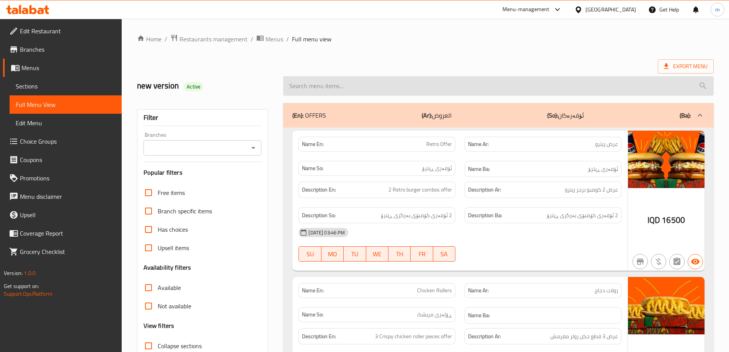
click at [400, 93] on input "search" at bounding box center [498, 86] width 430 height 20
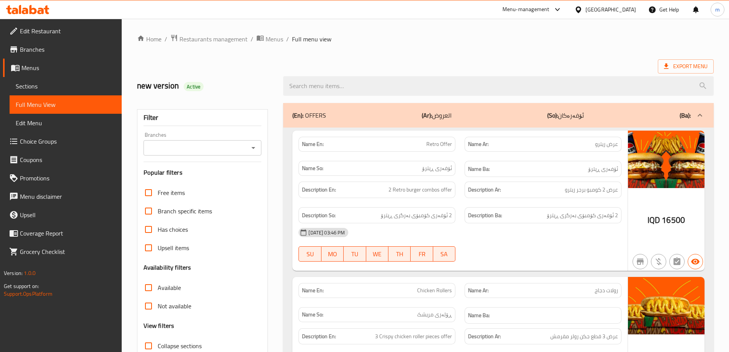
paste input "Buffalo Chicken Burger"
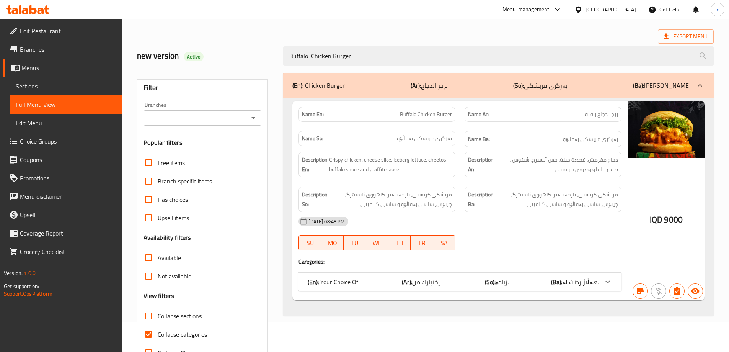
scroll to position [55, 0]
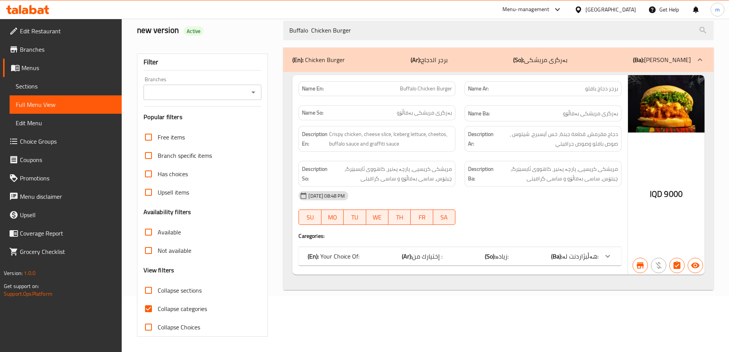
type input "Buffalo Chicken Burger"
click at [190, 308] on span "Collapse categories" at bounding box center [182, 308] width 49 height 9
click at [158, 308] on input "Collapse categories" at bounding box center [148, 308] width 18 height 18
checkbox input "false"
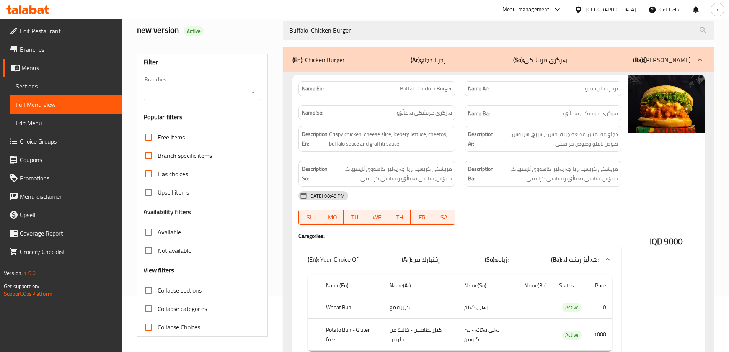
click at [252, 93] on icon "Open" at bounding box center [253, 92] width 9 height 9
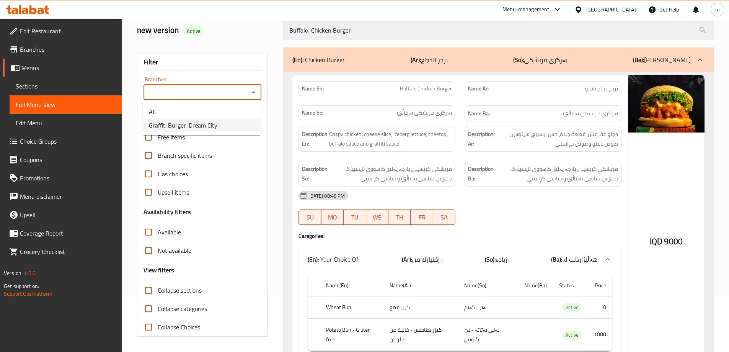
click at [194, 121] on span "Graffiti Burger, Dream City" at bounding box center [183, 125] width 68 height 9
type input "Graffiti Burger, Dream City"
click at [277, 114] on div "Filter Branches Graffiti Burger, Dream City Branches Popular filters Free items…" at bounding box center [205, 216] width 147 height 346
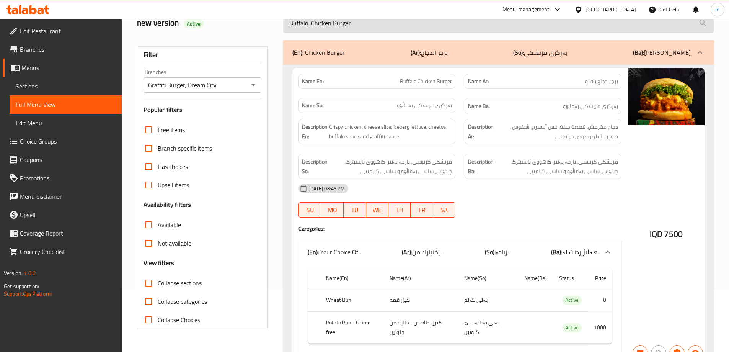
scroll to position [0, 0]
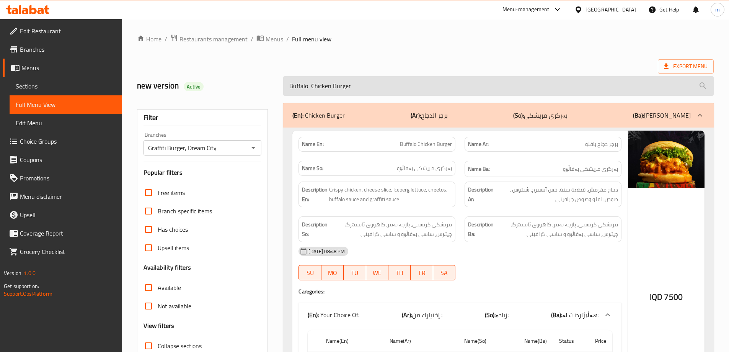
click at [359, 77] on input "Buffalo Chicken Burger" at bounding box center [498, 86] width 430 height 20
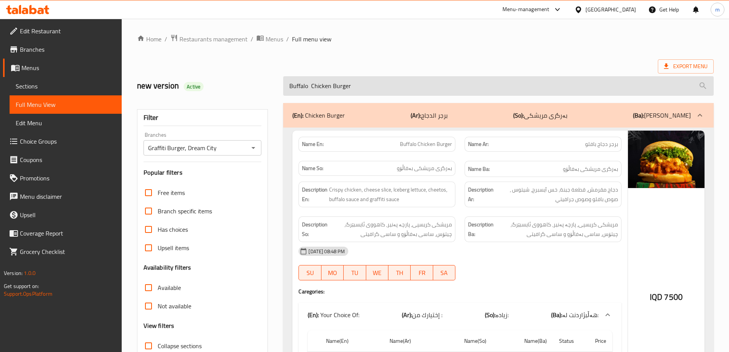
click at [359, 77] on input "Buffalo Chicken Burger" at bounding box center [498, 86] width 430 height 20
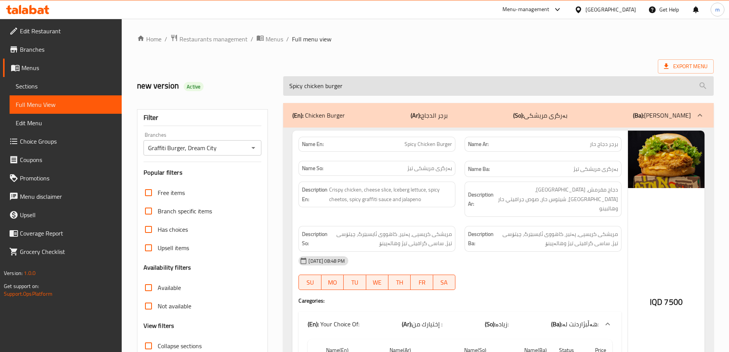
click at [341, 86] on input "Spicy chicken burger" at bounding box center [498, 86] width 430 height 20
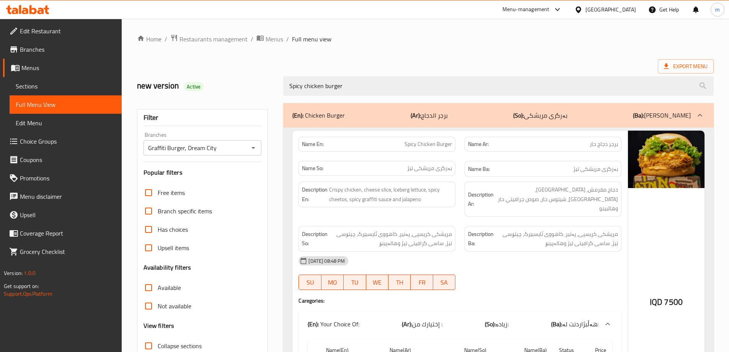
type input "Spicy chicken burger"
click at [48, 85] on span "Sections" at bounding box center [66, 85] width 100 height 9
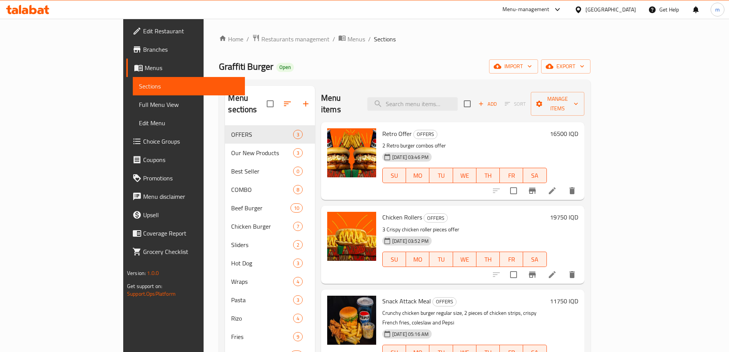
click at [139, 101] on span "Full Menu View" at bounding box center [189, 104] width 100 height 9
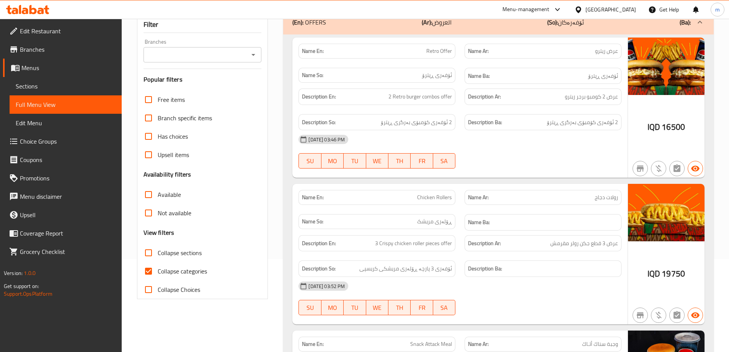
scroll to position [191, 0]
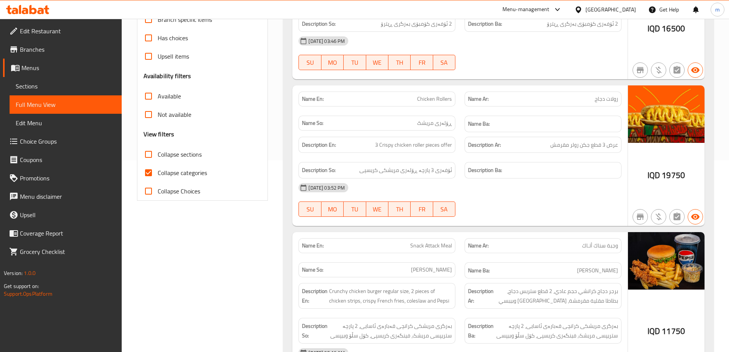
click at [175, 175] on span "Collapse categories" at bounding box center [182, 172] width 49 height 9
click at [158, 175] on input "Collapse categories" at bounding box center [148, 172] width 18 height 18
checkbox input "false"
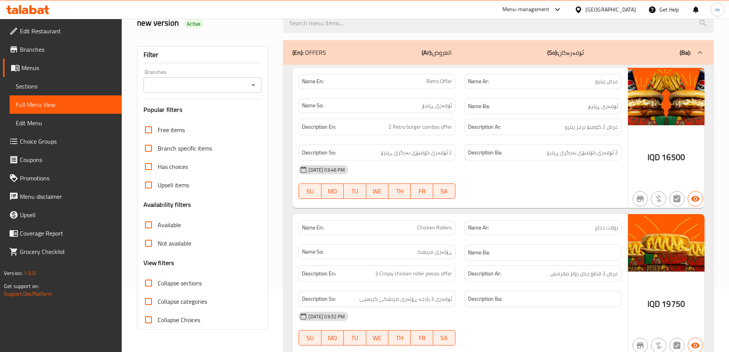
scroll to position [0, 0]
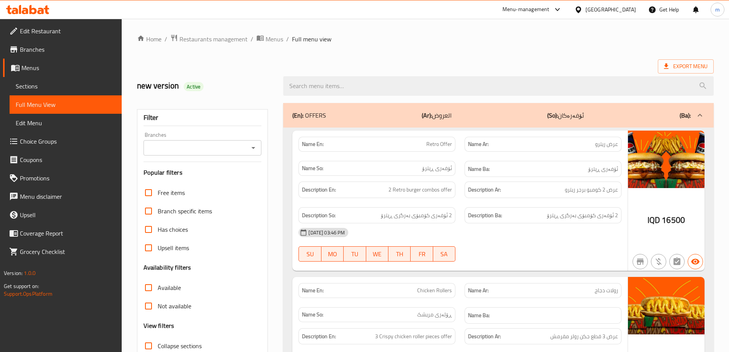
click at [247, 153] on div "Branches" at bounding box center [202, 147] width 118 height 15
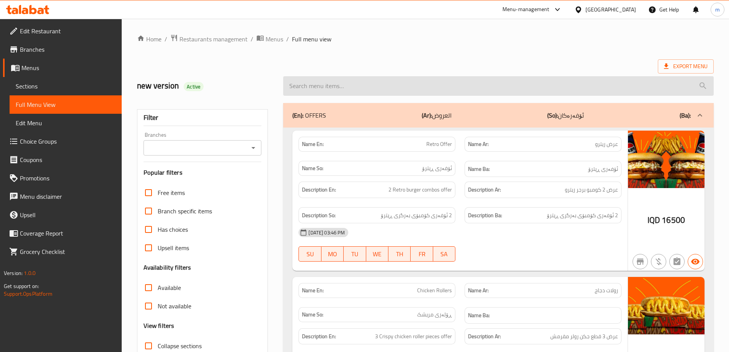
click at [344, 87] on input "search" at bounding box center [498, 86] width 430 height 20
paste input "Spicy chicken burger"
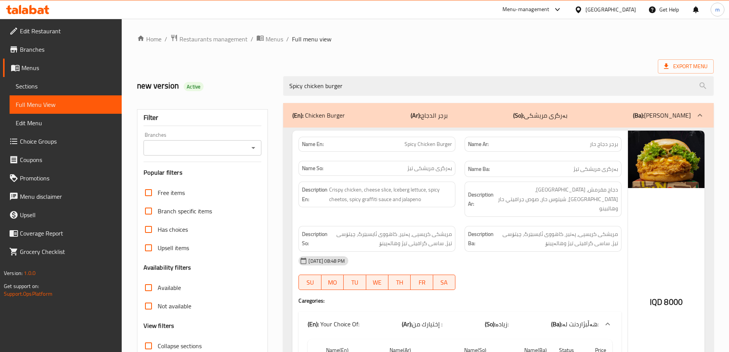
click at [255, 149] on icon "Open" at bounding box center [253, 147] width 9 height 9
type input "Spicy chicken burger"
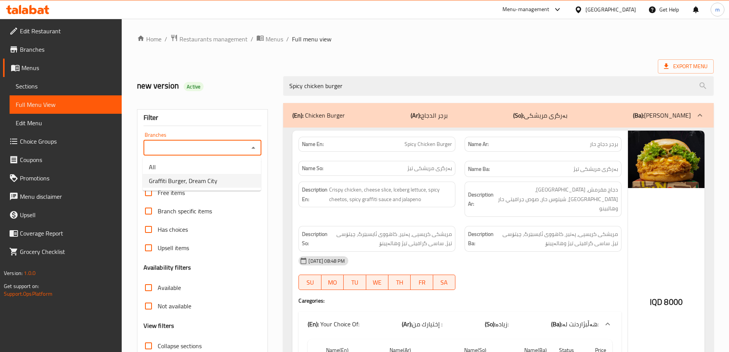
click at [201, 184] on span "Graffiti Burger, Dream City" at bounding box center [183, 180] width 68 height 9
type input "Graffiti Burger, Dream City"
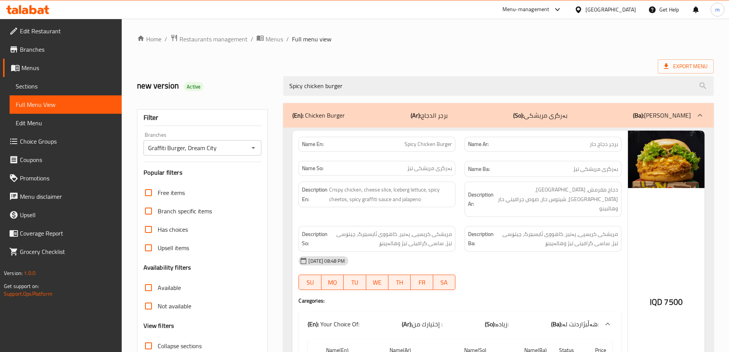
click at [278, 165] on div "Filter Branches Graffiti Burger, Dream City Branches Popular filters Free items…" at bounding box center [205, 276] width 147 height 356
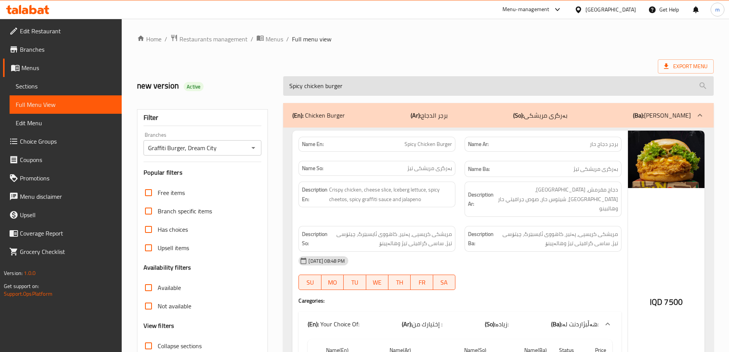
click at [380, 80] on input "Spicy chicken burger" at bounding box center [498, 86] width 430 height 20
paste input "Classic Chicken B"
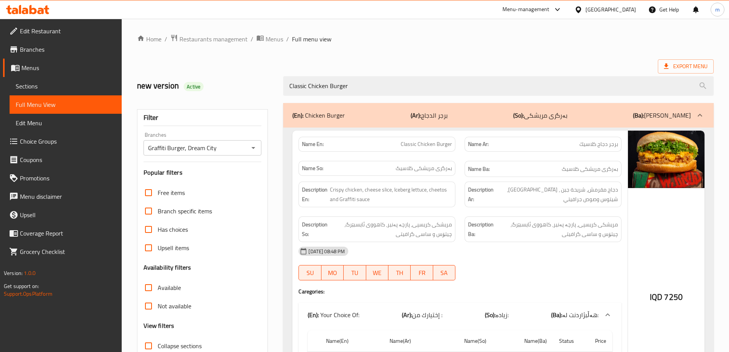
type input "Classic Chicken Burger"
click at [45, 81] on link "Sections" at bounding box center [66, 86] width 112 height 18
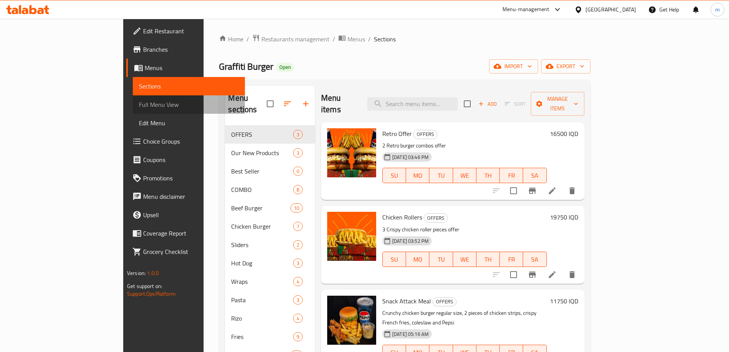
click at [133, 98] on link "Full Menu View" at bounding box center [189, 104] width 112 height 18
click at [139, 101] on span "Full Menu View" at bounding box center [189, 104] width 100 height 9
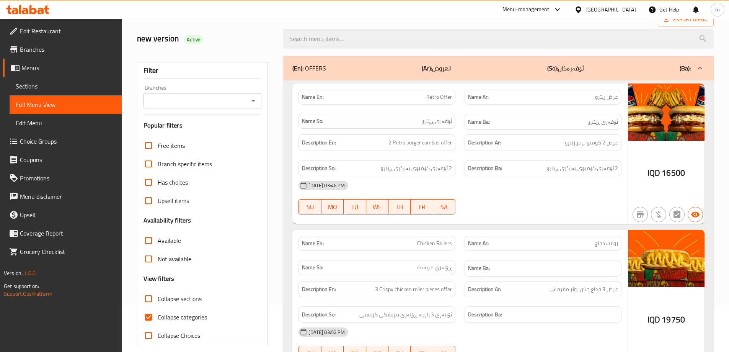
scroll to position [64, 0]
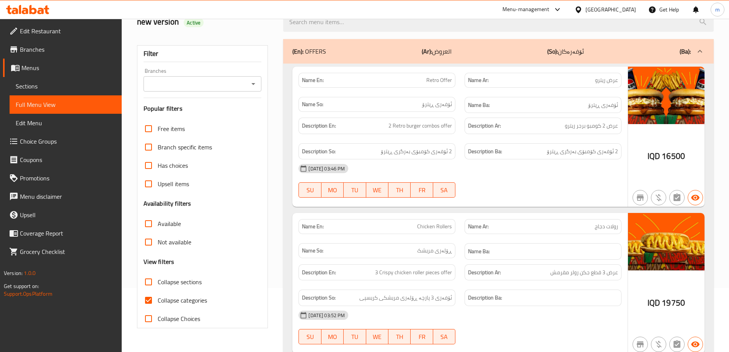
click at [187, 303] on span "Collapse categories" at bounding box center [182, 299] width 49 height 9
click at [158, 303] on input "Collapse categories" at bounding box center [148, 300] width 18 height 18
checkbox input "false"
click at [381, 21] on input "search" at bounding box center [498, 22] width 430 height 20
paste input "Classic Chicken Burger"
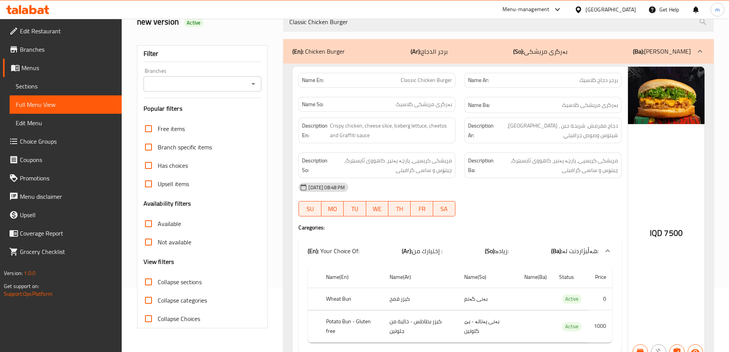
click at [247, 87] on div "Branches" at bounding box center [202, 83] width 118 height 15
type input "Classic Chicken Burger"
click at [254, 85] on icon "Open" at bounding box center [253, 83] width 9 height 9
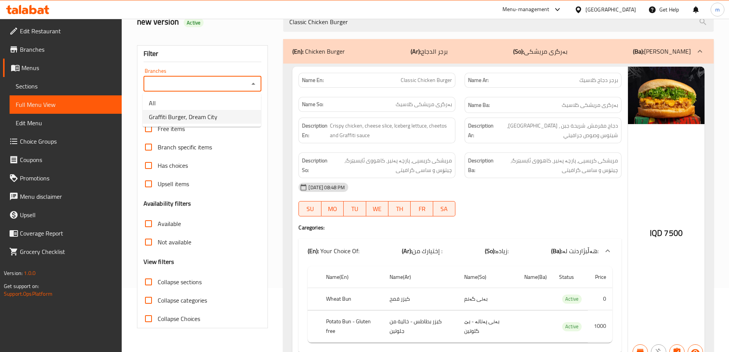
click at [213, 112] on span "Graffiti Burger, Dream City" at bounding box center [183, 116] width 68 height 9
type input "Graffiti Burger, Dream City"
click at [280, 125] on div "(En): Chicken Burger (Ar): برجر الدجاج (So): بەرگری مریشکی (Ba): بەرگری مریشکی …" at bounding box center [499, 207] width 440 height 346
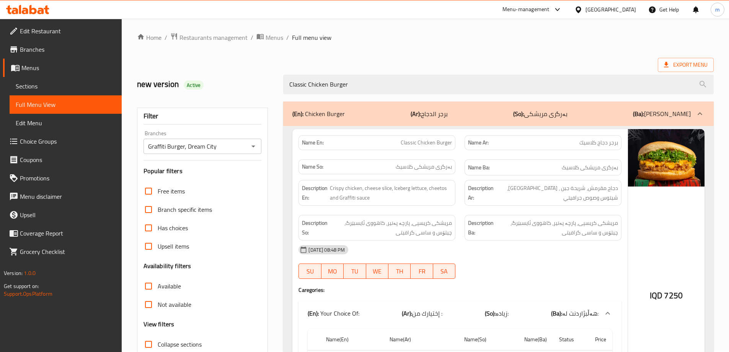
scroll to position [0, 0]
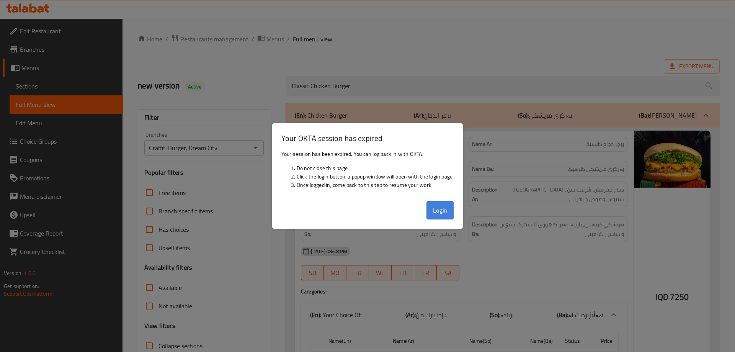
click at [443, 213] on button "Login" at bounding box center [440, 210] width 28 height 18
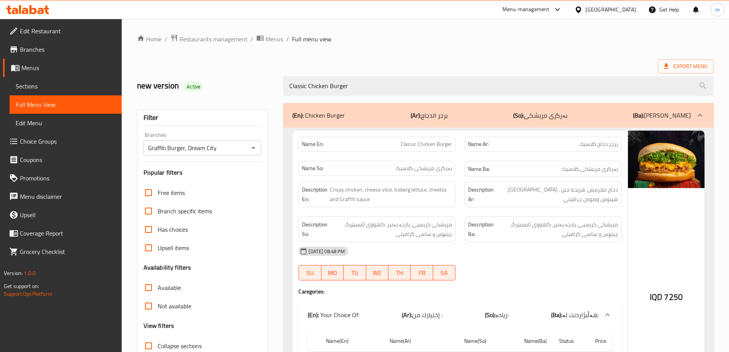
click at [38, 15] on div at bounding box center [27, 9] width 55 height 15
click at [24, 6] on icon at bounding box center [27, 9] width 43 height 9
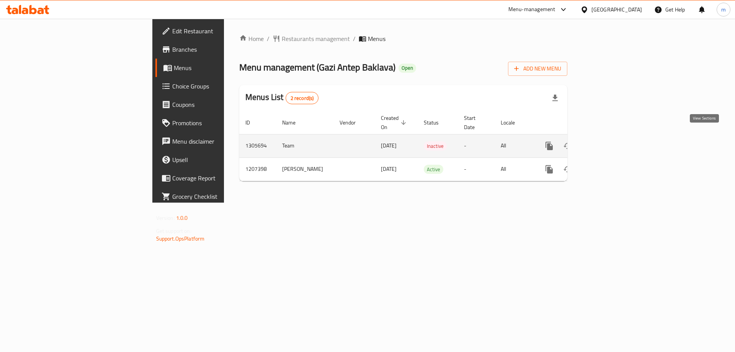
click at [609, 142] on icon "enhanced table" at bounding box center [604, 145] width 9 height 9
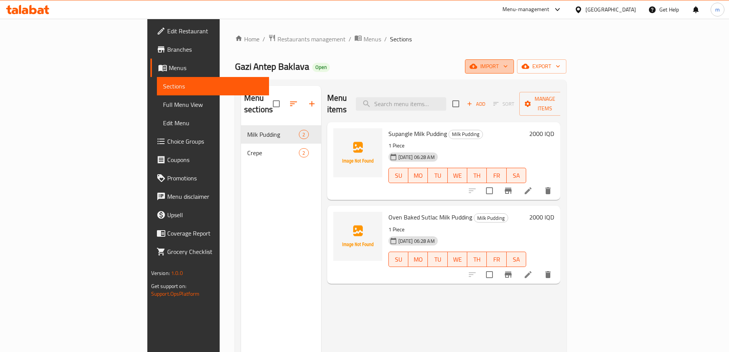
click at [508, 67] on span "import" at bounding box center [489, 67] width 37 height 10
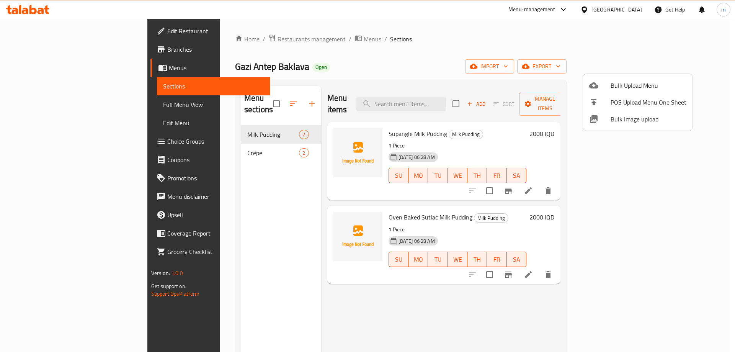
click at [170, 123] on div at bounding box center [367, 176] width 735 height 352
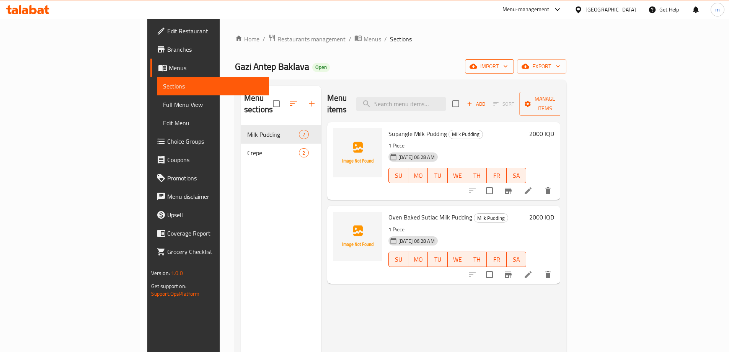
click at [508, 69] on span "import" at bounding box center [489, 67] width 37 height 10
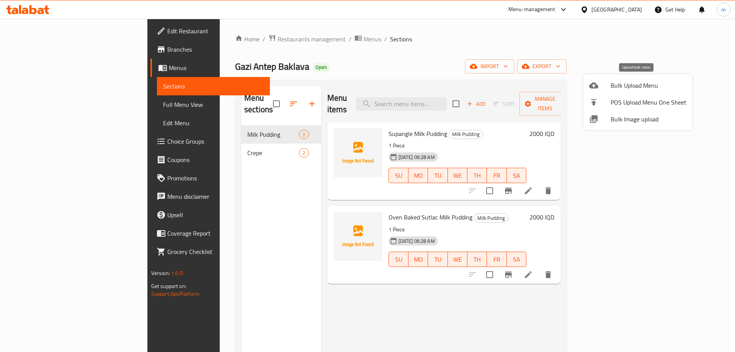
click at [636, 81] on span "Bulk Upload Menu" at bounding box center [648, 85] width 76 height 9
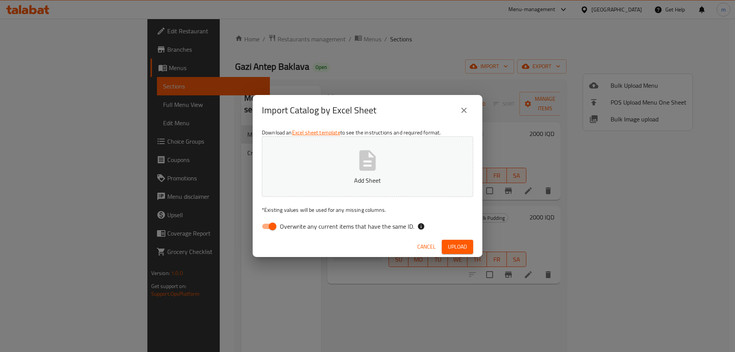
click at [271, 227] on input "Overwrite any current items that have the same ID." at bounding box center [273, 226] width 44 height 15
checkbox input "false"
click at [377, 163] on icon "button" at bounding box center [367, 160] width 24 height 24
click at [449, 246] on span "Upload" at bounding box center [457, 247] width 19 height 10
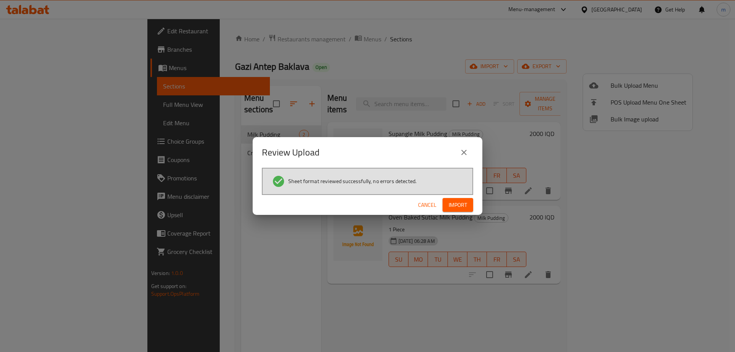
click at [469, 209] on button "Import" at bounding box center [457, 205] width 31 height 14
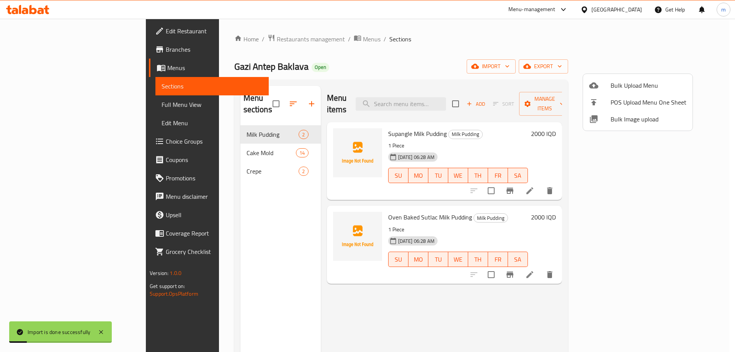
click at [65, 99] on div at bounding box center [367, 176] width 735 height 352
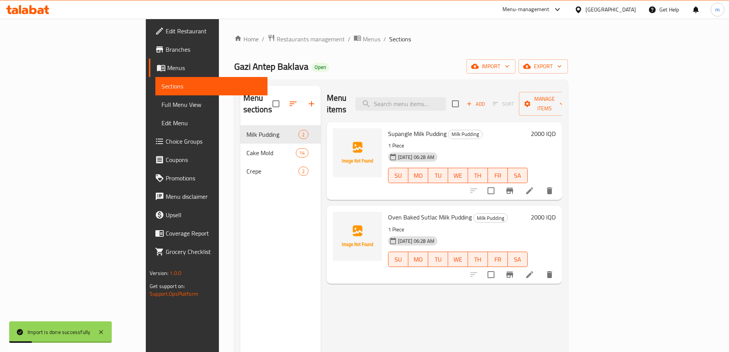
click at [155, 99] on link "Full Menu View" at bounding box center [211, 104] width 112 height 18
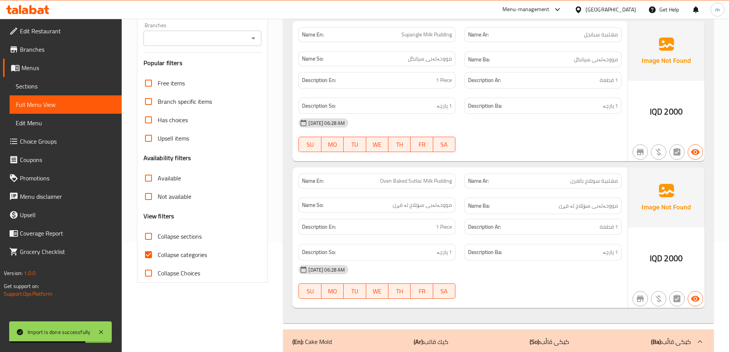
scroll to position [127, 0]
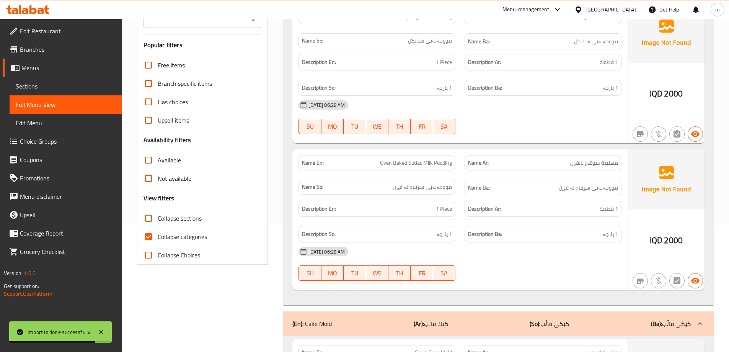
click at [159, 237] on span "Collapse categories" at bounding box center [182, 236] width 49 height 9
click at [158, 237] on input "Collapse categories" at bounding box center [148, 236] width 18 height 18
checkbox input "false"
click at [194, 218] on span "Collapse sections" at bounding box center [180, 218] width 44 height 9
click at [158, 218] on input "Collapse sections" at bounding box center [148, 218] width 18 height 18
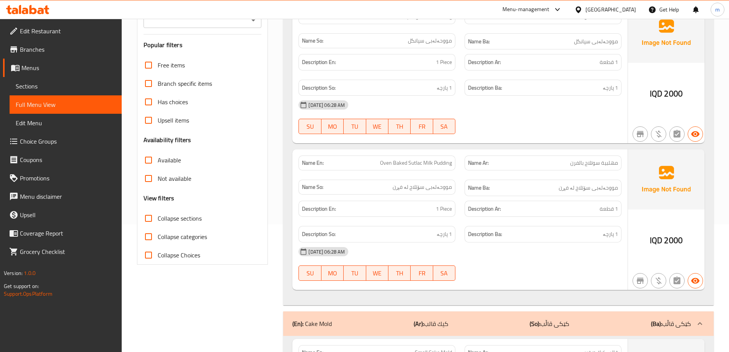
checkbox input "true"
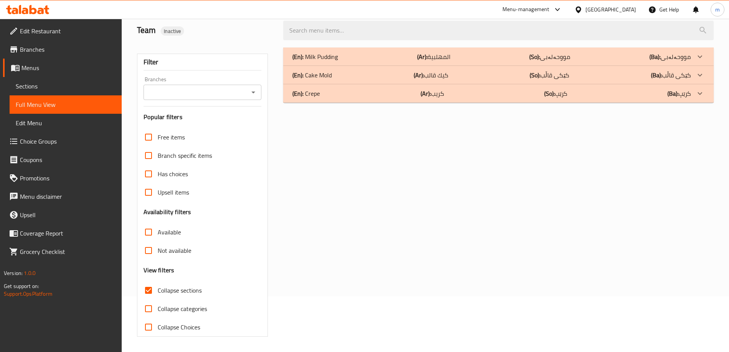
scroll to position [55, 0]
click at [342, 61] on div "(En): Cake Mold (Ar): كيك قالب (So): کێکی قاڵب (Ba): کێکی قاڵب" at bounding box center [491, 56] width 398 height 9
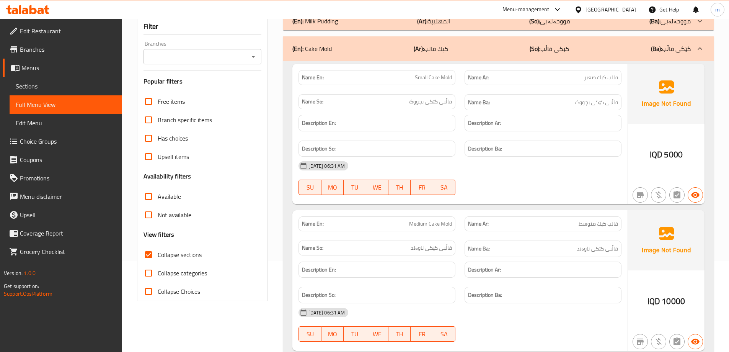
scroll to position [89, 0]
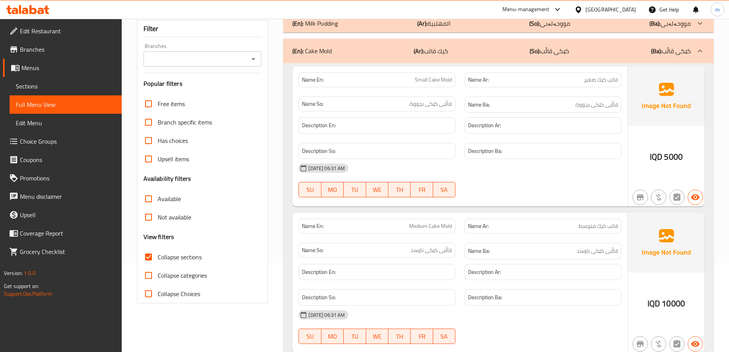
click at [55, 89] on span "Sections" at bounding box center [66, 85] width 100 height 9
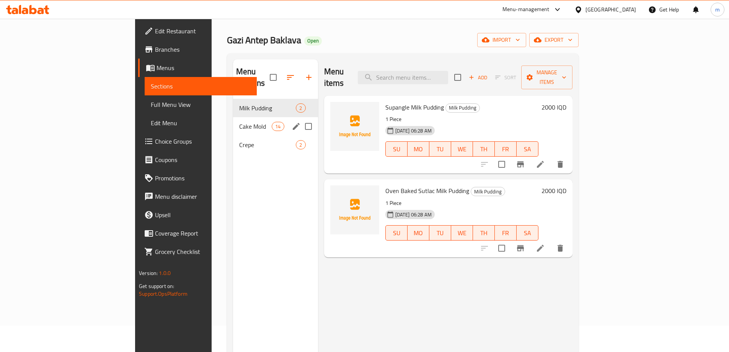
scroll to position [25, 0]
click at [300, 120] on input "Menu sections" at bounding box center [308, 128] width 16 height 16
checkbox input "true"
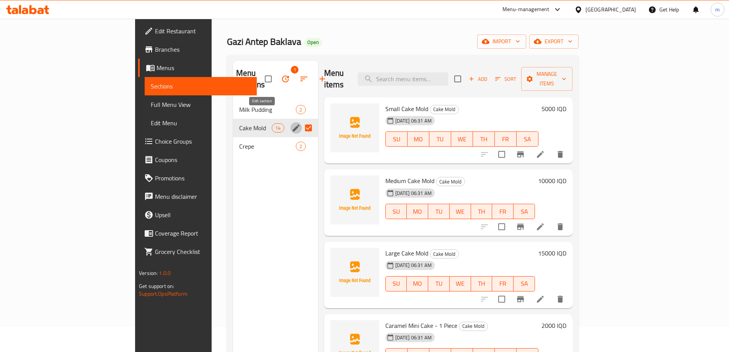
click at [292, 123] on icon "edit" at bounding box center [296, 127] width 9 height 9
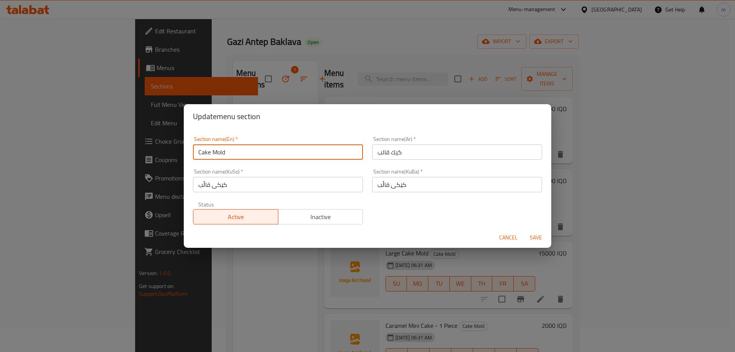
click at [233, 152] on input "Cake Mold" at bounding box center [278, 151] width 170 height 15
drag, startPoint x: 225, startPoint y: 151, endPoint x: 211, endPoint y: 153, distance: 13.5
click at [211, 153] on input "Cake Mold" at bounding box center [278, 151] width 170 height 15
click at [197, 152] on input "Cake" at bounding box center [278, 151] width 170 height 15
paste input "Mold"
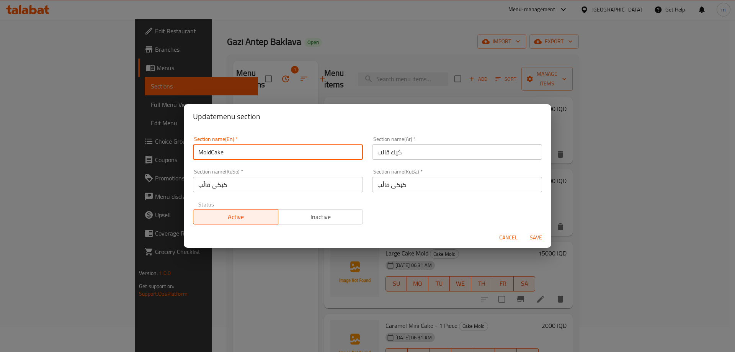
click at [198, 152] on input "MoldCake" at bounding box center [278, 151] width 170 height 15
click at [199, 152] on input "MoldCake" at bounding box center [278, 151] width 170 height 15
click at [210, 151] on input "MoldCake" at bounding box center [278, 151] width 170 height 15
type input "Mold Cake"
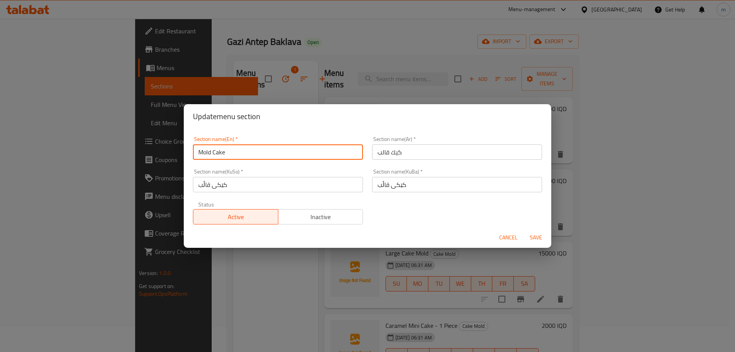
click at [539, 236] on span "Save" at bounding box center [535, 238] width 18 height 10
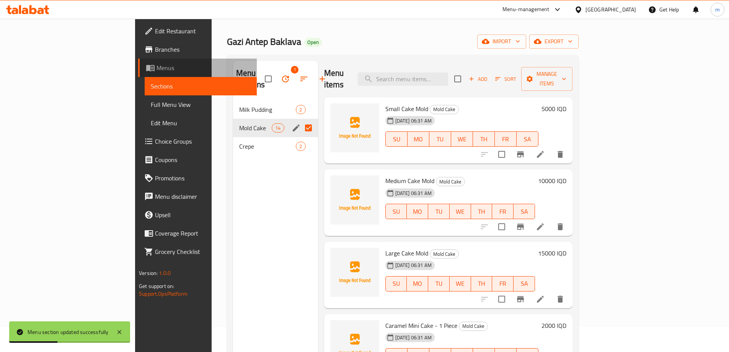
click at [138, 62] on link "Menus" at bounding box center [197, 68] width 119 height 18
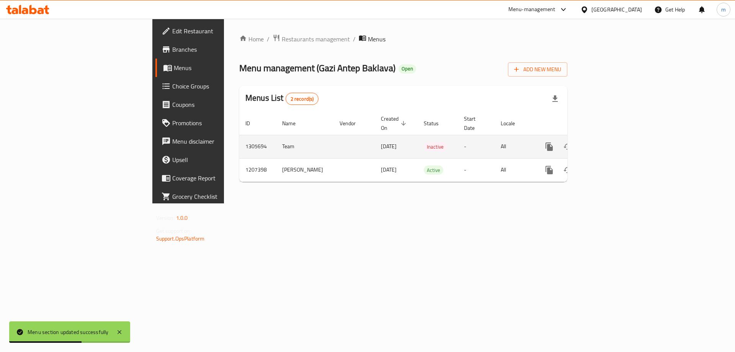
click at [609, 142] on icon "enhanced table" at bounding box center [604, 146] width 9 height 9
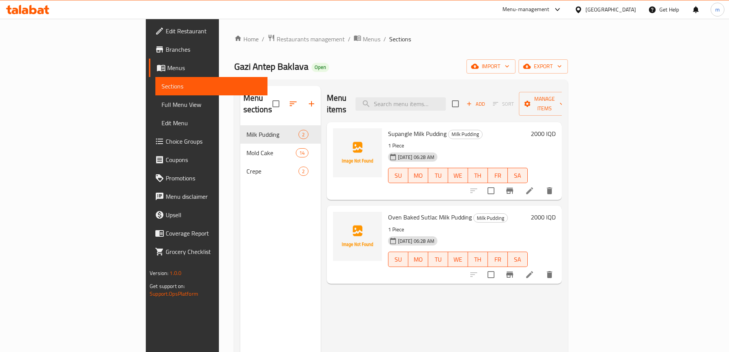
click at [161, 107] on span "Full Menu View" at bounding box center [211, 104] width 100 height 9
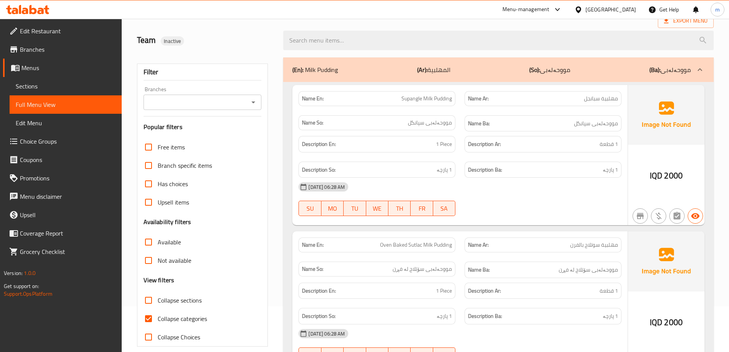
scroll to position [64, 0]
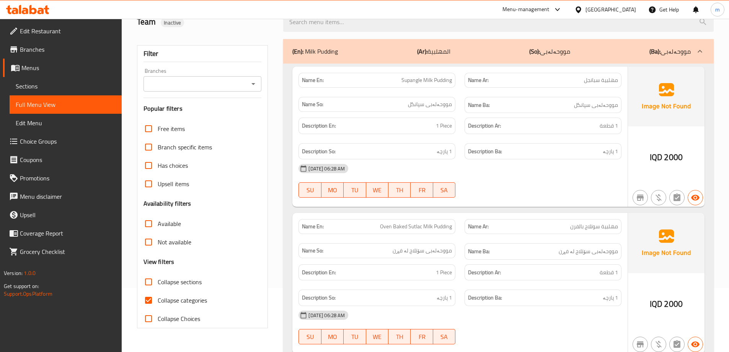
click at [179, 299] on span "Collapse categories" at bounding box center [182, 299] width 49 height 9
click at [158, 299] on input "Collapse categories" at bounding box center [148, 300] width 18 height 18
checkbox input "false"
click at [179, 282] on span "Collapse sections" at bounding box center [180, 281] width 44 height 9
click at [158, 282] on input "Collapse sections" at bounding box center [148, 281] width 18 height 18
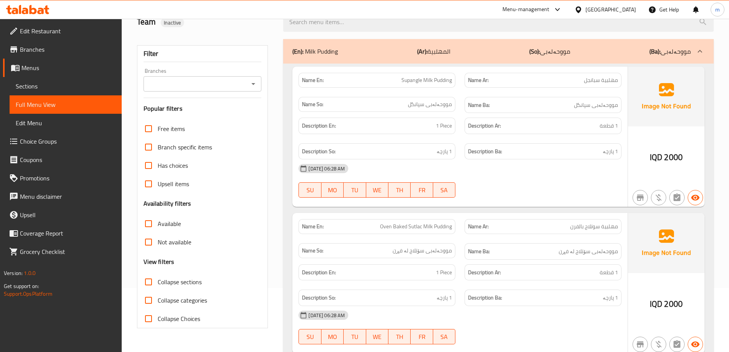
checkbox input "true"
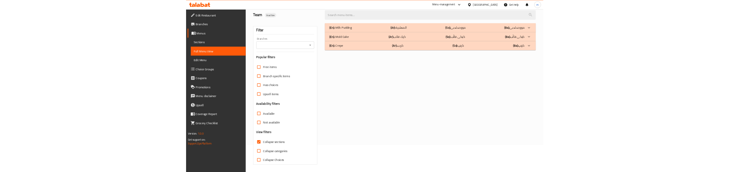
scroll to position [55, 0]
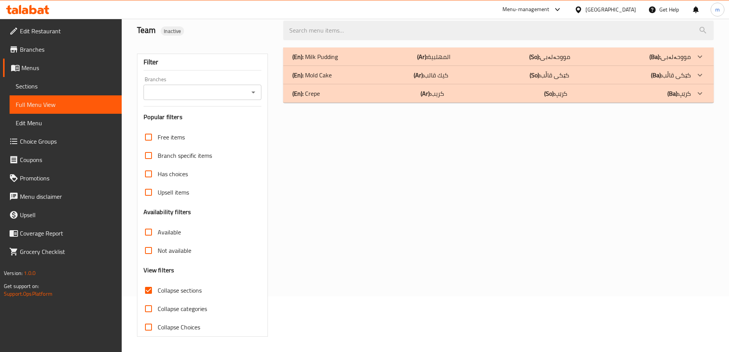
click at [361, 61] on div "(En): Mold Cake (Ar): كيك قالب (So): کێکی قاڵب (Ba): کێکی قاڵب" at bounding box center [491, 56] width 398 height 9
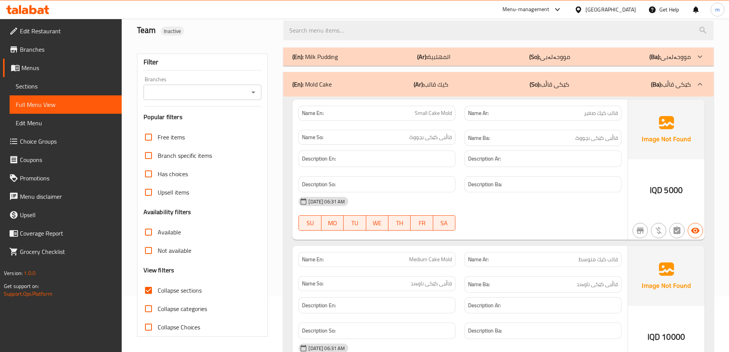
click at [455, 116] on div "Name En: Small Cake Mold" at bounding box center [376, 113] width 157 height 15
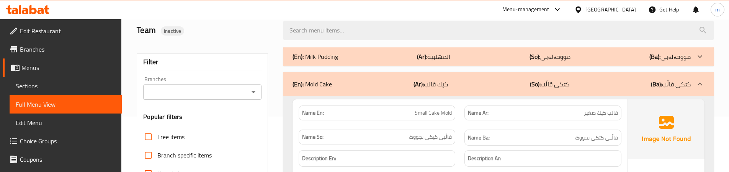
click at [458, 124] on div "Name En: Small Cake Mold" at bounding box center [377, 113] width 166 height 24
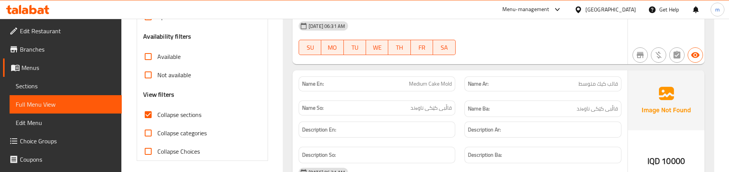
scroll to position [247, 0]
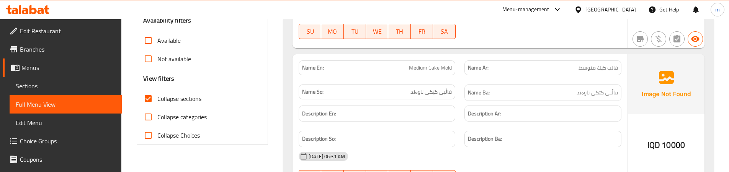
click at [460, 75] on div "Name Ar: قالب كيك متوسط" at bounding box center [543, 68] width 166 height 24
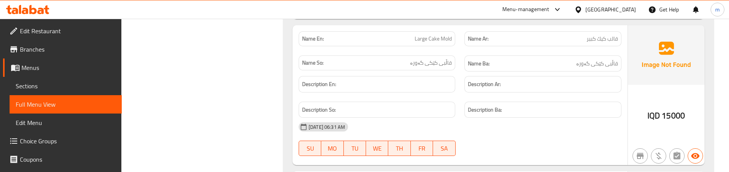
scroll to position [438, 0]
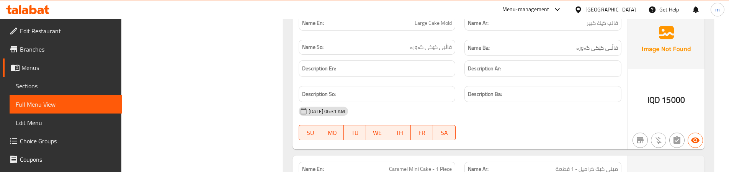
click at [460, 59] on div "Description Ar:" at bounding box center [543, 69] width 166 height 26
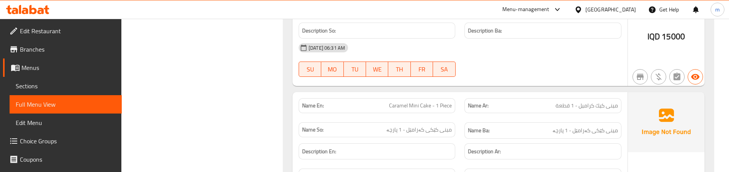
scroll to position [566, 0]
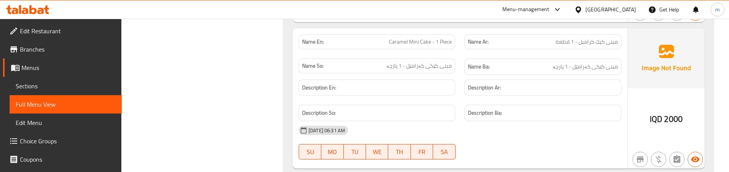
click at [427, 65] on span "مینی کێکی کەرامێل - 1 پارچە" at bounding box center [418, 66] width 65 height 8
click at [452, 53] on div "Name En: Caramel Mini Cake - 1 Piece" at bounding box center [377, 42] width 166 height 24
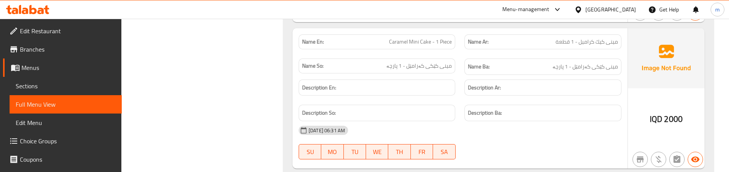
click at [463, 69] on div "Name Ba: مینی کێکی کەرامێل - 1 پارچە" at bounding box center [543, 67] width 166 height 26
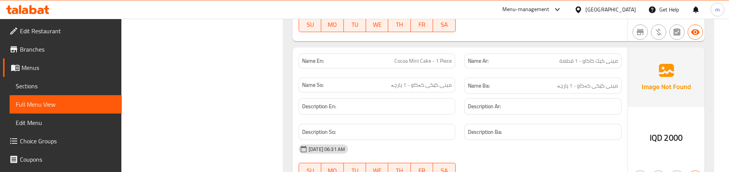
click at [458, 86] on div "Name So: مینی کێکی کەکاو - 1 پارچە" at bounding box center [377, 86] width 166 height 26
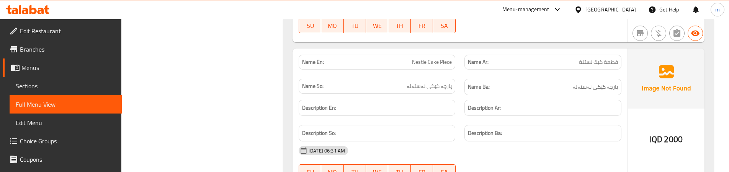
scroll to position [821, 0]
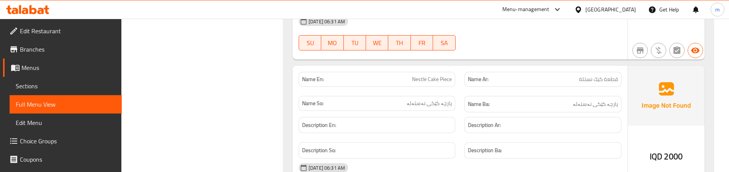
click at [460, 88] on div "Name Ar: قطعة كيك نستلة" at bounding box center [543, 79] width 166 height 24
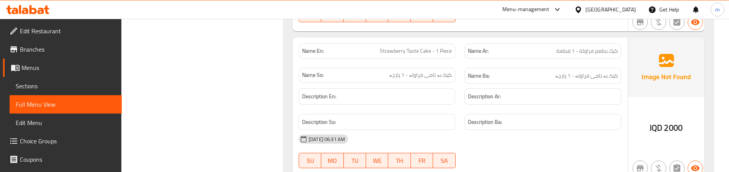
scroll to position [1012, 0]
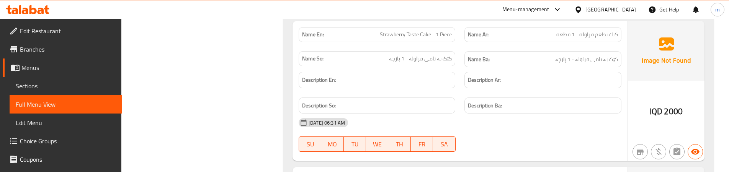
click at [584, 36] on span "كيك بطعم فراولة - 1 قطعة" at bounding box center [587, 35] width 62 height 8
copy span "فراولة"
click at [63, 81] on span "Sections" at bounding box center [66, 85] width 100 height 9
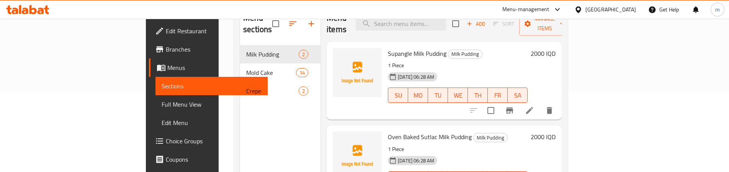
scroll to position [43, 0]
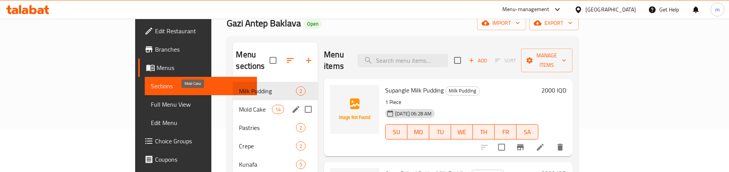
click at [239, 105] on span "Mold Cake" at bounding box center [255, 109] width 33 height 9
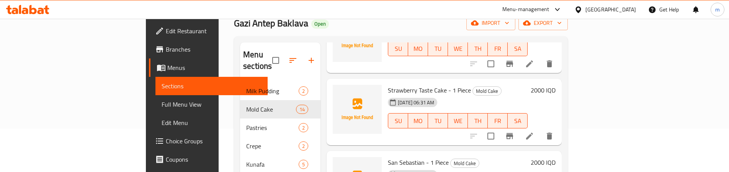
scroll to position [447, 0]
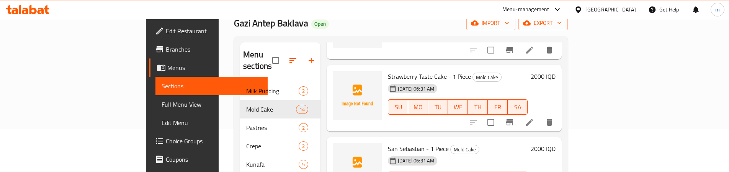
click at [534, 118] on icon at bounding box center [529, 122] width 9 height 9
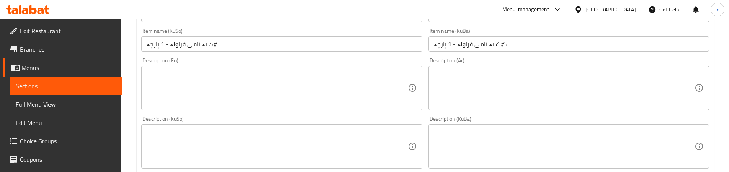
scroll to position [191, 0]
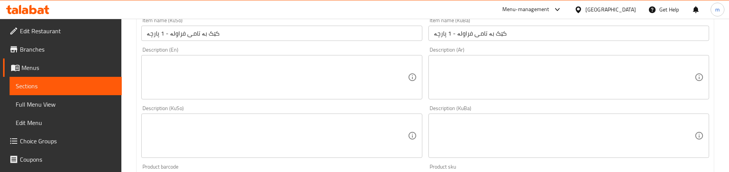
click at [179, 33] on input "کێک بە تامی فراولە - 1 پارچە" at bounding box center [281, 33] width 280 height 15
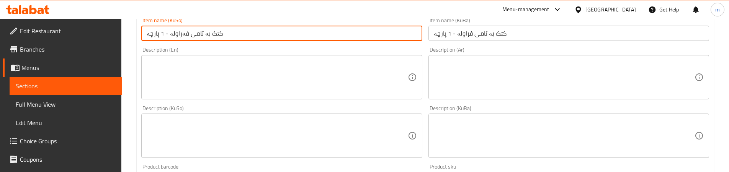
type input "کێک بە تامی فەراولە - 1 پارچە"
click at [466, 33] on input "کێک بە تامی فراولە - 1 پارچە" at bounding box center [568, 33] width 280 height 15
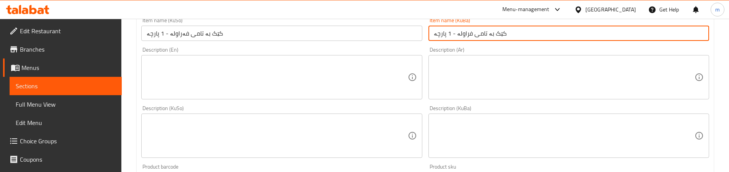
paste input "ە"
type input "کێک بە تامی فەراولە - 1 پارچە"
click at [431, 46] on div "Description (Ar) Description (Ar)" at bounding box center [568, 73] width 287 height 59
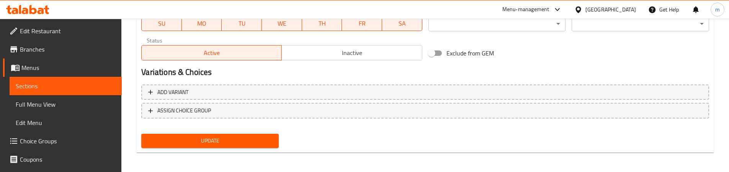
scroll to position [456, 0]
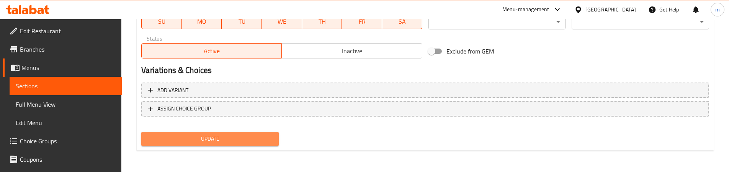
click at [216, 138] on span "Update" at bounding box center [209, 139] width 125 height 10
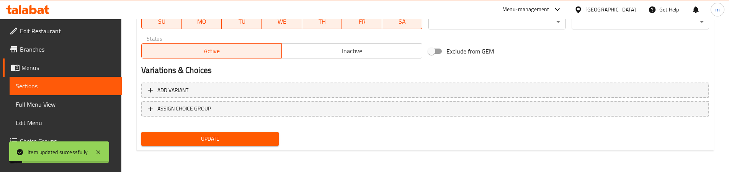
click at [62, 104] on span "Full Menu View" at bounding box center [66, 104] width 100 height 9
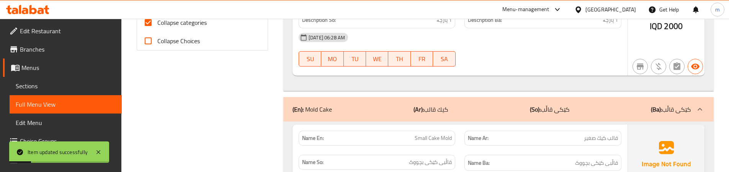
scroll to position [265, 0]
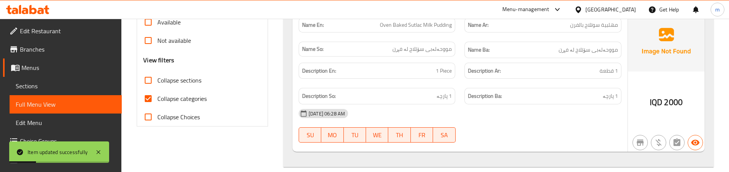
click at [192, 83] on span "Collapse sections" at bounding box center [179, 80] width 44 height 9
click at [157, 83] on input "Collapse sections" at bounding box center [148, 80] width 18 height 18
checkbox input "true"
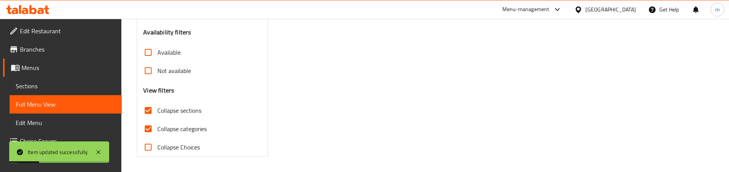
click at [192, 120] on label "Collapse categories" at bounding box center [173, 129] width 68 height 18
click at [157, 120] on input "Collapse categories" at bounding box center [148, 129] width 18 height 18
checkbox input "false"
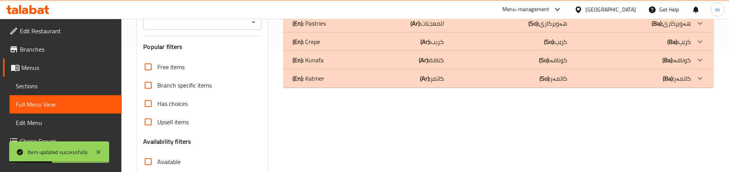
scroll to position [108, 0]
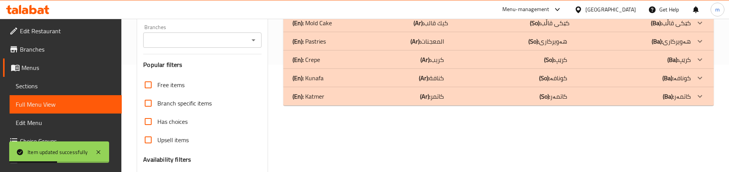
click at [358, 9] on div "(En): Mold Cake (Ar): كيك قالب (So): کێکی قاڵب (Ba): کێکی قاڵب" at bounding box center [491, 4] width 398 height 9
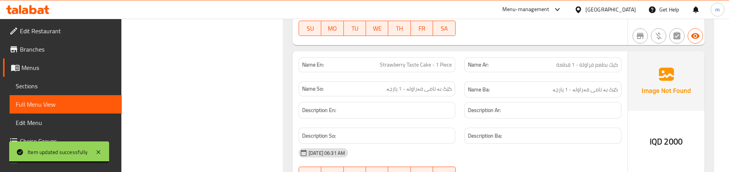
scroll to position [1000, 0]
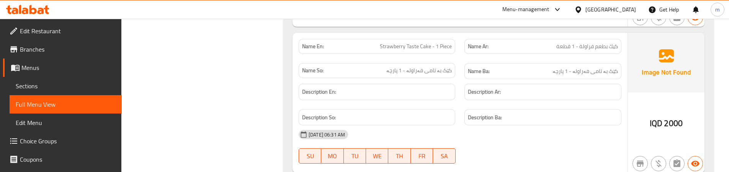
click at [467, 86] on div "Description Ar:" at bounding box center [542, 92] width 156 height 16
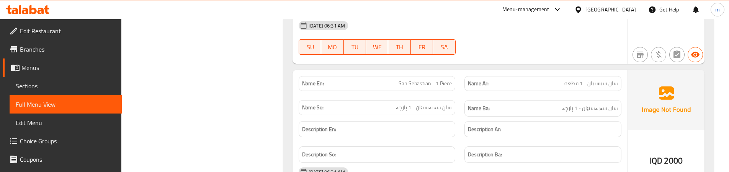
scroll to position [1128, 0]
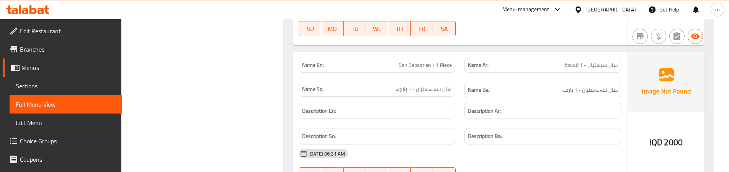
click at [458, 102] on div "Description En:" at bounding box center [377, 111] width 166 height 26
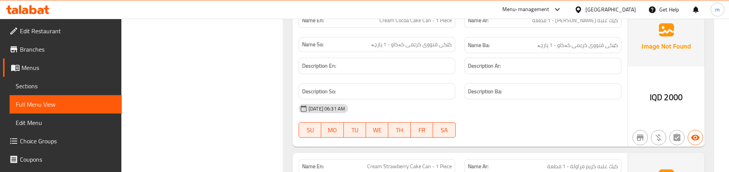
scroll to position [1255, 0]
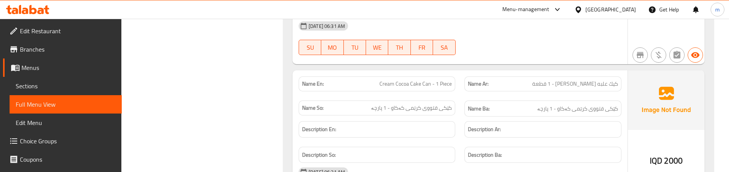
click at [46, 80] on link "Sections" at bounding box center [66, 86] width 112 height 18
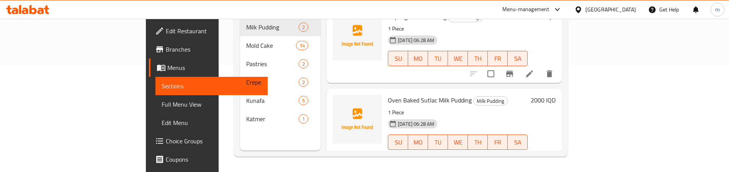
scroll to position [14, 0]
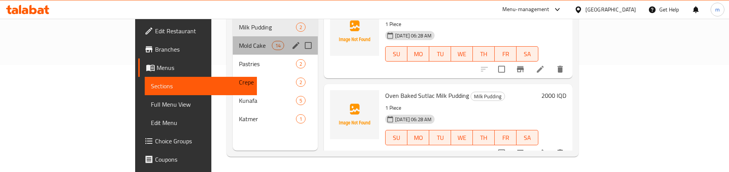
click at [233, 39] on div "Mold Cake 14" at bounding box center [275, 45] width 85 height 18
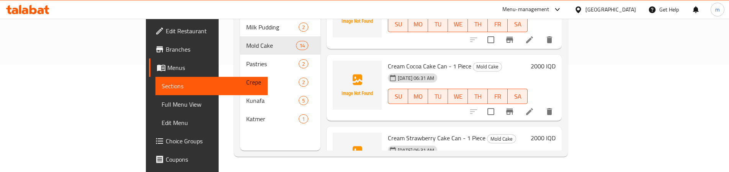
scroll to position [524, 0]
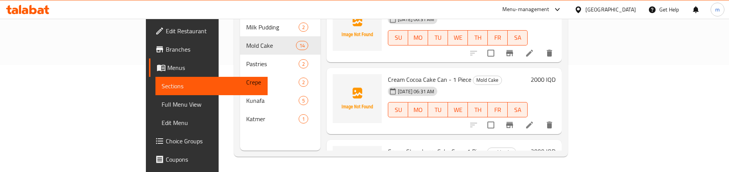
click at [540, 118] on li at bounding box center [528, 125] width 21 height 14
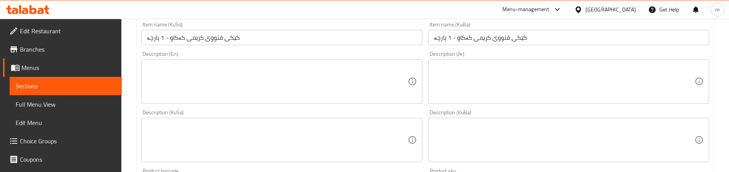
scroll to position [127, 0]
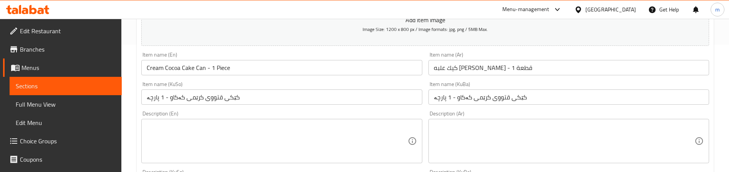
click at [489, 65] on input "كيك علبه [PERSON_NAME] - 1 قطعة" at bounding box center [568, 67] width 280 height 15
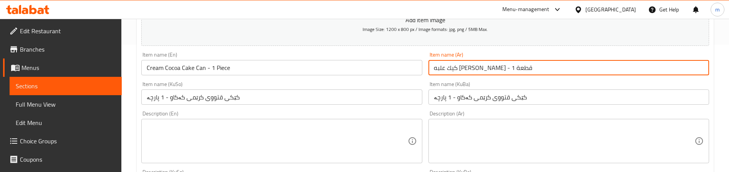
click at [65, 101] on span "Full Menu View" at bounding box center [66, 104] width 100 height 9
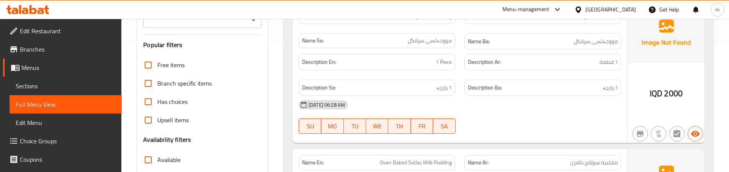
scroll to position [255, 0]
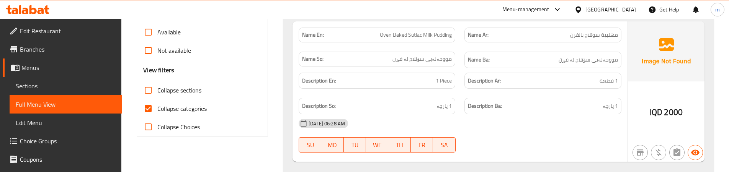
click at [177, 93] on span "Collapse sections" at bounding box center [179, 90] width 44 height 9
click at [157, 93] on input "Collapse sections" at bounding box center [148, 90] width 18 height 18
checkbox input "true"
click at [171, 127] on span "Collapse Choices" at bounding box center [178, 126] width 42 height 9
click at [157, 127] on input "Collapse Choices" at bounding box center [148, 127] width 18 height 18
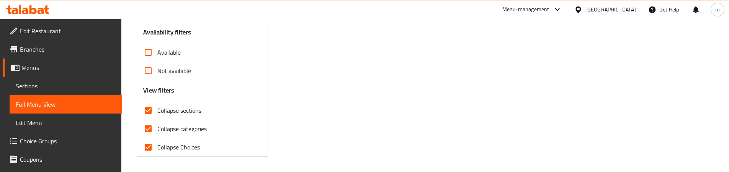
scroll to position [235, 0]
click at [170, 145] on span "Collapse Choices" at bounding box center [178, 147] width 42 height 9
click at [157, 145] on input "Collapse Choices" at bounding box center [148, 147] width 18 height 18
checkbox input "false"
click at [180, 125] on span "Collapse categories" at bounding box center [181, 128] width 49 height 9
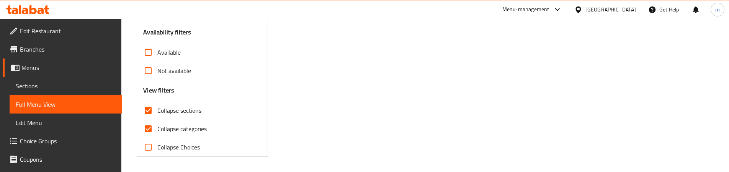
click at [157, 125] on input "Collapse categories" at bounding box center [148, 129] width 18 height 18
checkbox input "false"
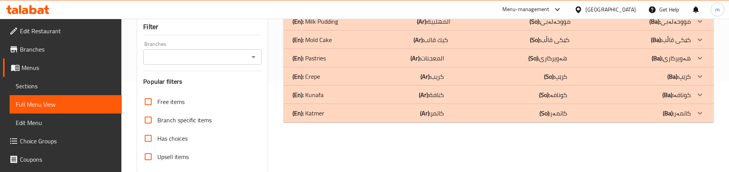
scroll to position [107, 0]
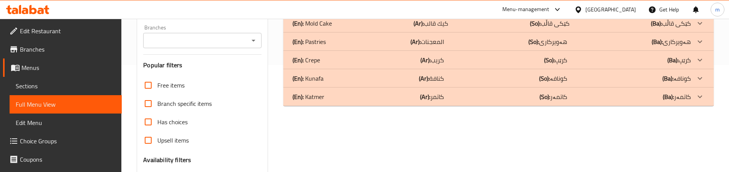
click at [344, 14] on div "(En): Mold Cake (Ar): كيك قالب (So): کێکی قاڵب (Ba): کێکی قاڵب" at bounding box center [498, 5] width 430 height 18
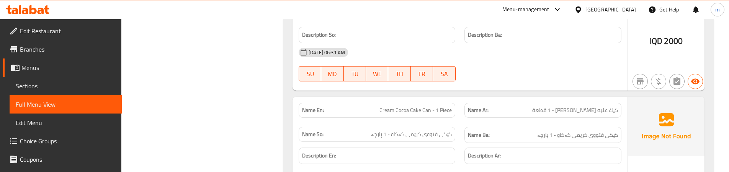
scroll to position [1255, 0]
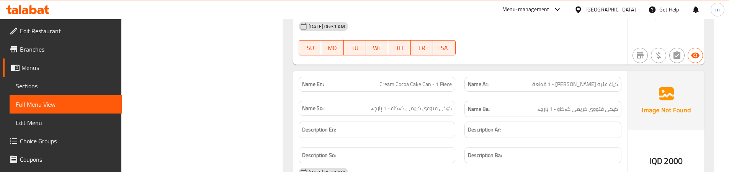
click at [448, 111] on span "کێکی قتووی کرێمی کەکاو - 1 پارچە" at bounding box center [411, 108] width 81 height 8
click at [443, 111] on span "کێکی قتووی کرێمی کەکاو - 1 پارچە" at bounding box center [411, 108] width 81 height 8
click at [466, 101] on div "Name Ba: کێکی قتووی کرێمی کەکاو - 1 پارچە" at bounding box center [543, 109] width 166 height 26
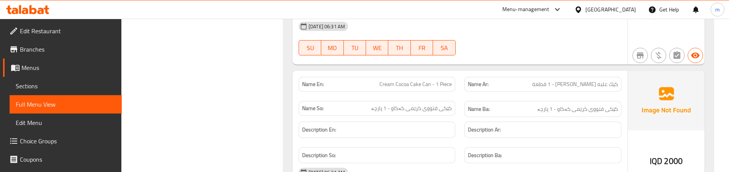
click at [456, 111] on div "Name So: کێکی قتووی کرێمی کەکاو - 1 پارچە" at bounding box center [377, 109] width 166 height 26
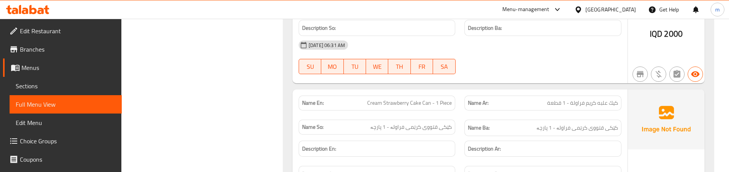
scroll to position [1383, 0]
click at [31, 92] on link "Sections" at bounding box center [66, 86] width 112 height 18
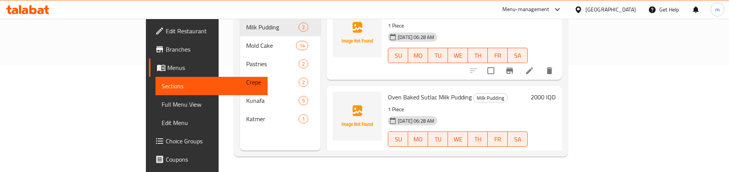
scroll to position [14, 0]
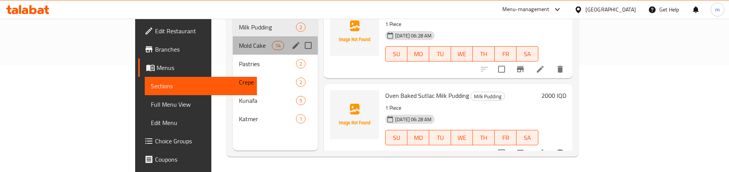
click at [233, 42] on div "Mold Cake 14" at bounding box center [275, 45] width 85 height 18
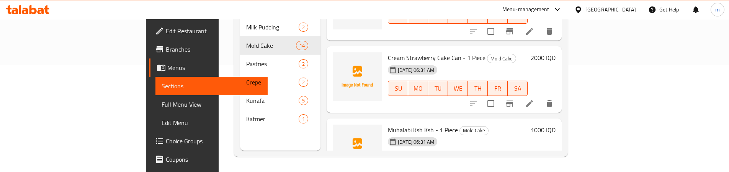
scroll to position [602, 0]
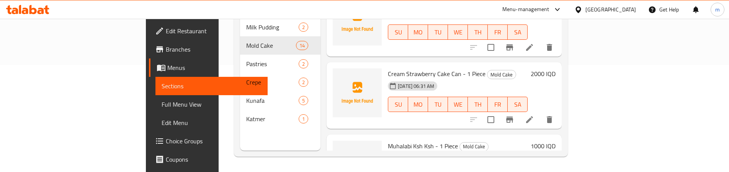
click at [534, 115] on icon at bounding box center [529, 119] width 9 height 9
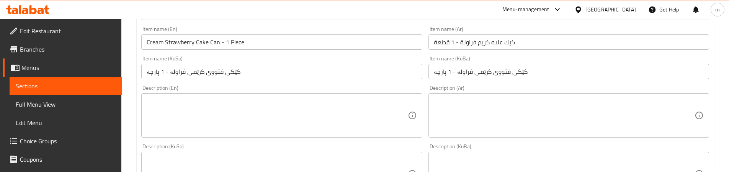
scroll to position [127, 0]
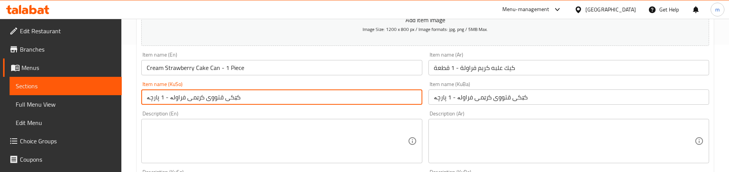
click at [179, 98] on input "کێکی قتووی کرێمی فراولە - 1 پارچە" at bounding box center [281, 97] width 280 height 15
click at [181, 97] on input "کێکی قتووی کرێمی فەراولە - 1 پارچە" at bounding box center [281, 97] width 280 height 15
type input "کێکی قتووی کرێمی فەراولە - 1 پارچە"
click at [467, 100] on input "کێکی قتووی کرێمی فراولە - 1 پارچە" at bounding box center [568, 97] width 280 height 15
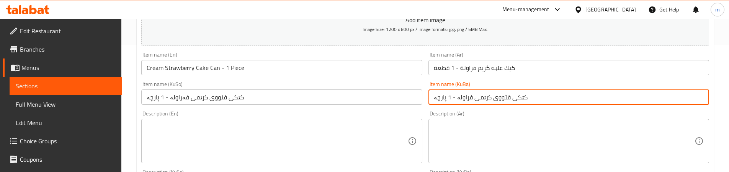
click at [467, 100] on input "کێکی قتووی کرێمی فراولە - 1 پارچە" at bounding box center [568, 97] width 280 height 15
paste input "ە"
type input "کێکی قتووی کرێمی فەراولە - 1 پارچە"
click at [427, 110] on div "Description (Ar) Description (Ar)" at bounding box center [568, 137] width 287 height 59
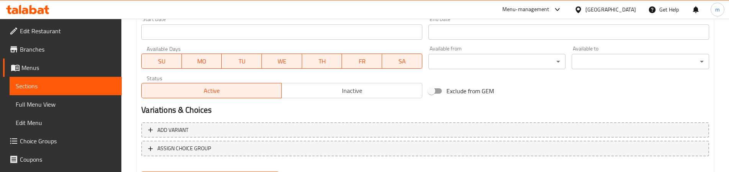
scroll to position [447, 0]
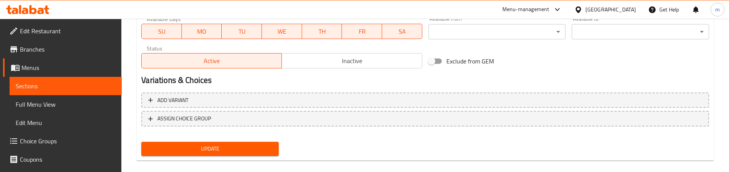
click at [193, 141] on div "Update" at bounding box center [209, 149] width 143 height 20
click at [194, 144] on span "Update" at bounding box center [209, 149] width 125 height 10
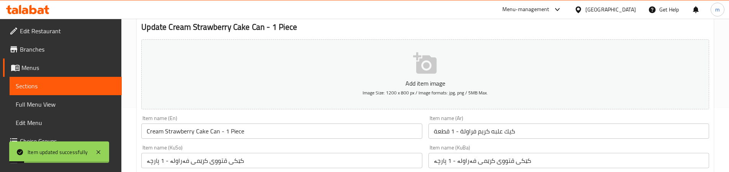
scroll to position [0, 0]
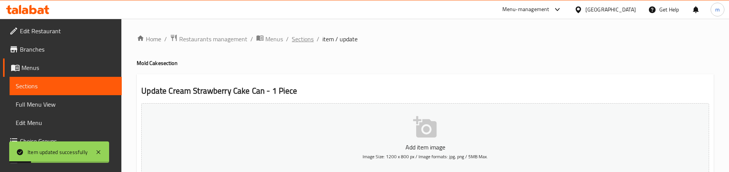
click at [303, 38] on span "Sections" at bounding box center [303, 38] width 22 height 9
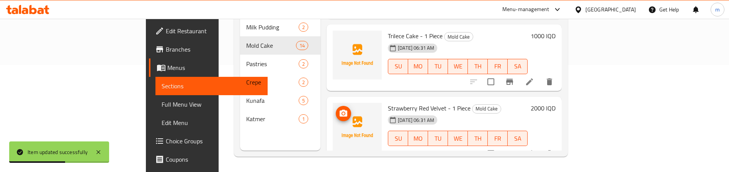
scroll to position [857, 0]
click at [534, 148] on icon at bounding box center [529, 152] width 9 height 9
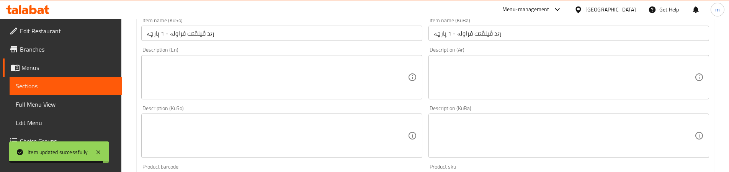
scroll to position [127, 0]
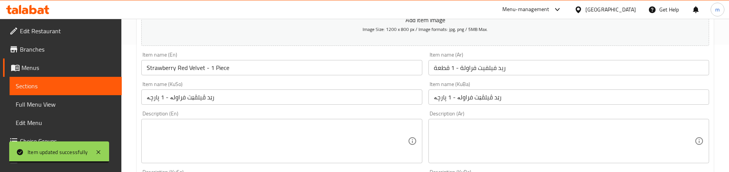
click at [177, 96] on input "رێد ڤیلڤێت فراولە - 1 پارچە" at bounding box center [281, 97] width 280 height 15
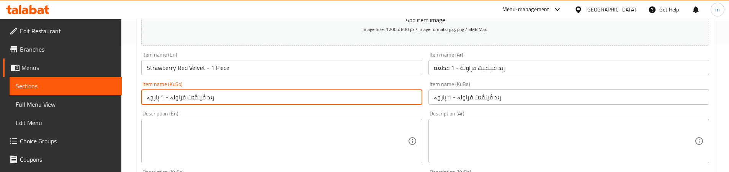
click at [177, 96] on input "رێد ڤیلڤێت فراولە - 1 پارچە" at bounding box center [281, 97] width 280 height 15
paste input "ە"
type input "رێد ڤیلڤێت فەراولە - 1 پارچە"
click at [461, 99] on input "رێد ڤیلڤێت فراولە - 1 پارچە" at bounding box center [568, 97] width 280 height 15
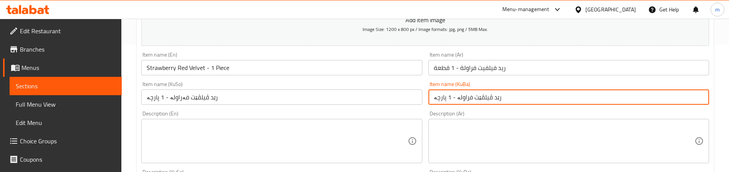
paste input "ە"
type input "رێد ڤیلڤێت فەراولە - 1 پارچە"
click at [391, 108] on div "Description (En) Description (En)" at bounding box center [281, 137] width 287 height 59
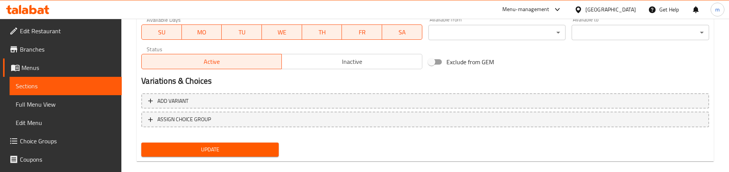
scroll to position [447, 0]
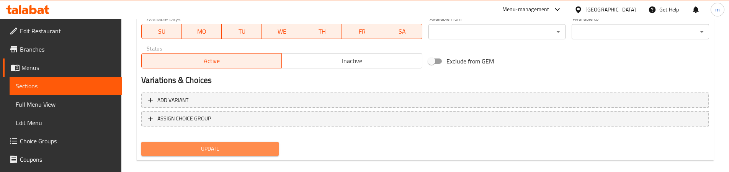
click at [166, 142] on button "Update" at bounding box center [209, 149] width 137 height 14
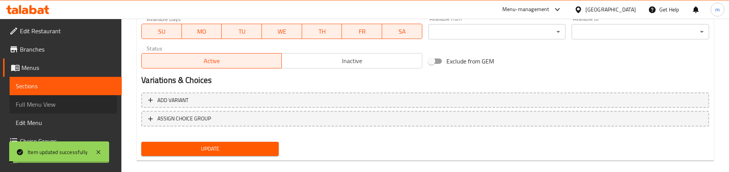
click at [56, 104] on span "Full Menu View" at bounding box center [66, 104] width 100 height 9
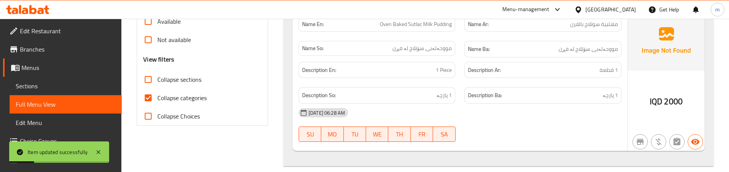
scroll to position [255, 0]
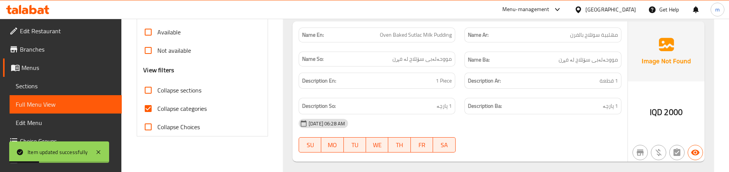
click at [178, 94] on span "Collapse sections" at bounding box center [179, 90] width 44 height 9
click at [157, 94] on input "Collapse sections" at bounding box center [148, 90] width 18 height 18
checkbox input "true"
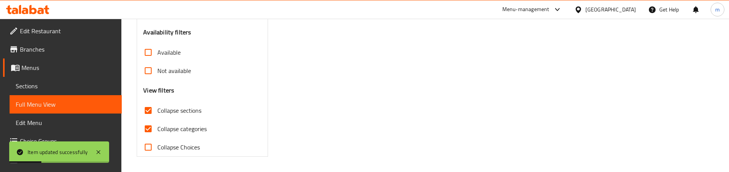
click at [176, 124] on span "Collapse categories" at bounding box center [181, 128] width 49 height 9
click at [157, 120] on input "Collapse categories" at bounding box center [148, 129] width 18 height 18
checkbox input "false"
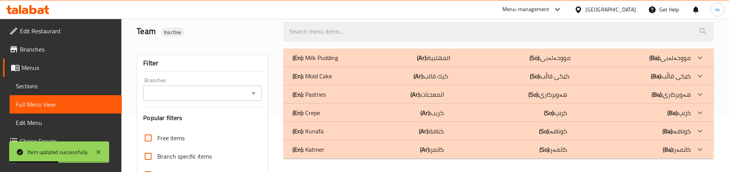
scroll to position [44, 0]
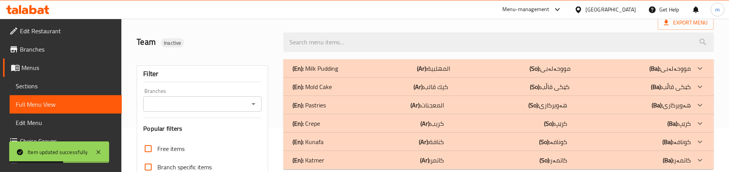
click at [374, 73] on div "(En): Mold Cake (Ar): كيك قالب (So): کێکی قاڵب (Ba): کێکی قاڵب" at bounding box center [491, 68] width 398 height 9
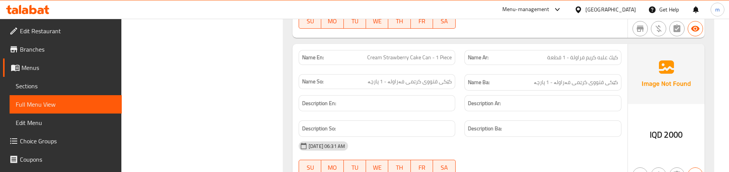
scroll to position [1446, 0]
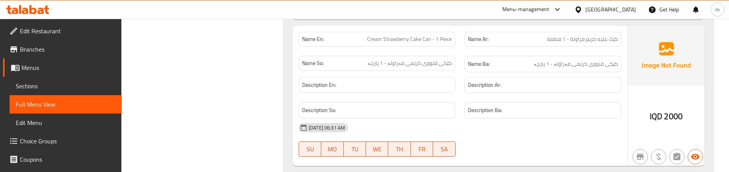
click at [457, 104] on div "Description So:" at bounding box center [377, 111] width 166 height 26
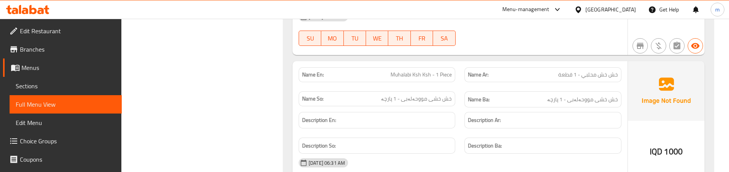
scroll to position [1574, 0]
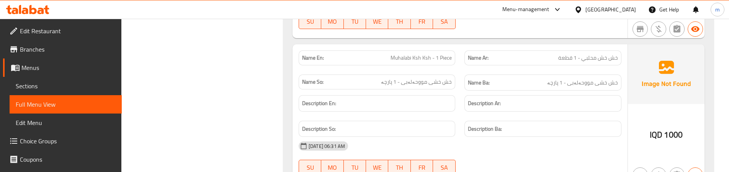
click at [590, 59] on span "خش خش محلبي - 1 قطعة" at bounding box center [588, 58] width 60 height 8
click at [398, 56] on span "Muhalabi Ksh Ksh - 1 Piece" at bounding box center [420, 58] width 61 height 8
click at [622, 70] on div "Name Ba: خش خشی مووحەلەبی - 1 پارچە" at bounding box center [543, 83] width 166 height 26
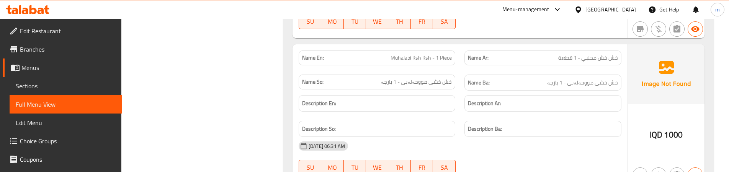
click at [458, 80] on div "Name So: خش خشی مووحەلەبی - 1 پارچە" at bounding box center [377, 83] width 166 height 26
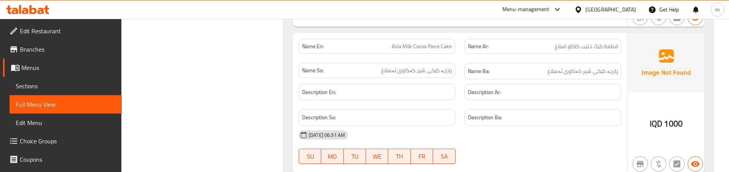
scroll to position [1743, 0]
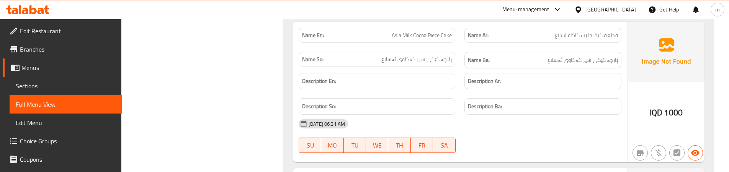
click at [403, 57] on span "پارچە کێکی شیر کەکاوی ئەسلاع" at bounding box center [416, 59] width 70 height 8
click at [434, 35] on span "Asla Milk Cocoa Piece Cake" at bounding box center [421, 35] width 60 height 8
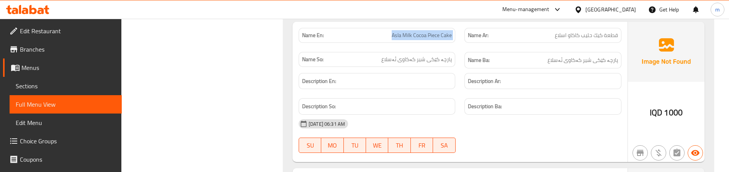
click at [434, 35] on span "Asla Milk Cocoa Piece Cake" at bounding box center [421, 35] width 60 height 8
copy span "Asla Milk Cocoa Piece Cake"
click at [91, 84] on span "Sections" at bounding box center [66, 85] width 100 height 9
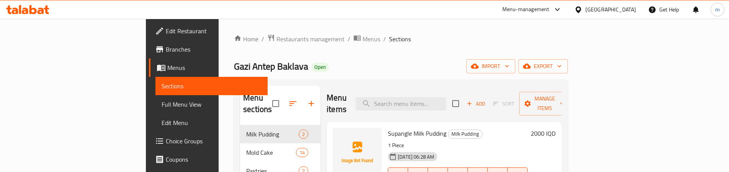
drag, startPoint x: 442, startPoint y: 88, endPoint x: 448, endPoint y: 96, distance: 10.4
click at [444, 92] on div "Menu items Add Sort Manage items" at bounding box center [443, 104] width 235 height 36
click at [446, 97] on input "search" at bounding box center [400, 103] width 90 height 13
paste input "Asla Milk Cocoa Piece Cake"
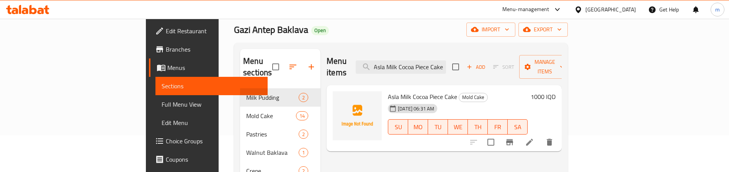
scroll to position [64, 0]
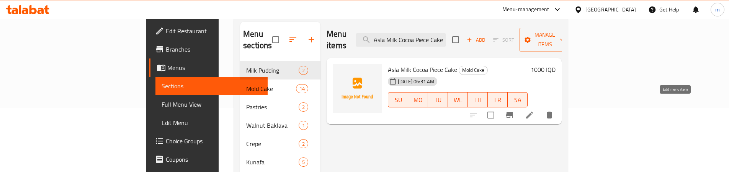
type input "Asla Milk Cocoa Piece Cake"
click at [533, 112] on icon at bounding box center [529, 115] width 7 height 7
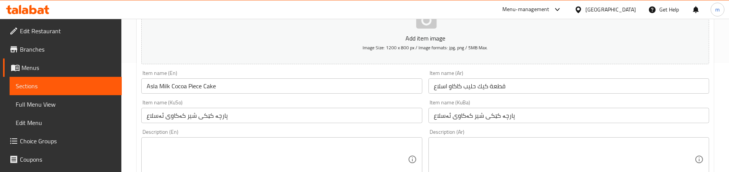
scroll to position [127, 0]
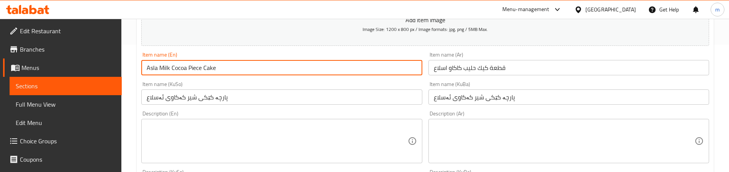
drag, startPoint x: 159, startPoint y: 65, endPoint x: 171, endPoint y: 66, distance: 11.9
click at [171, 66] on input "Asla Milk Cocoa Piece Cake" at bounding box center [281, 67] width 280 height 15
click at [157, 70] on input "Asla Milk Cocoa Piece Cake" at bounding box center [281, 67] width 280 height 15
click at [158, 68] on input "Asla Milk Cocoa Piece Cake" at bounding box center [281, 67] width 280 height 15
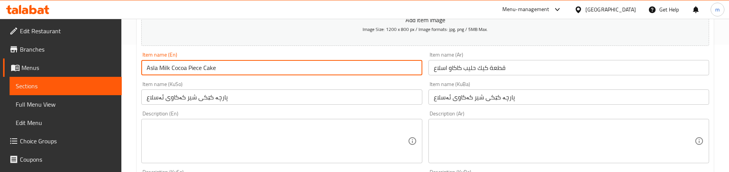
drag, startPoint x: 159, startPoint y: 68, endPoint x: 139, endPoint y: 68, distance: 19.9
click at [139, 68] on div "Item name (En) Asla Milk Cocoa Piece Cake Item name (En)" at bounding box center [281, 63] width 287 height 29
click at [175, 67] on input "Milk Cocoa Piece Cake" at bounding box center [281, 67] width 280 height 15
paste input "Asla"
drag, startPoint x: 215, startPoint y: 70, endPoint x: 202, endPoint y: 70, distance: 13.4
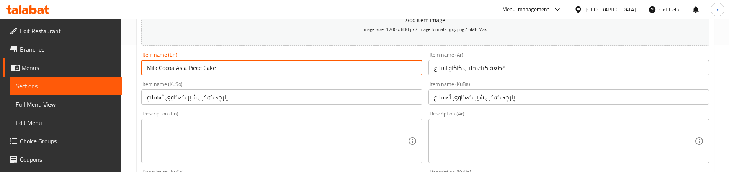
click at [202, 70] on input "Milk Cocoa Asla Piece Cake" at bounding box center [281, 67] width 280 height 15
click at [188, 66] on input "Milk Cocoa Asla Piece" at bounding box center [281, 67] width 280 height 15
paste input "Cake"
type input "Milk Cocoa Asla Cake Piece"
click at [377, 83] on div "Item name (KuSo) پارچە کێکی شیر کەکاوی ئەسلاع Item name (KuSo)" at bounding box center [281, 92] width 280 height 23
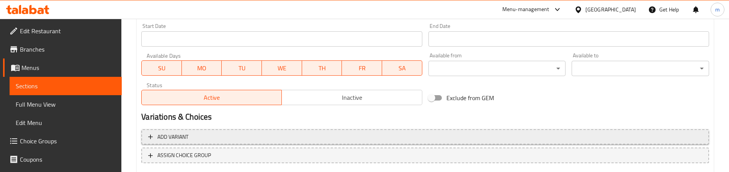
scroll to position [447, 0]
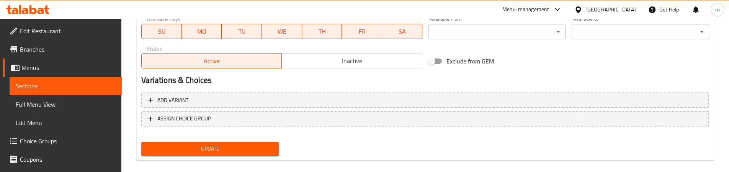
click at [214, 146] on span "Update" at bounding box center [209, 149] width 125 height 10
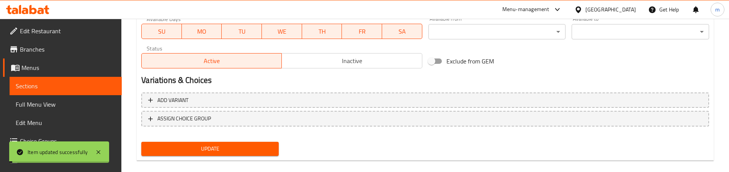
click at [55, 103] on span "Full Menu View" at bounding box center [66, 104] width 100 height 9
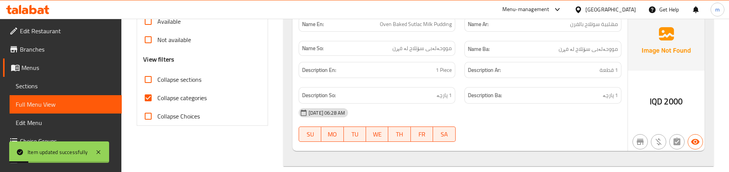
scroll to position [255, 0]
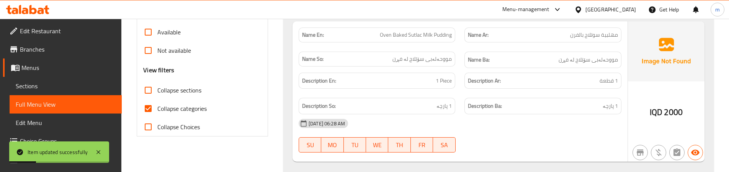
click at [191, 106] on span "Collapse categories" at bounding box center [181, 108] width 49 height 9
click at [157, 106] on input "Collapse categories" at bounding box center [148, 108] width 18 height 18
checkbox input "false"
click at [199, 89] on span "Collapse sections" at bounding box center [179, 90] width 44 height 9
click at [157, 89] on input "Collapse sections" at bounding box center [148, 90] width 18 height 18
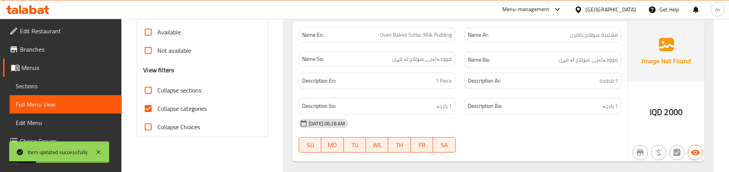
checkbox input "true"
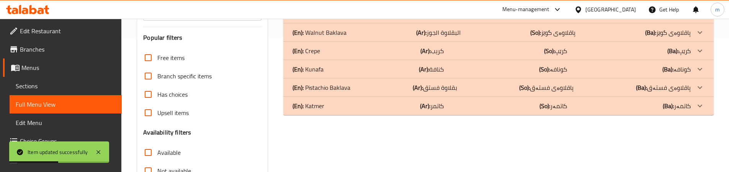
scroll to position [108, 0]
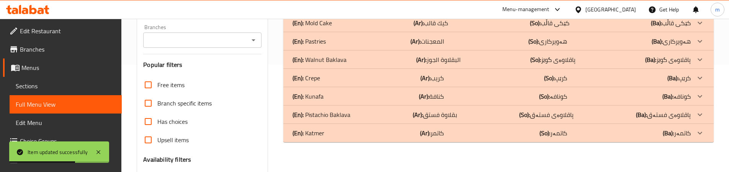
click at [360, 9] on div "(En): Mold Cake (Ar): كيك قالب (So): کێکی قاڵب (Ba): کێکی قاڵب" at bounding box center [491, 4] width 398 height 9
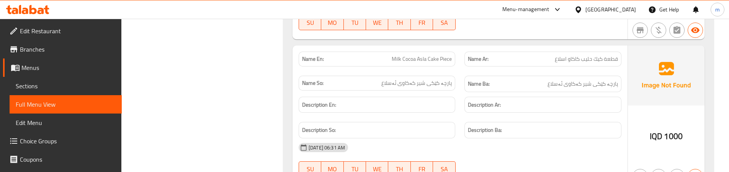
scroll to position [1702, 0]
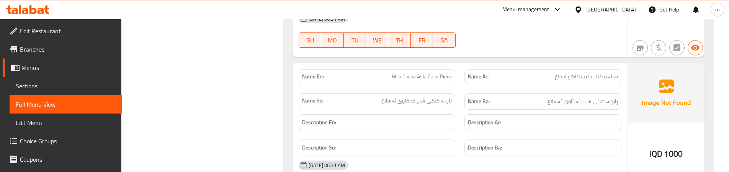
click at [462, 90] on div "Name Ba: پارچە کێکی شیر کەکاوی ئەسلاع" at bounding box center [543, 102] width 166 height 26
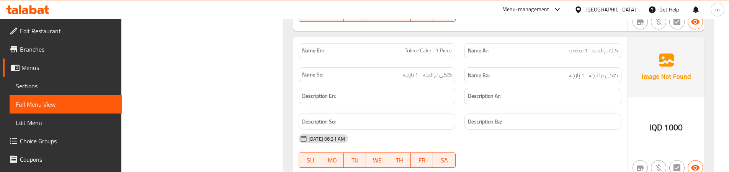
scroll to position [1893, 0]
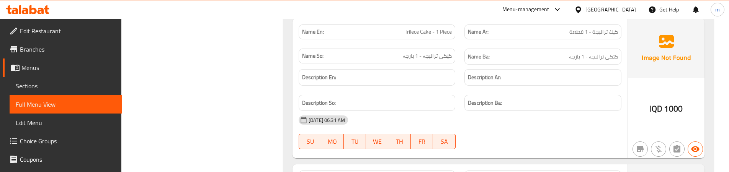
click at [457, 64] on div "Name So: کێکی ترالیچە - 1 پارچە" at bounding box center [377, 57] width 166 height 26
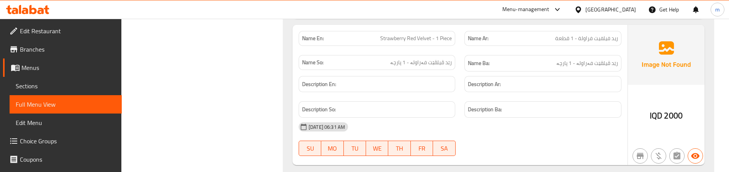
scroll to position [2036, 0]
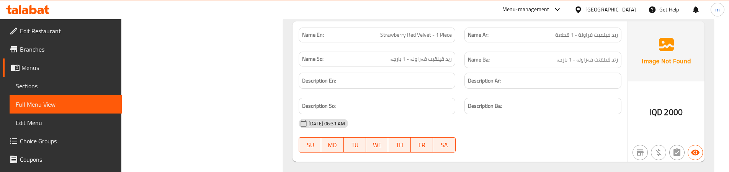
click at [70, 85] on span "Sections" at bounding box center [66, 85] width 100 height 9
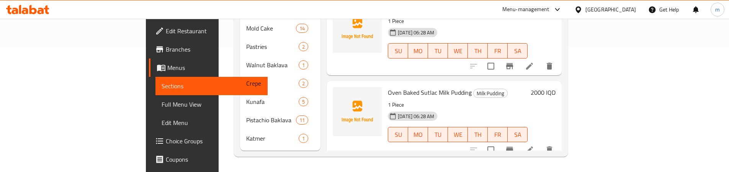
scroll to position [113, 0]
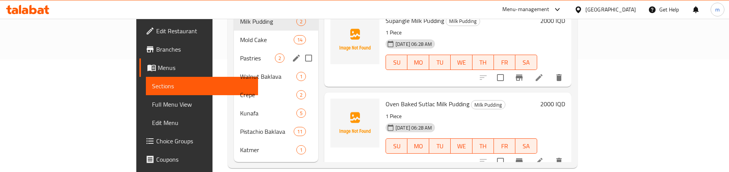
click at [240, 35] on span "Mold Cake" at bounding box center [267, 39] width 54 height 9
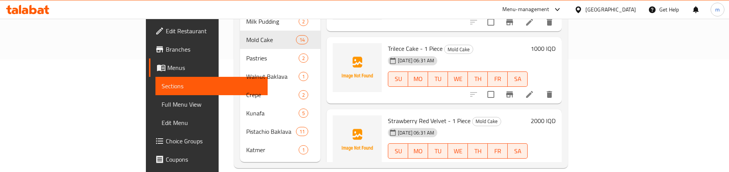
scroll to position [851, 0]
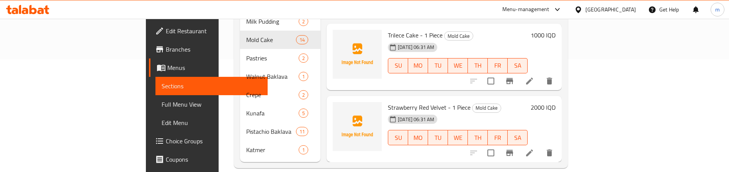
click at [534, 148] on icon at bounding box center [529, 152] width 9 height 9
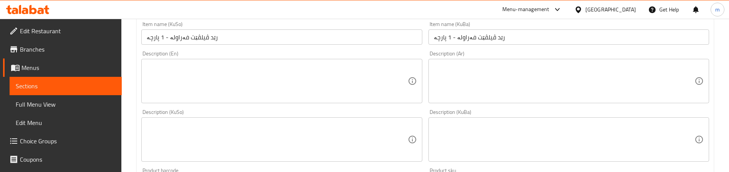
scroll to position [191, 0]
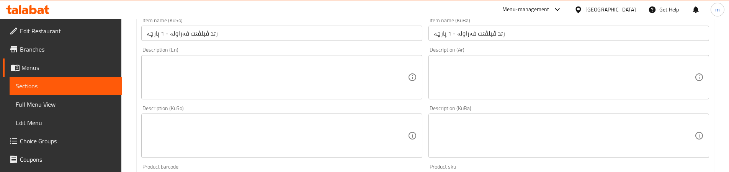
click at [474, 31] on input "رێد ڤیلڤێت فەراولە - 1 پارچە" at bounding box center [568, 33] width 280 height 15
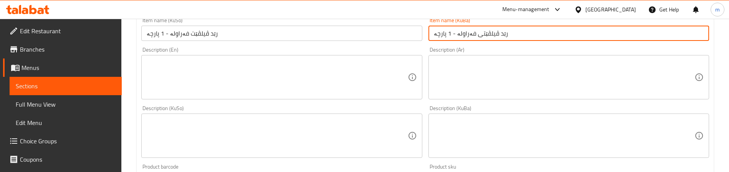
click at [472, 32] on input "رێد ڤیلڤێتی فەراولە - 1 پارچە" at bounding box center [568, 33] width 280 height 15
type input "رێد ڤیلڤێتی فەراولە - 1 پارچە"
click at [288, 37] on input "رێد ڤیلڤێت فەراولە - 1 پارچە" at bounding box center [281, 33] width 280 height 15
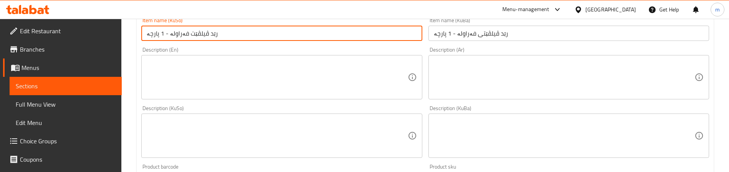
paste input "ی"
type input "رێد ڤیلڤێتی فەراولە - 1 پارچە"
click at [406, 44] on div "Description (En) Description (En)" at bounding box center [281, 73] width 287 height 59
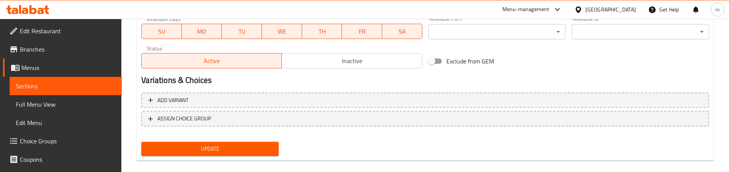
scroll to position [456, 0]
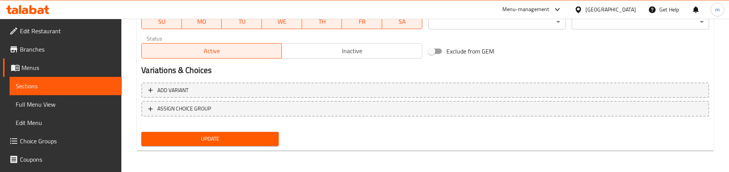
click at [262, 141] on span "Update" at bounding box center [209, 139] width 125 height 10
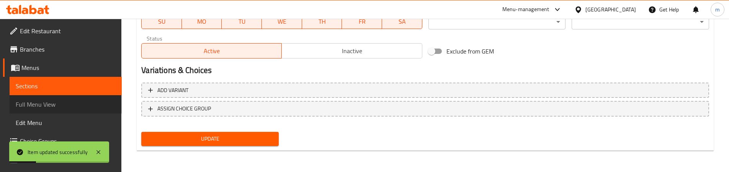
click at [78, 99] on link "Full Menu View" at bounding box center [66, 104] width 112 height 18
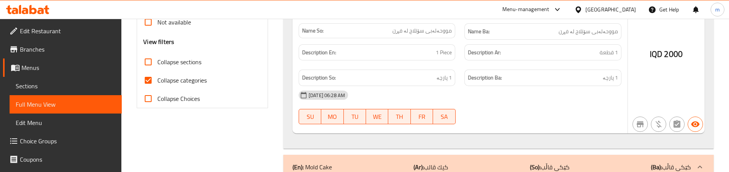
scroll to position [265, 0]
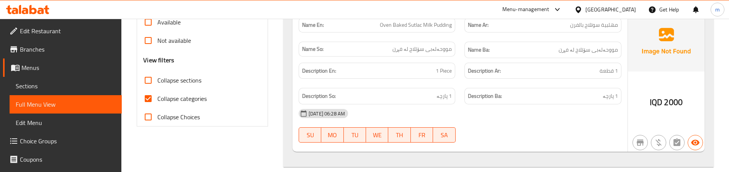
click at [175, 80] on span "Collapse sections" at bounding box center [179, 80] width 44 height 9
click at [157, 80] on input "Collapse sections" at bounding box center [148, 80] width 18 height 18
checkbox input "true"
click at [176, 93] on label "Collapse categories" at bounding box center [173, 99] width 68 height 18
click at [157, 93] on input "Collapse categories" at bounding box center [148, 99] width 18 height 18
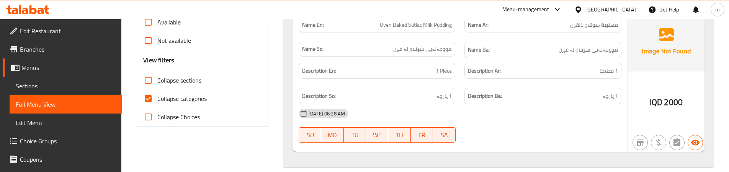
checkbox input "false"
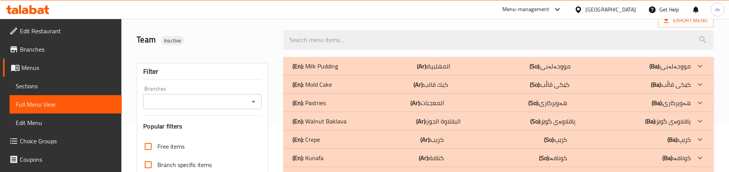
scroll to position [44, 0]
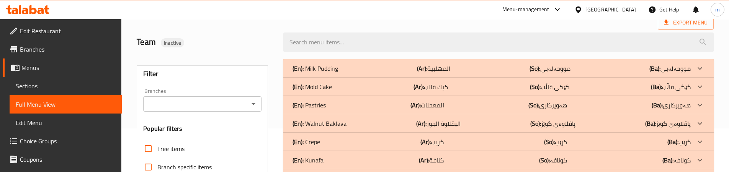
click at [356, 73] on div "(En): Mold Cake (Ar): كيك قالب (So): کێکی قاڵب (Ba): کێکی قاڵب" at bounding box center [491, 68] width 398 height 9
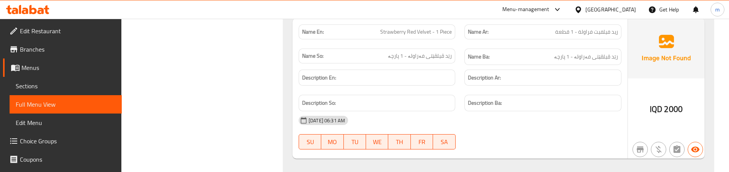
scroll to position [2021, 0]
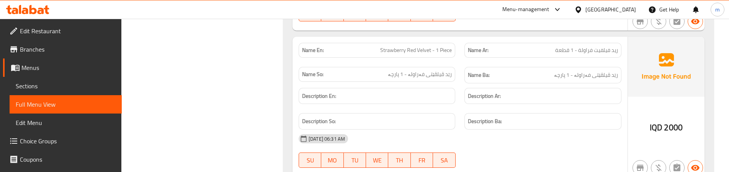
click at [455, 127] on div "Description So:" at bounding box center [377, 122] width 166 height 26
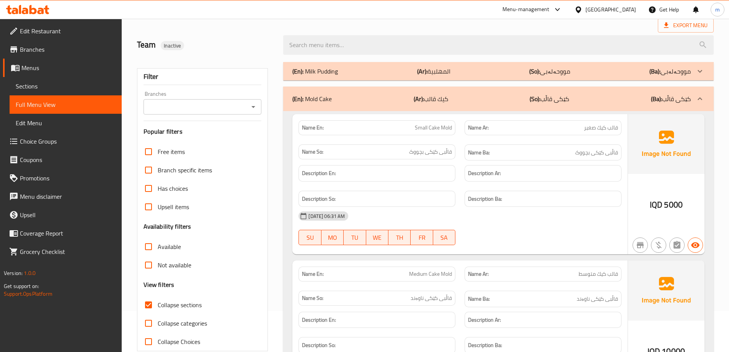
scroll to position [16, 0]
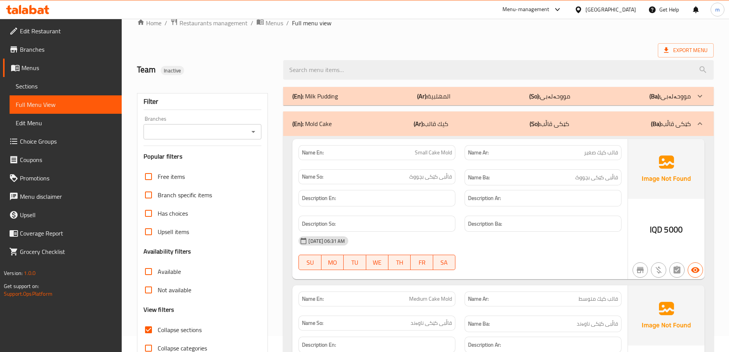
click at [259, 135] on div "Branches" at bounding box center [202, 131] width 118 height 15
click at [258, 129] on icon "Open" at bounding box center [253, 131] width 9 height 9
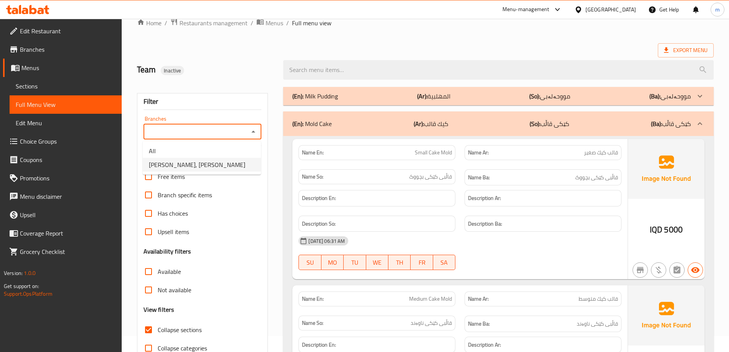
click at [200, 163] on span "[PERSON_NAME], [PERSON_NAME]" at bounding box center [197, 164] width 96 height 9
type input "[PERSON_NAME], [PERSON_NAME]"
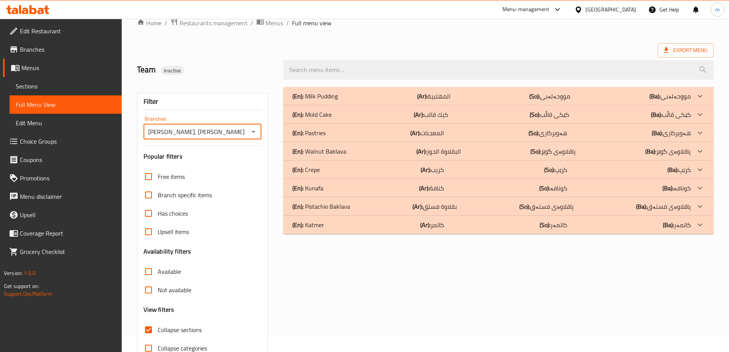
click at [331, 101] on p "(En): Mold Cake" at bounding box center [315, 95] width 46 height 9
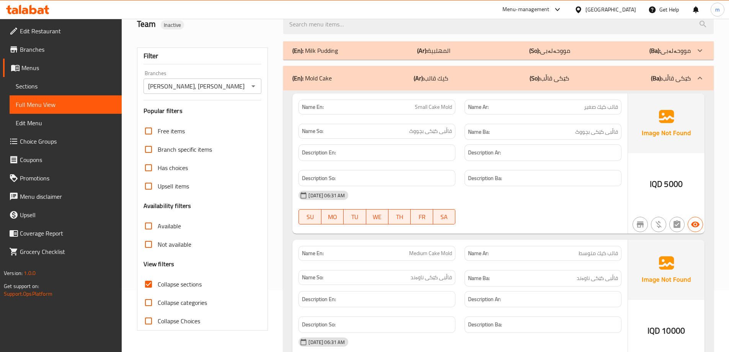
scroll to position [80, 0]
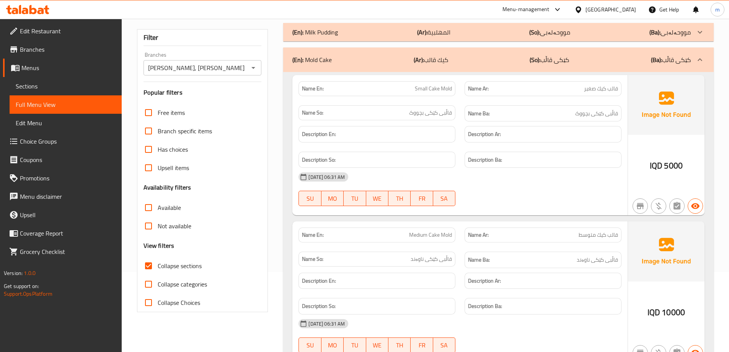
click at [457, 137] on div "Description En:" at bounding box center [377, 134] width 166 height 26
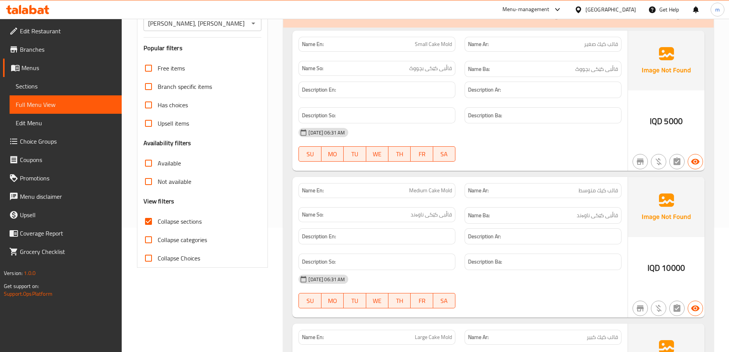
scroll to position [0, 0]
